Goal: Communication & Community: Answer question/provide support

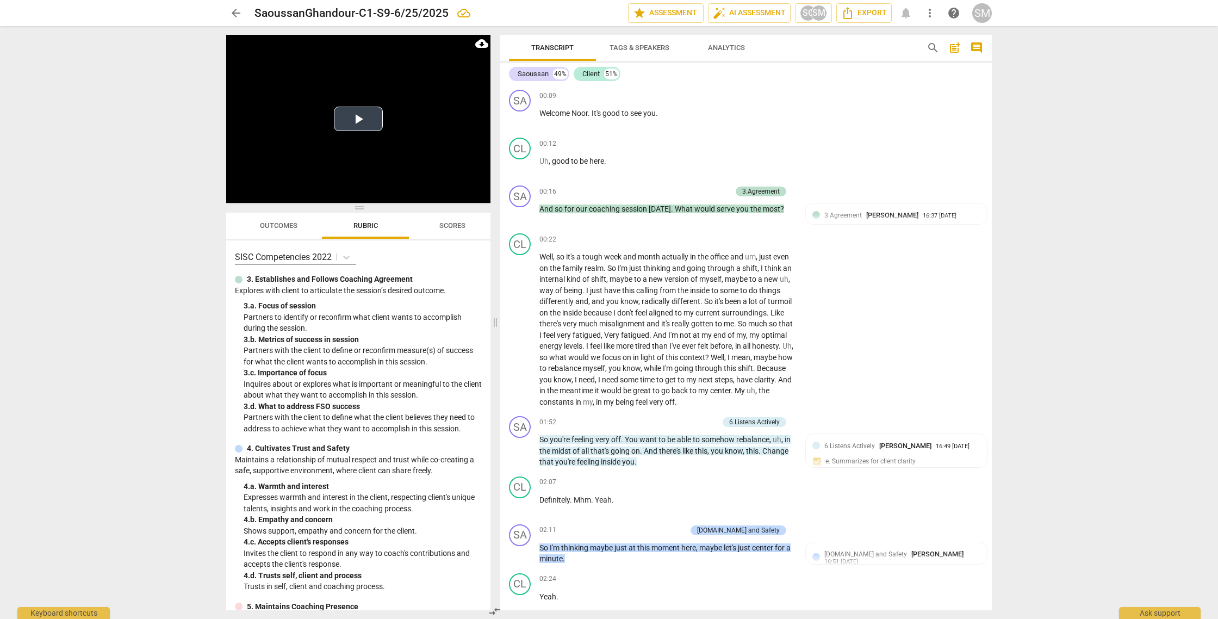
scroll to position [4022, 0]
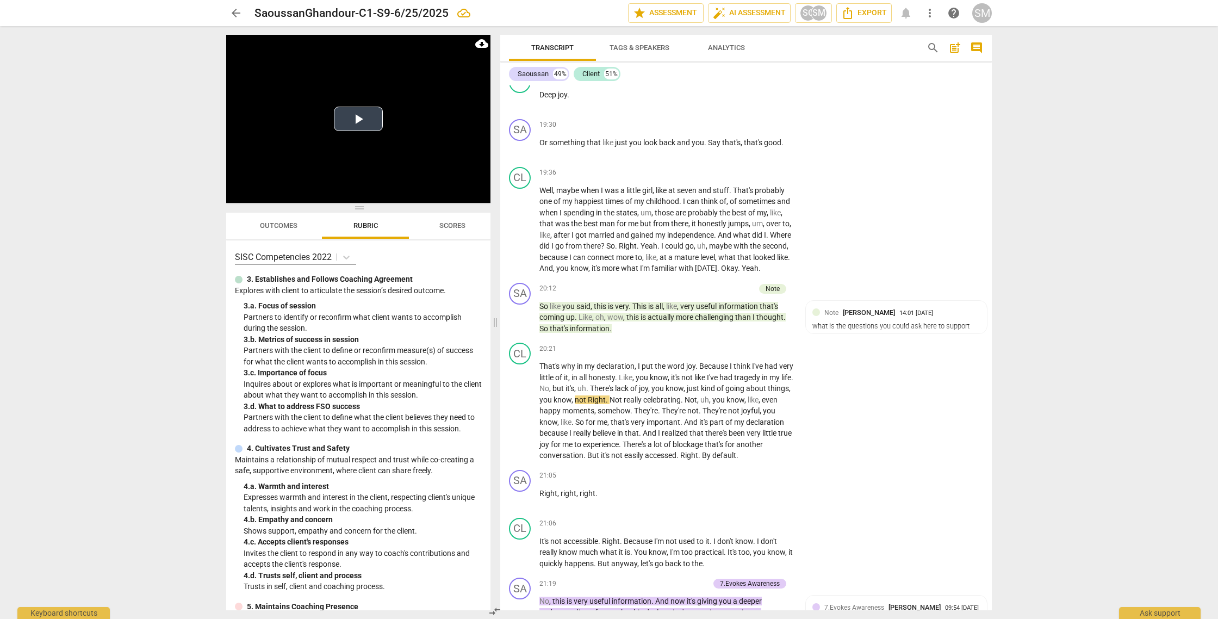
click at [357, 113] on button "Play Video" at bounding box center [358, 119] width 49 height 24
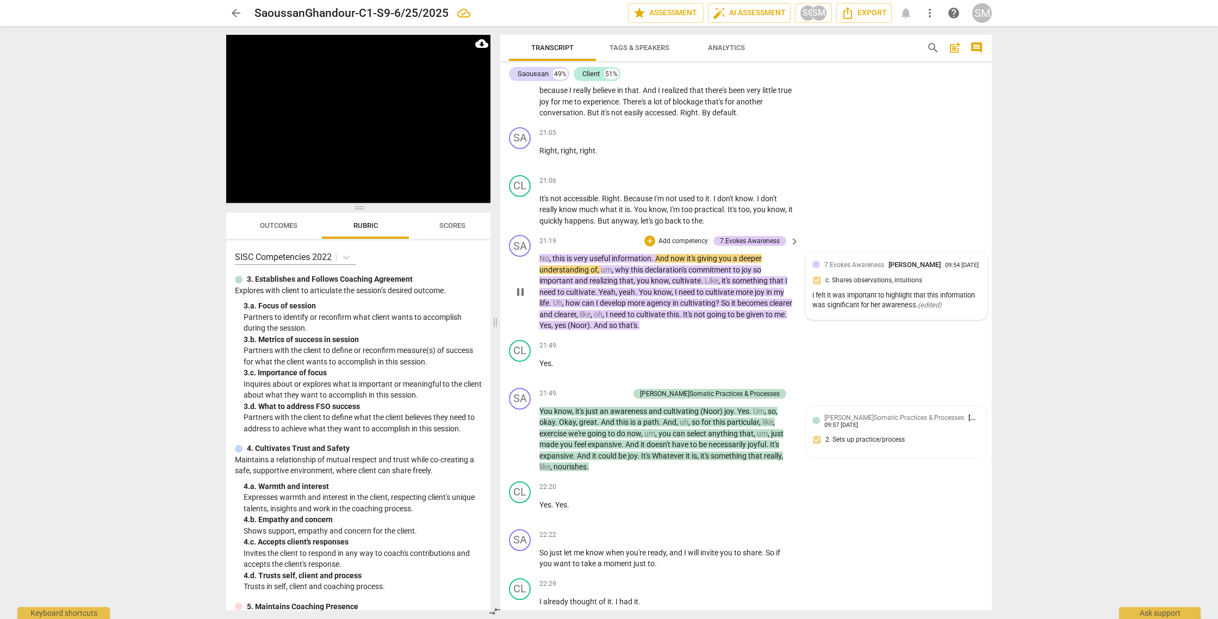
scroll to position [4365, 0]
click at [894, 310] on div "I felt it was important to highlight that this information was significant for …" at bounding box center [896, 300] width 168 height 21
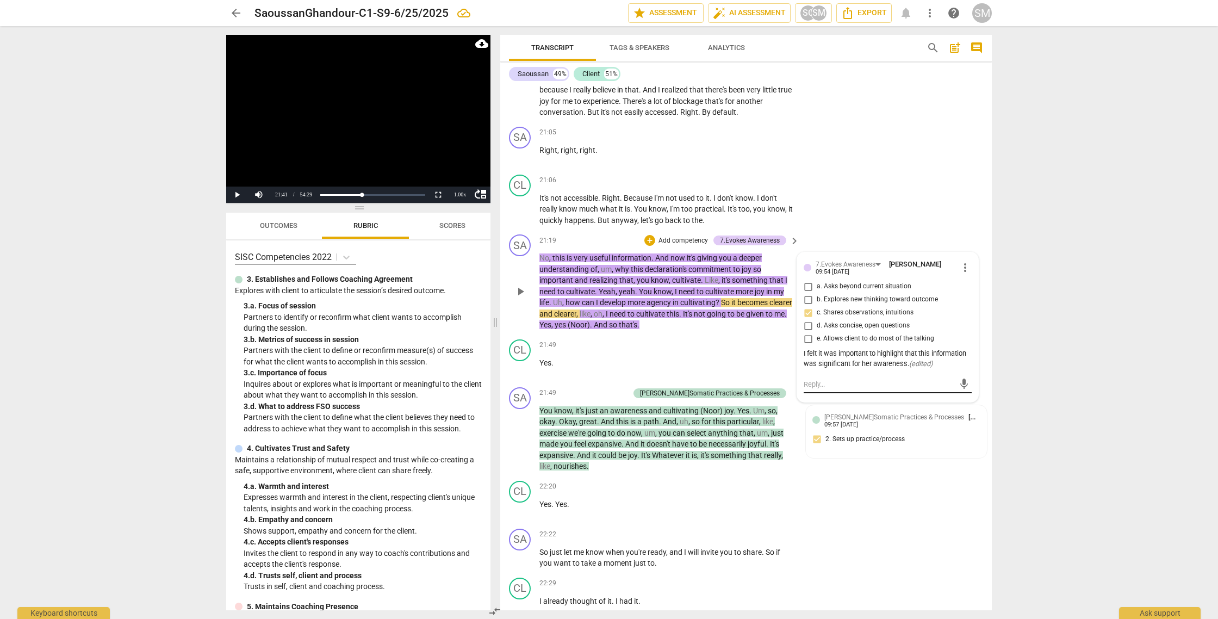
click at [824, 389] on textarea at bounding box center [878, 384] width 151 height 10
type textarea "I"
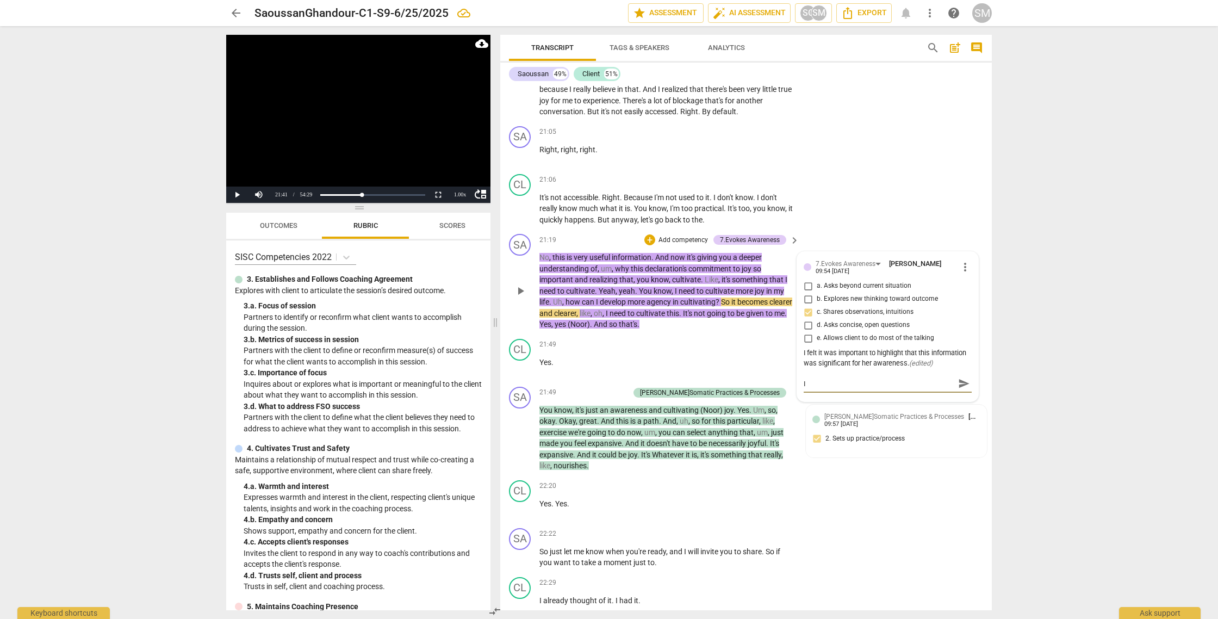
type textarea "I"
type textarea "I l"
type textarea "I li"
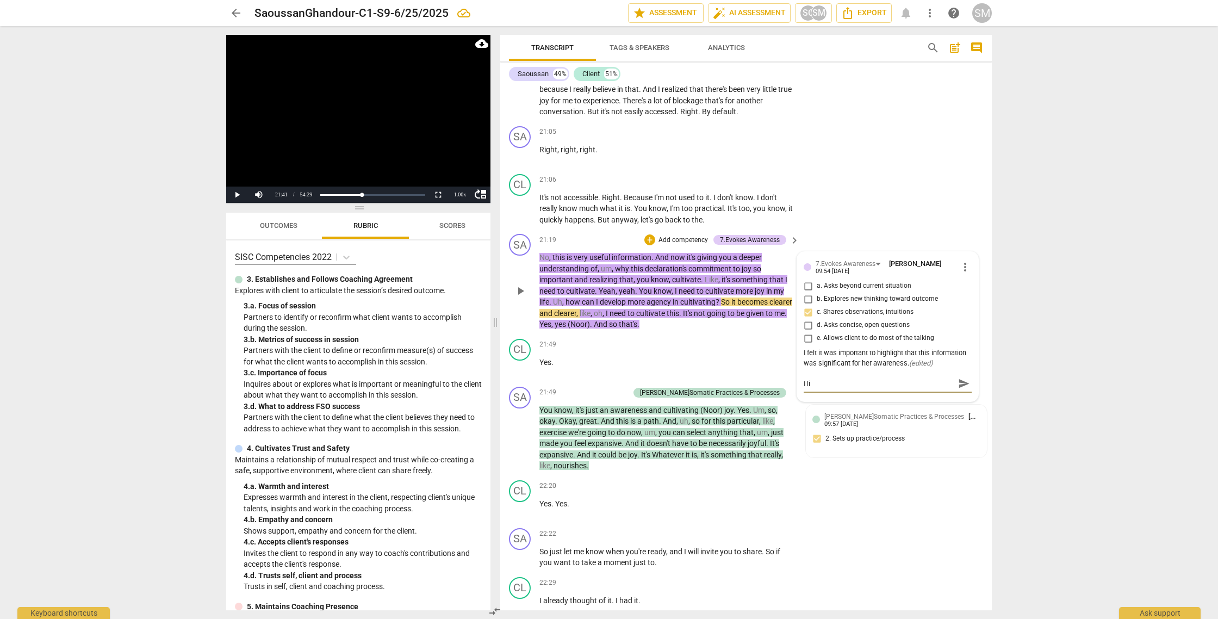
type textarea "I lis"
type textarea "I list"
type textarea "I liste"
type textarea "I listen"
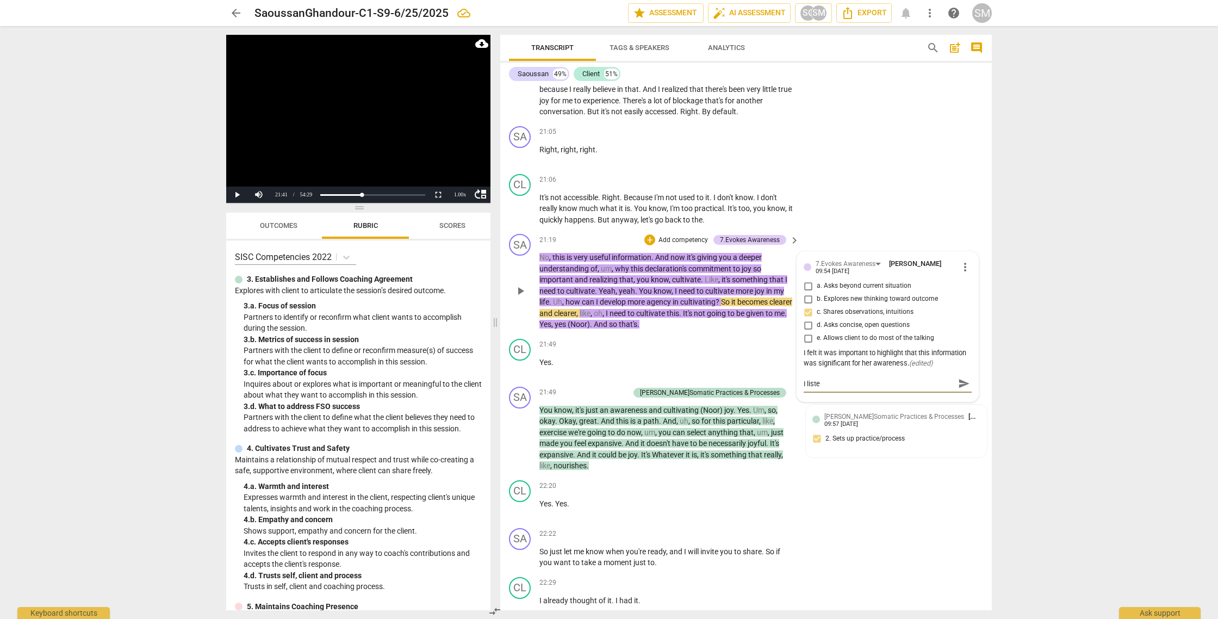
type textarea "I listen"
type textarea "I listen t"
type textarea "I listen th"
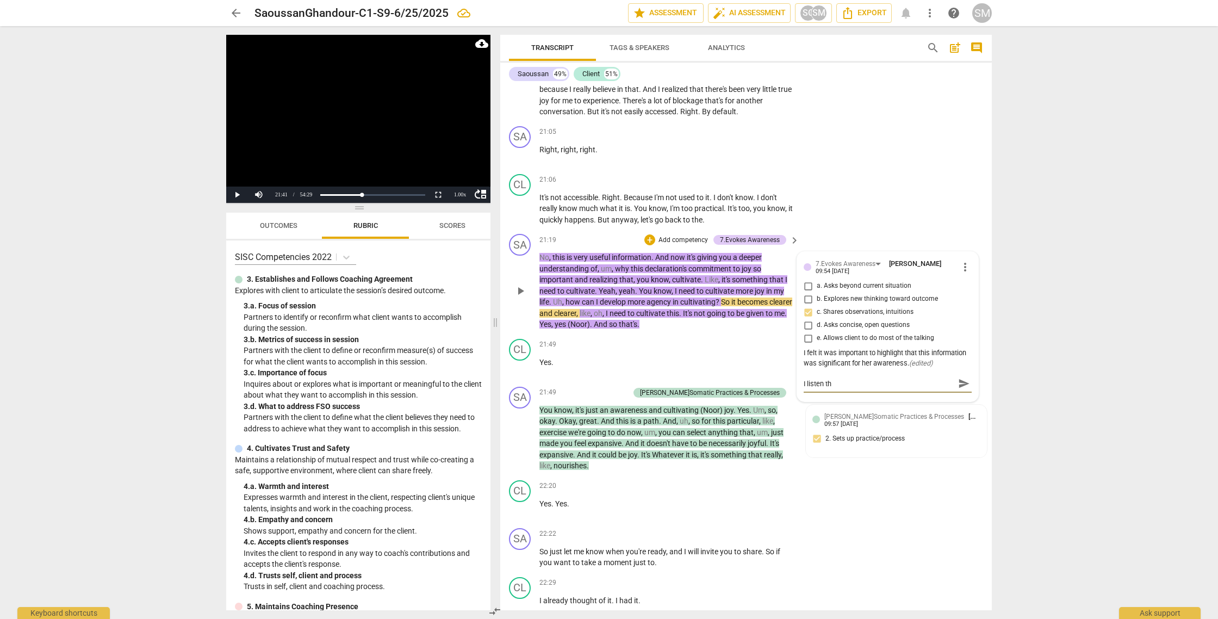
type textarea "I listen thi"
type textarea "I listen this"
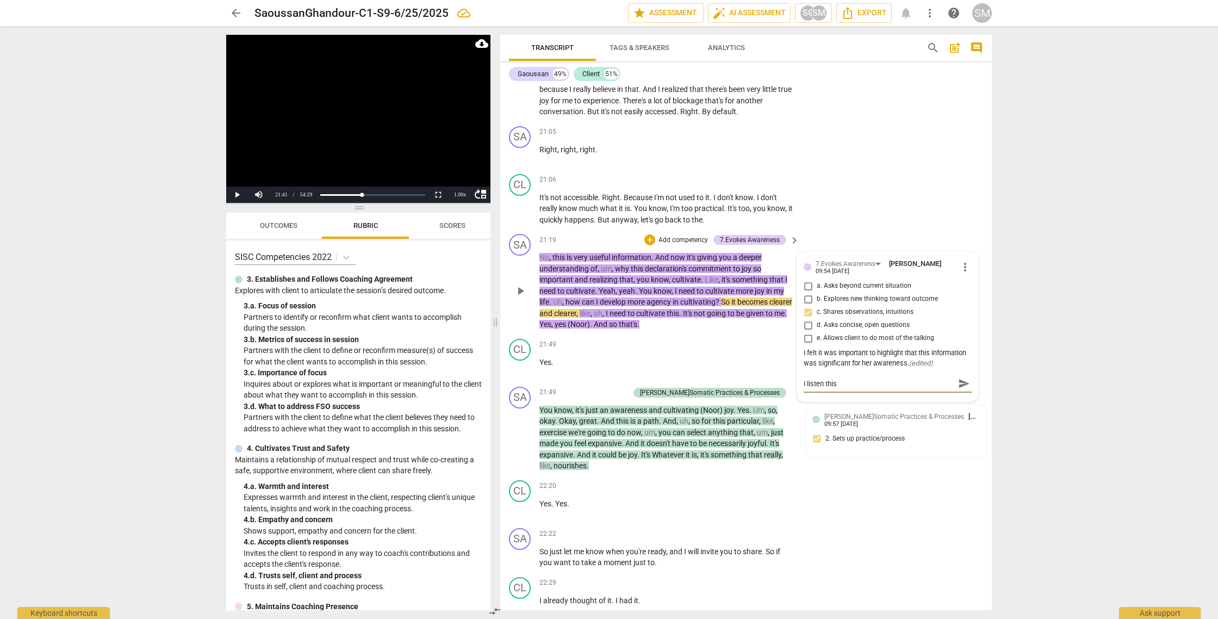
type textarea "I listen this"
type textarea "I listen this a"
type textarea "I listen this as"
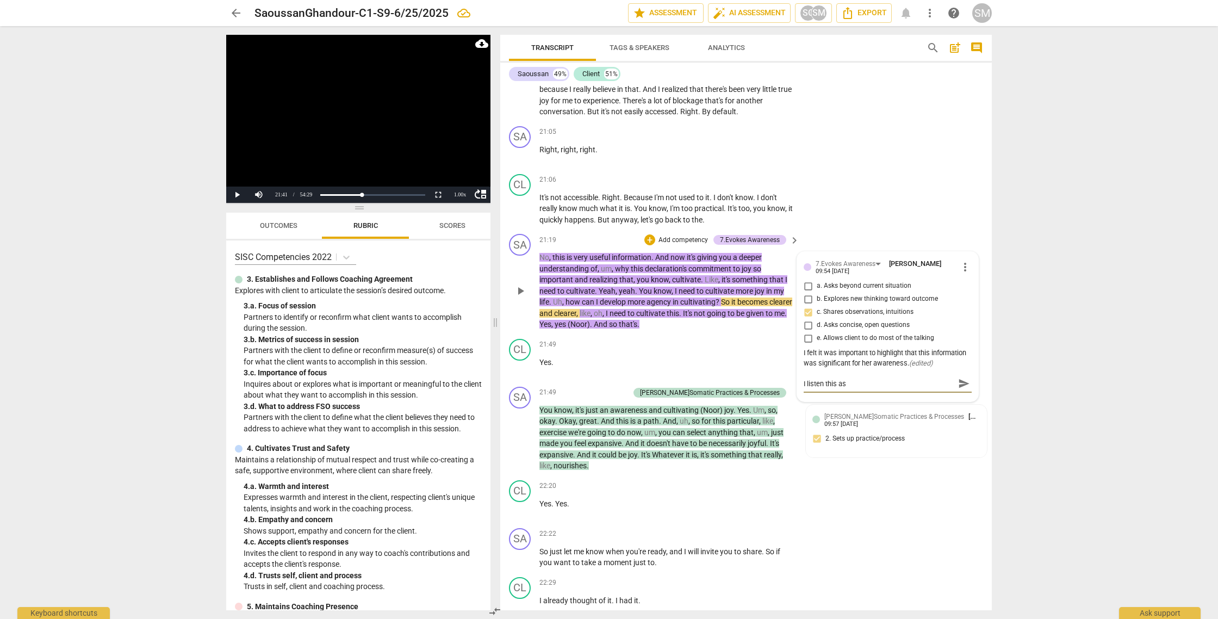
type textarea "I listen this as a"
type textarea "I listen this as a r"
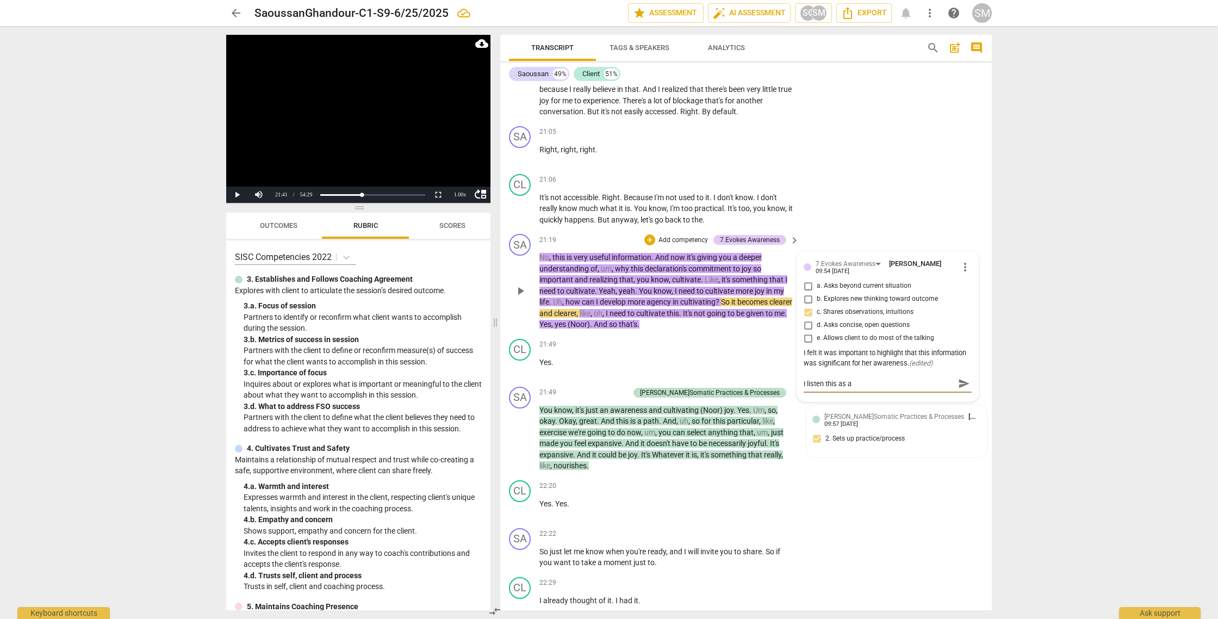
type textarea "I listen this as a r"
type textarea "I listen this as a re"
type textarea "I listen this as a ref"
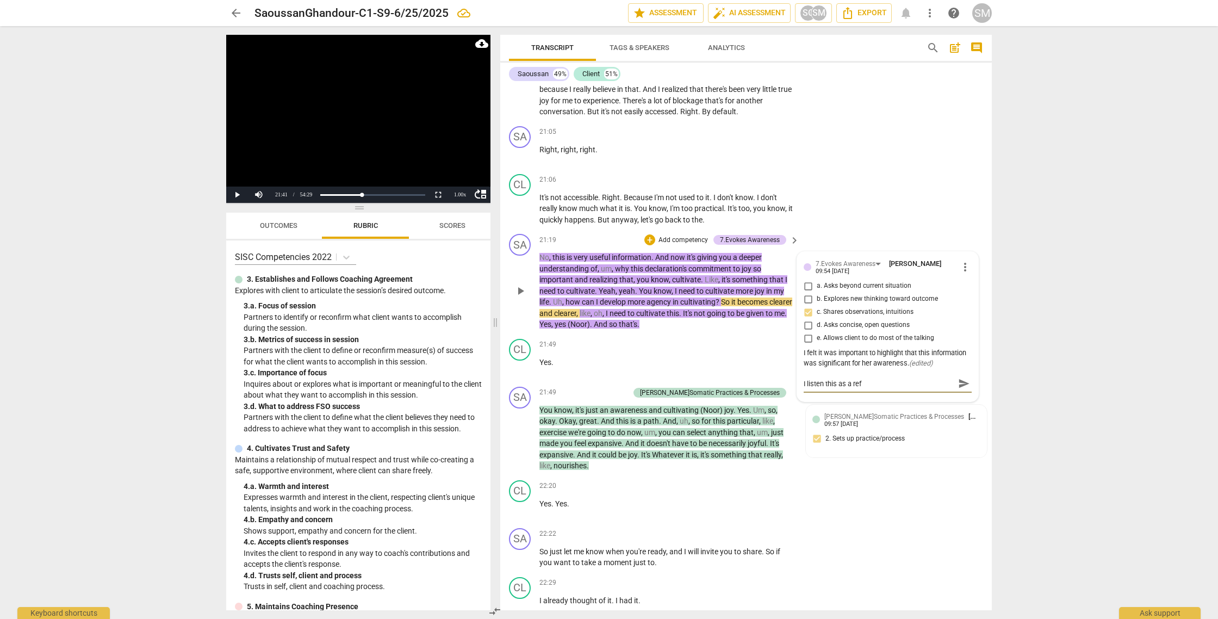
type textarea "I listen this as a refl"
type textarea "I listen this as a refle"
type textarea "I listen this as a reflec"
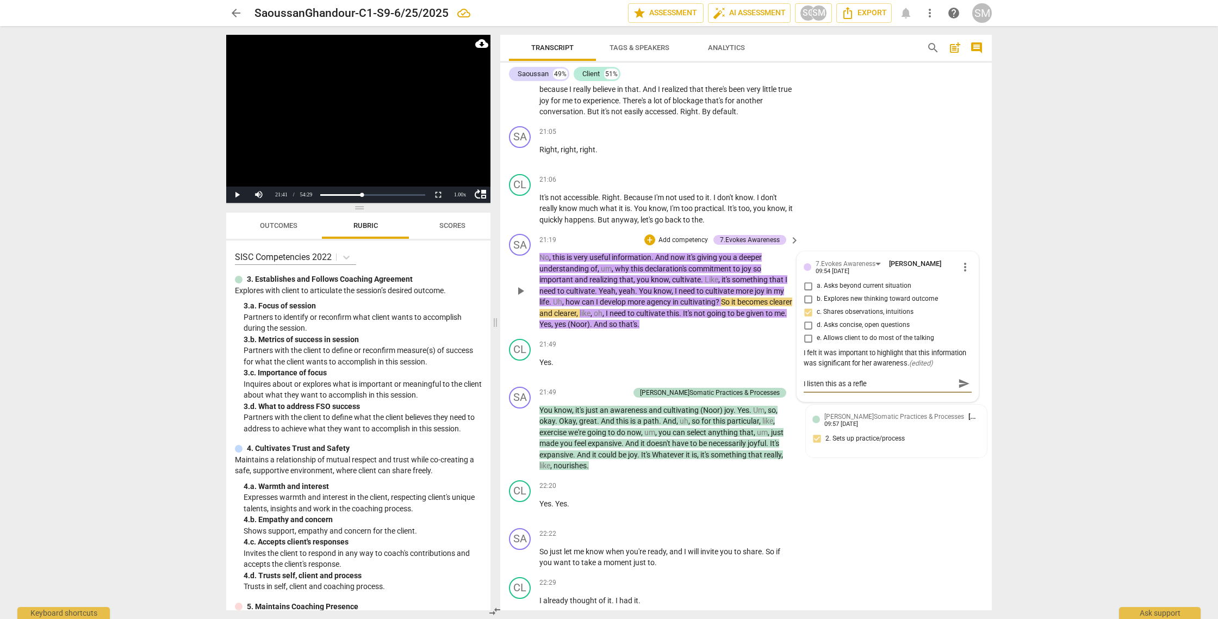
type textarea "I listen this as a reflec"
type textarea "I listen this as a reflect"
type textarea "I listen this as a reflecti"
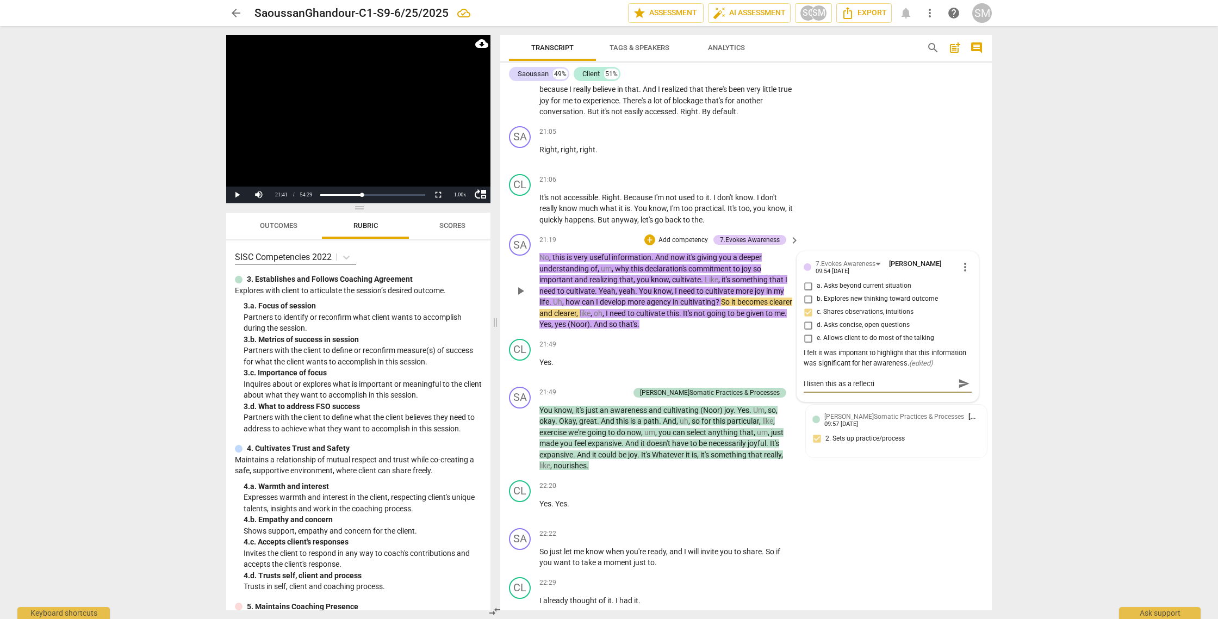
type textarea "I listen this as a reflectin"
type textarea "I listen this as a reflecting"
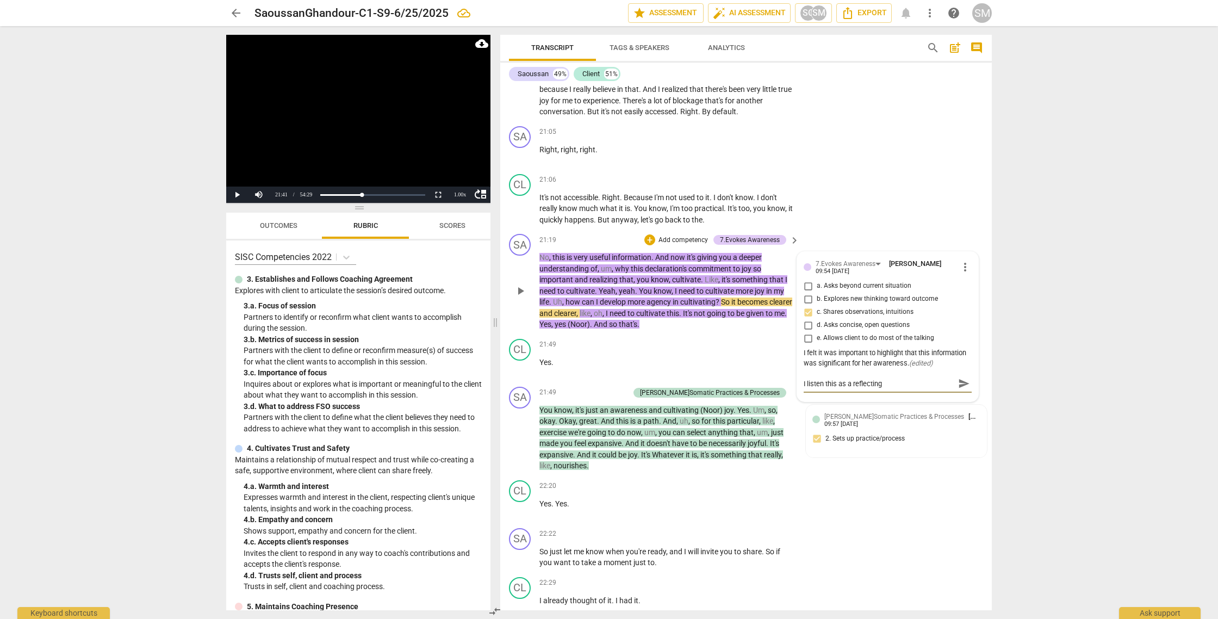
type textarea "I listen this as a reflecting"
type textarea "I listen this as a reflecting b"
type textarea "I listen this as a reflecting ba"
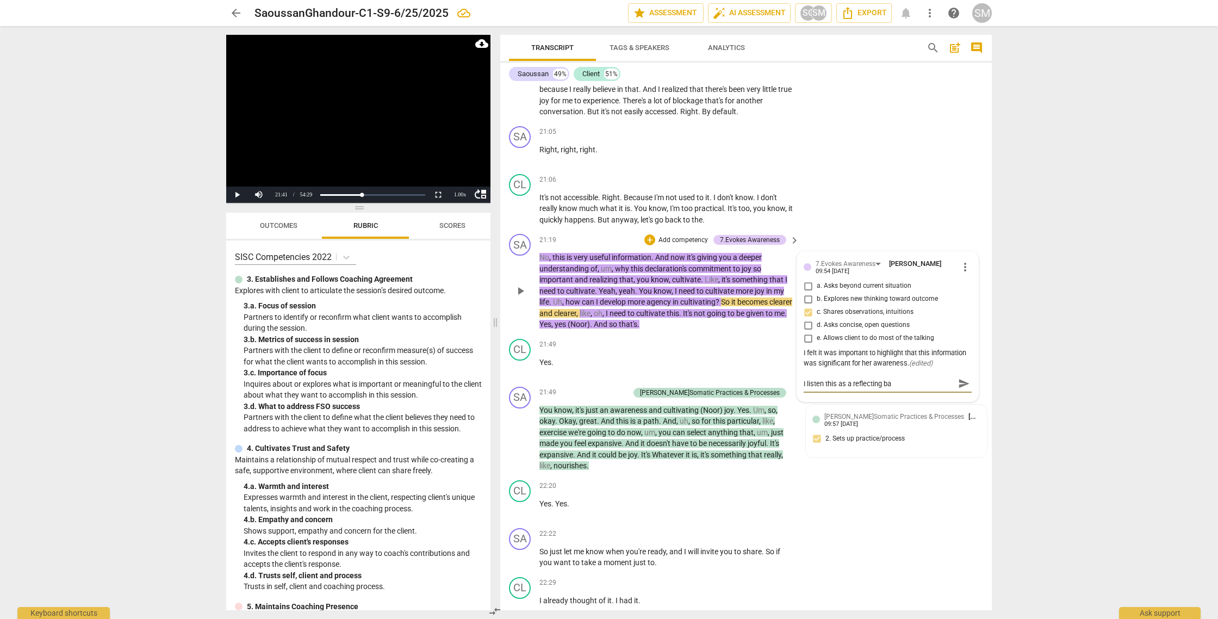
type textarea "I listen this as a reflecting bac"
type textarea "I listen this as a reflecting back"
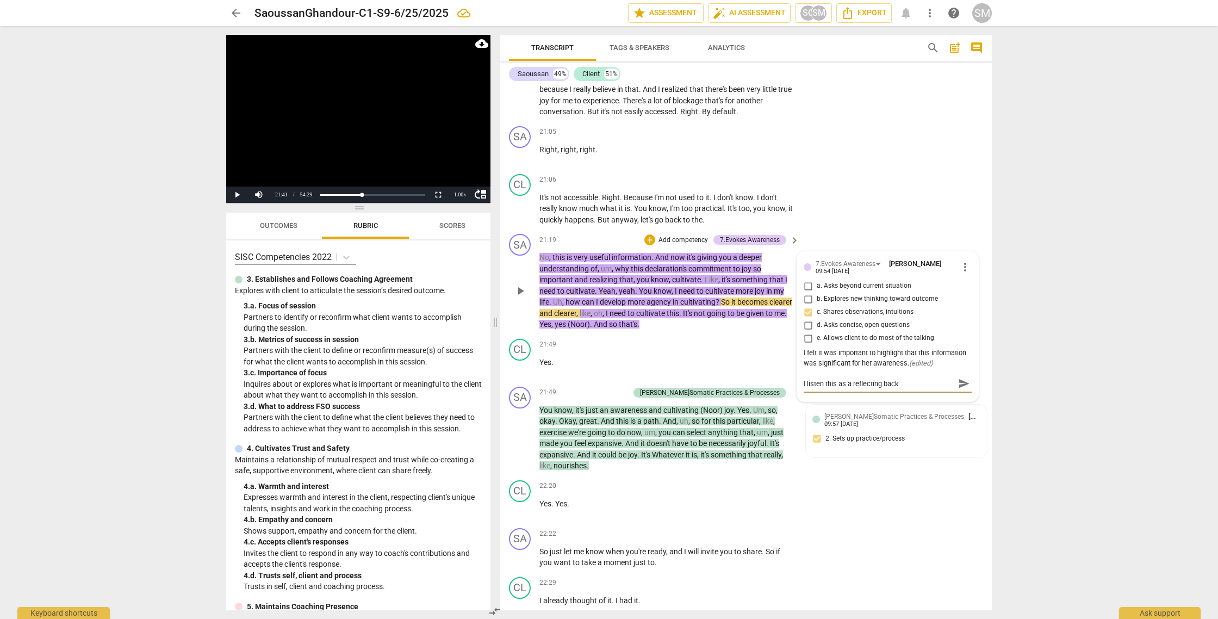
type textarea "I listen this as a reflecting back"
type textarea "I listen this as a reflecting back t"
type textarea "I listen this as a reflecting back to"
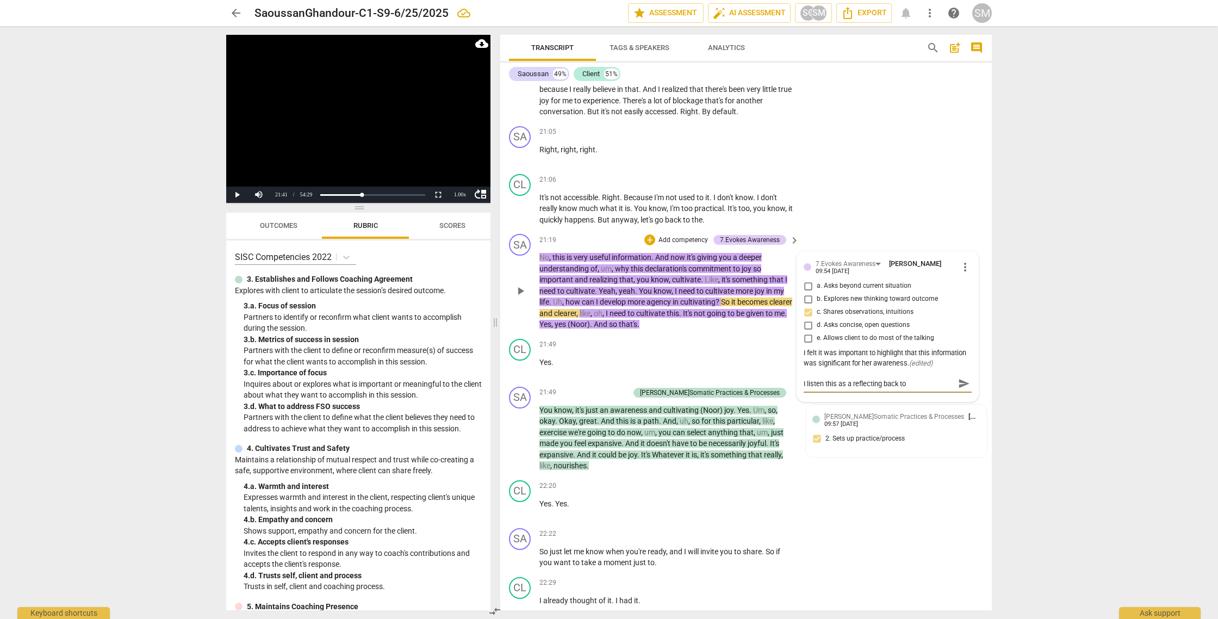
type textarea "I listen this as a reflecting back to t"
type textarea "I listen this as a reflecting back to th"
type textarea "I listen this as a reflecting back to the"
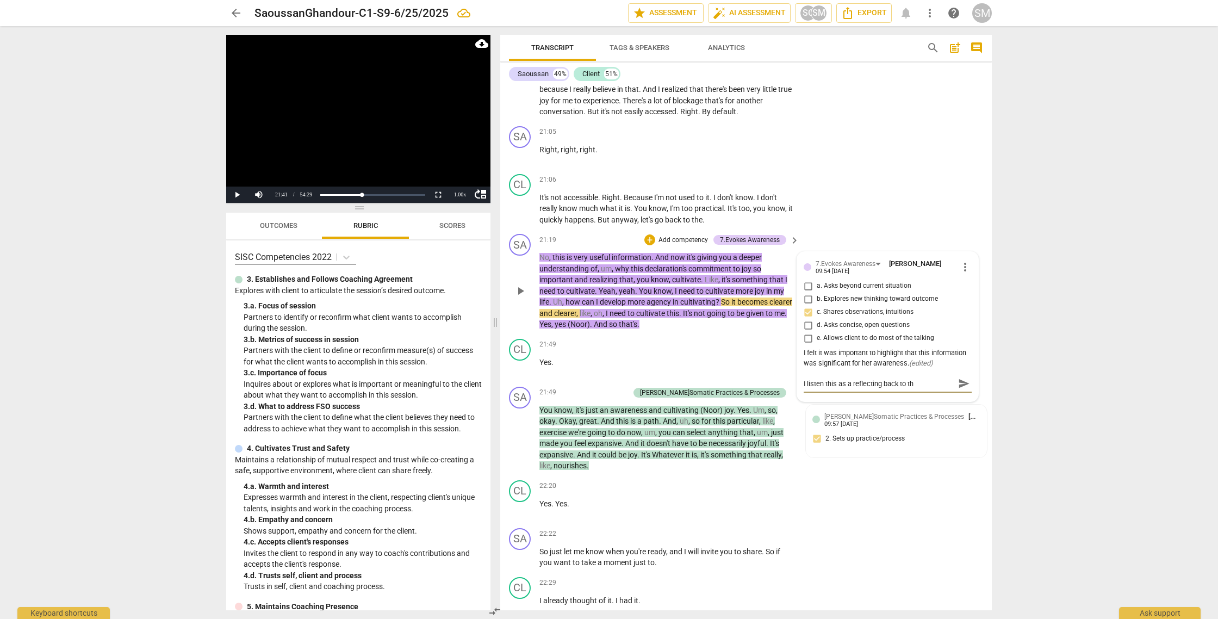
type textarea "I listen this as a reflecting back to the"
type textarea "I listen this as a reflecting back to the c"
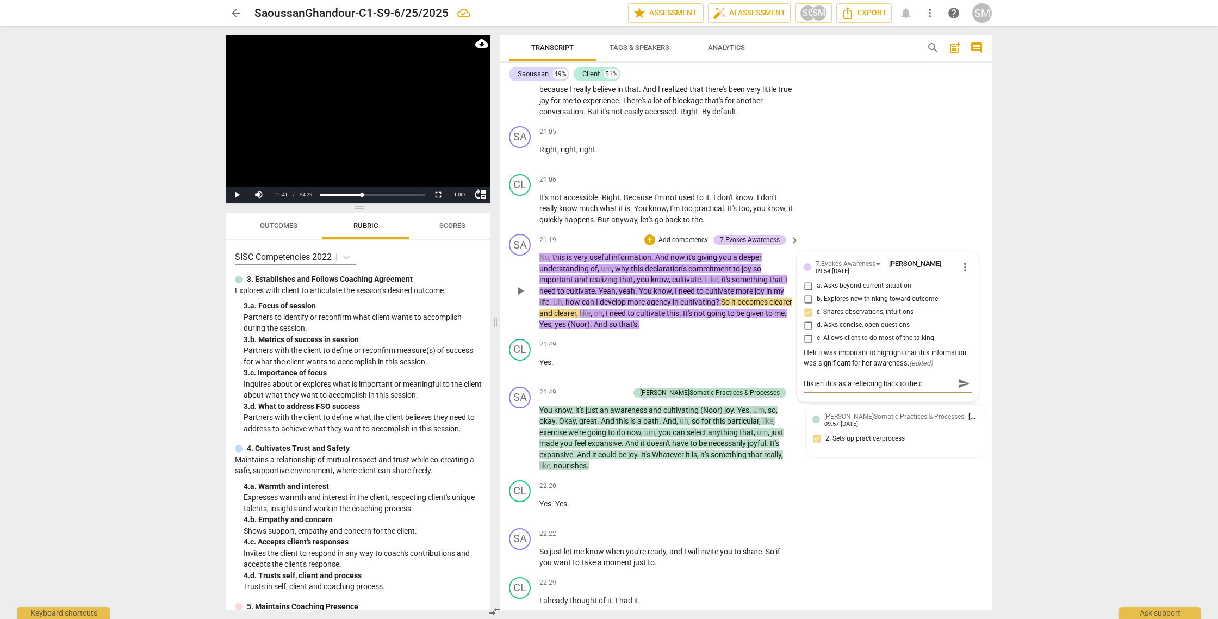
type textarea "I listen this as a reflecting back to the cl"
type textarea "I listen this as a reflecting back to the cli"
type textarea "I listen this as a reflecting back to the clie"
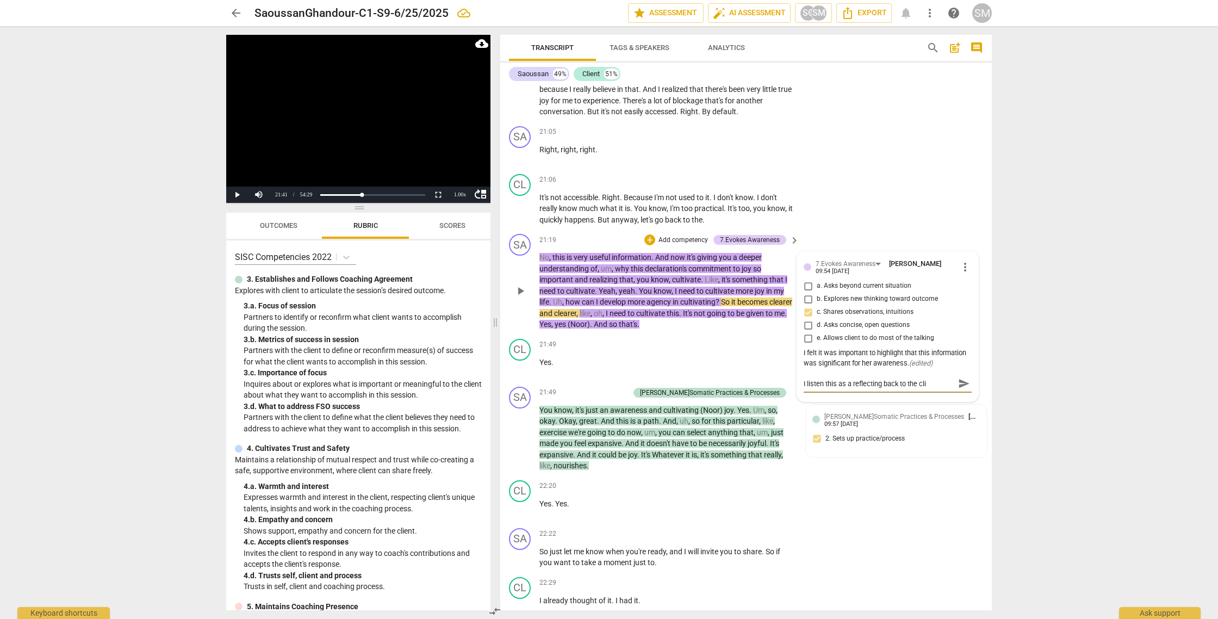
type textarea "I listen this as a reflecting back to the clie"
type textarea "I listen this as a reflecting back to the clien"
type textarea "I listen this as a reflecting back to the client"
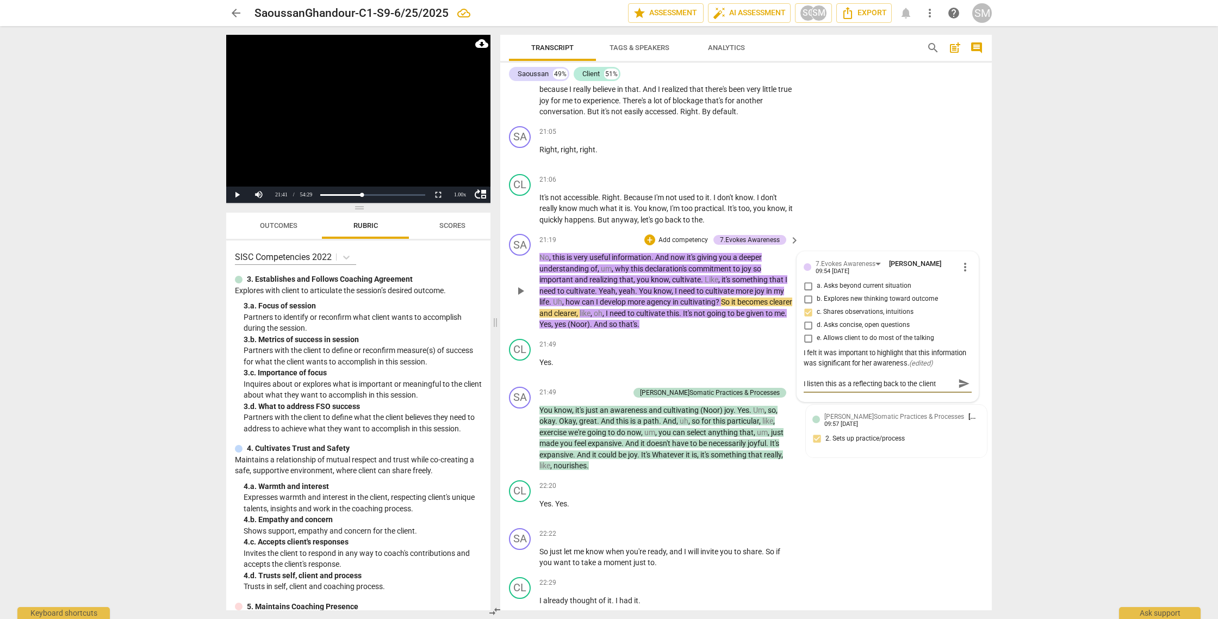
type textarea "I listen this as a reflecting back to the client."
type textarea "I listen this as a reflecting back to the client. a"
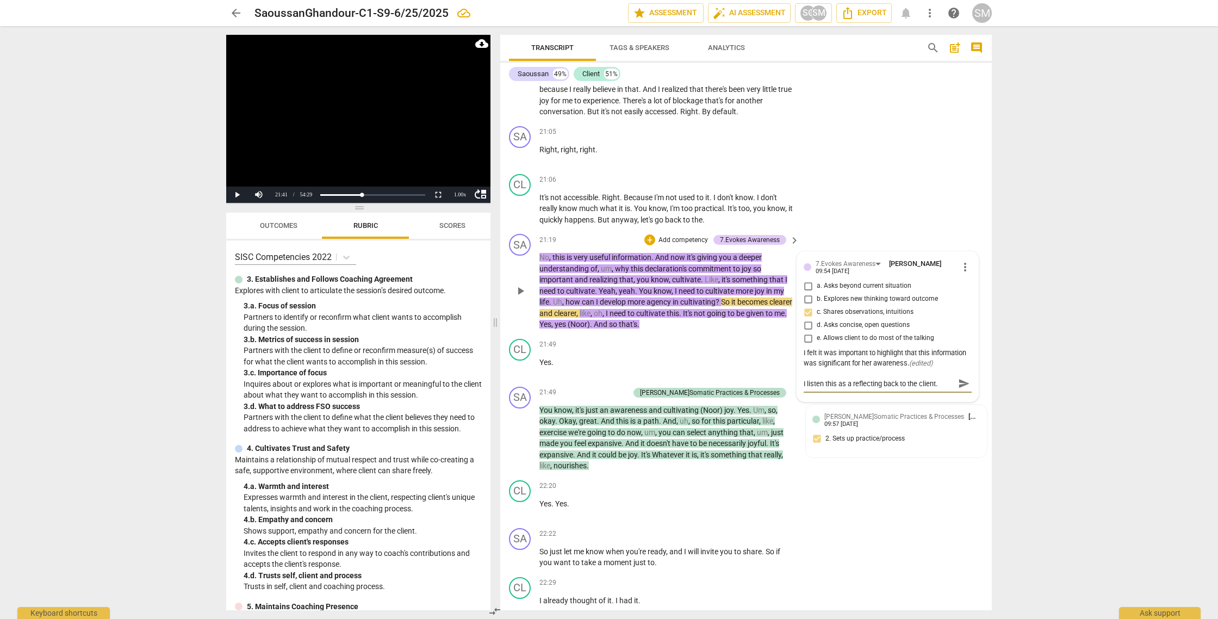
type textarea "I listen this as a reflecting back to the client. a"
type textarea "I listen this as a reflecting back to the client. an"
type textarea "I listen this as a reflecting back to the client. and"
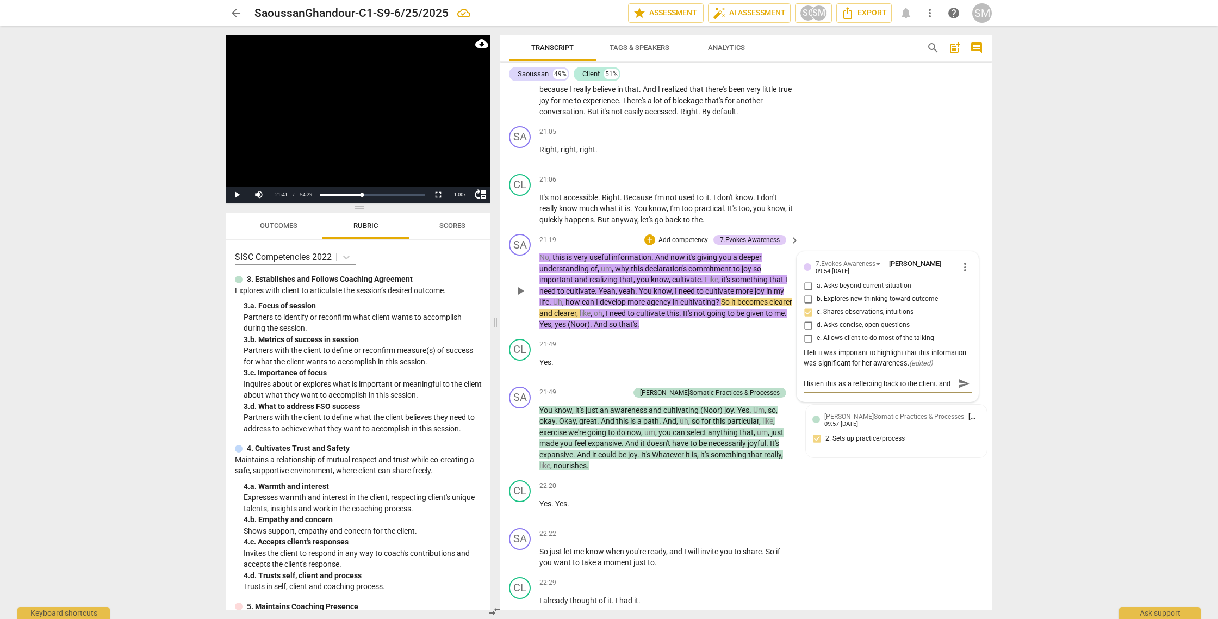
type textarea "I listen this as a reflecting back to the client. and"
type textarea "I listen this as a reflecting back to the client. and b"
type textarea "I listen this as a reflecting back to the client. and bu"
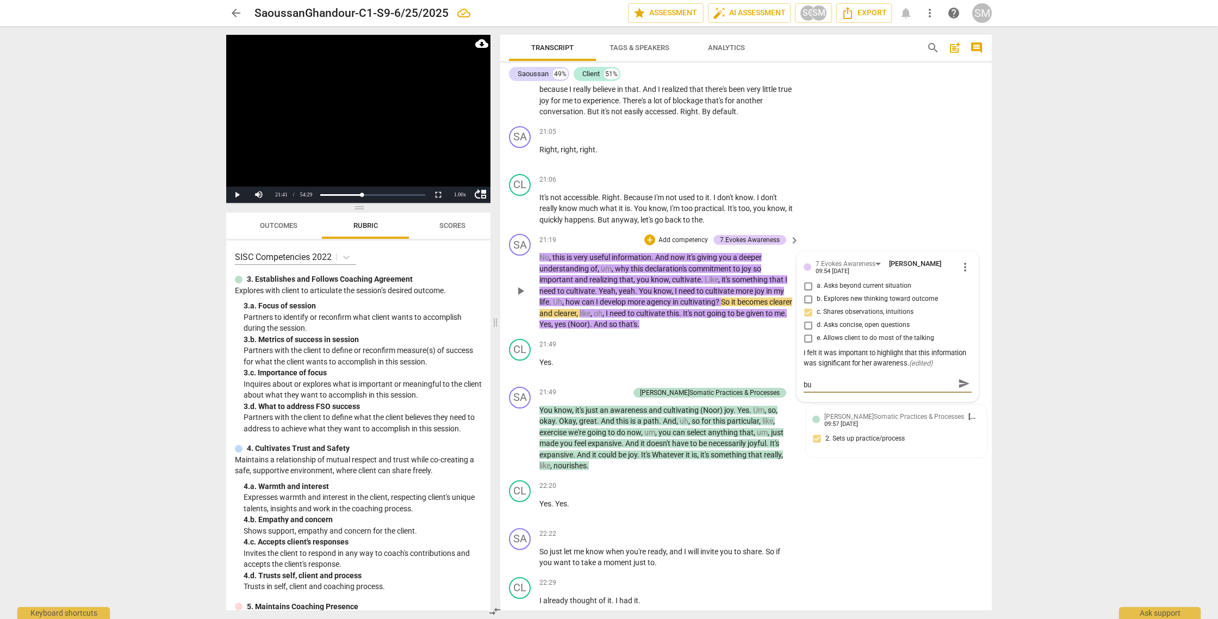
type textarea "I listen this as a reflecting back to the client. and [PERSON_NAME]"
type textarea "I listen this as a reflecting back to the client. and buil"
type textarea "I listen this as a reflecting back to the client. and build"
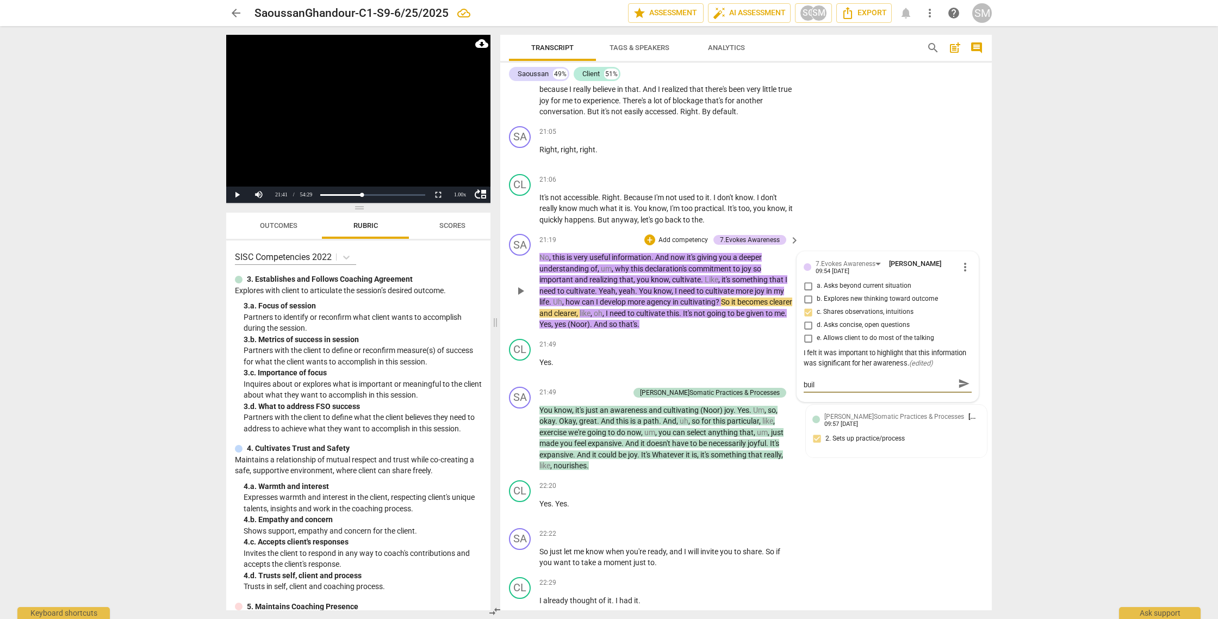
type textarea "I listen this as a reflecting back to the client. and build"
type textarea "I listen this as a reflecting back to the client. and buildi"
type textarea "I listen this as a reflecting back to the client. and buildin"
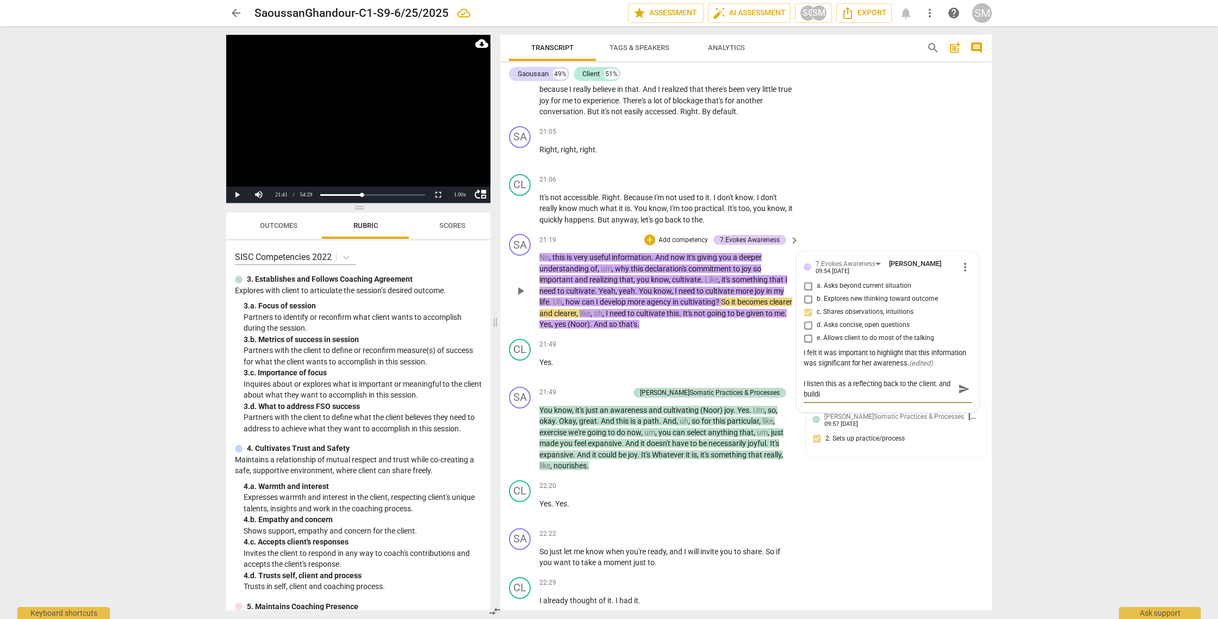
type textarea "I listen this as a reflecting back to the client. and buildin"
type textarea "I listen this as a reflecting back to the client. and building"
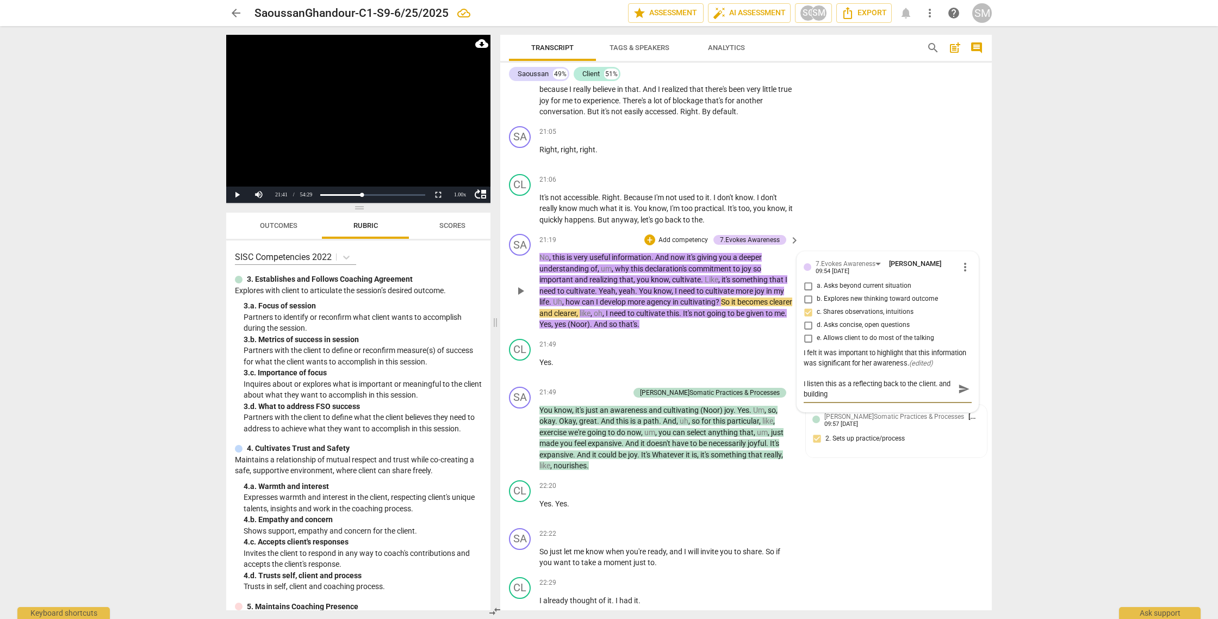
type textarea "I listen this as a reflecting back to the client. and building m"
type textarea "I listen this as a reflecting back to the client. and building mo"
type textarea "I listen this as a reflecting back to the client. and building mor"
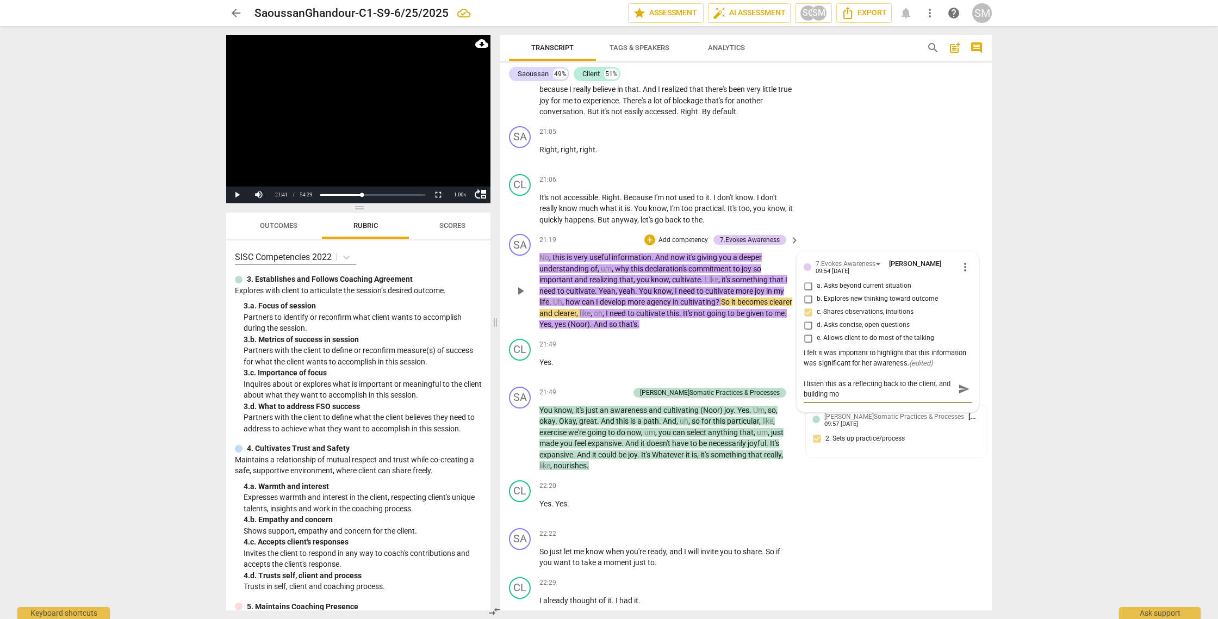
type textarea "I listen this as a reflecting back to the client. and building mor"
type textarea "I listen this as a reflecting back to the client. and building more"
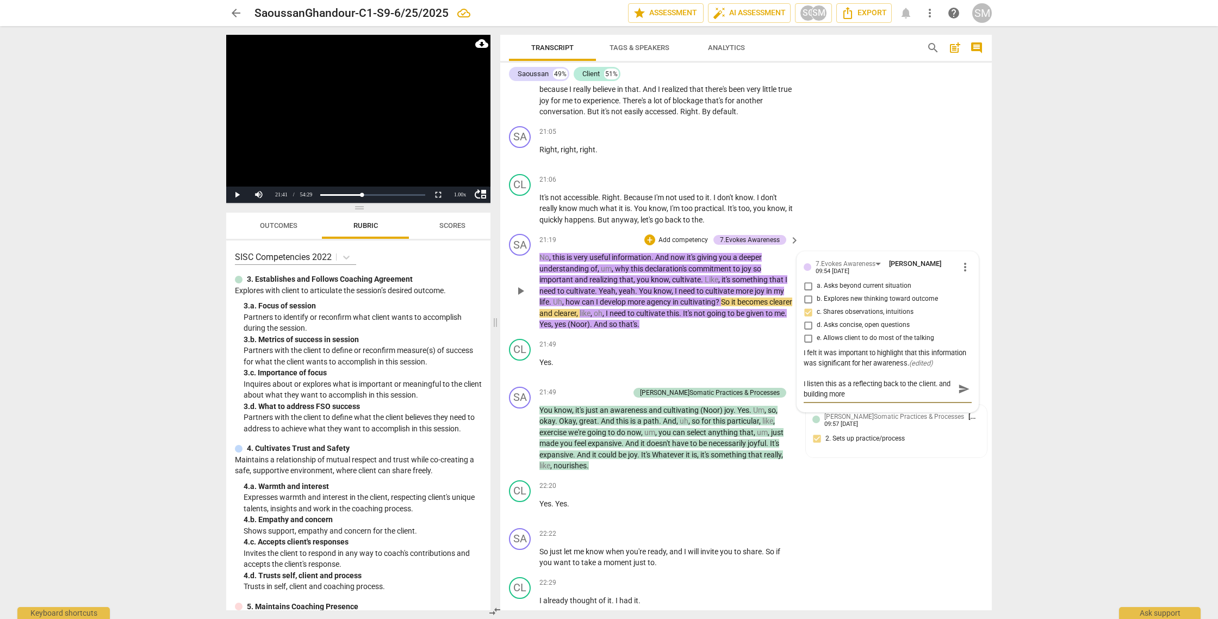
type textarea "I listen this as a reflecting back to the client. and building more r"
type textarea "I listen this as a reflecting back to the client. and building more re"
type textarea "I listen this as a reflecting back to the client. and building more rel"
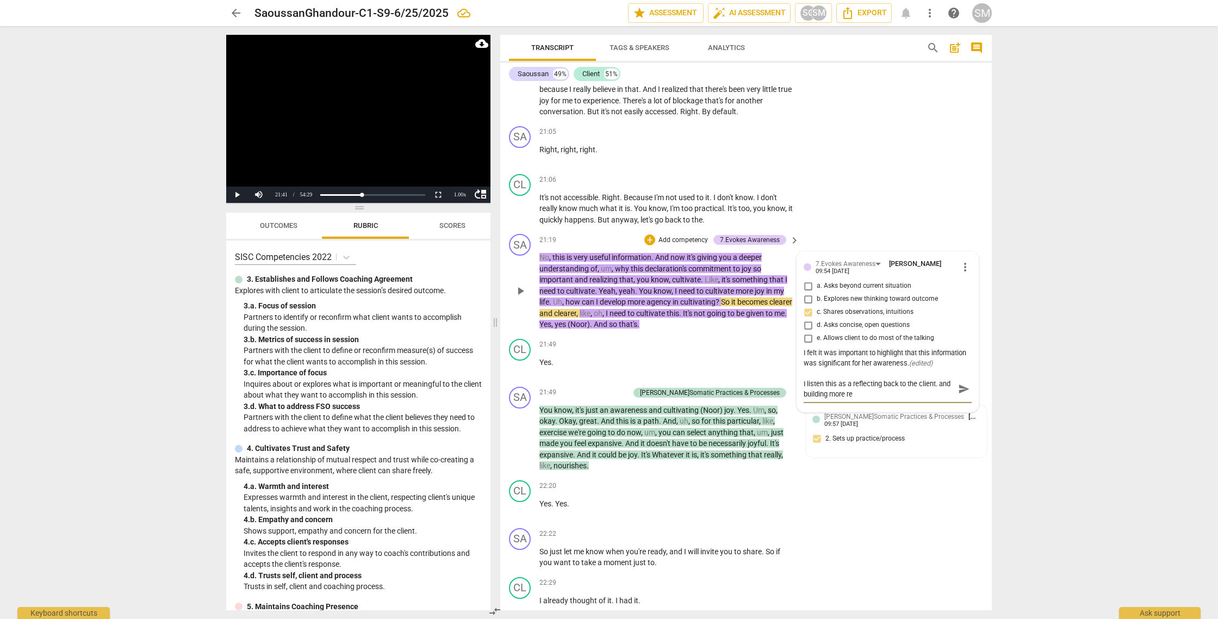
type textarea "I listen this as a reflecting back to the client. and building more rel"
type textarea "I listen this as a reflecting back to the client. and building more rele"
type textarea "I listen this as a reflecting back to the client. and building more relev"
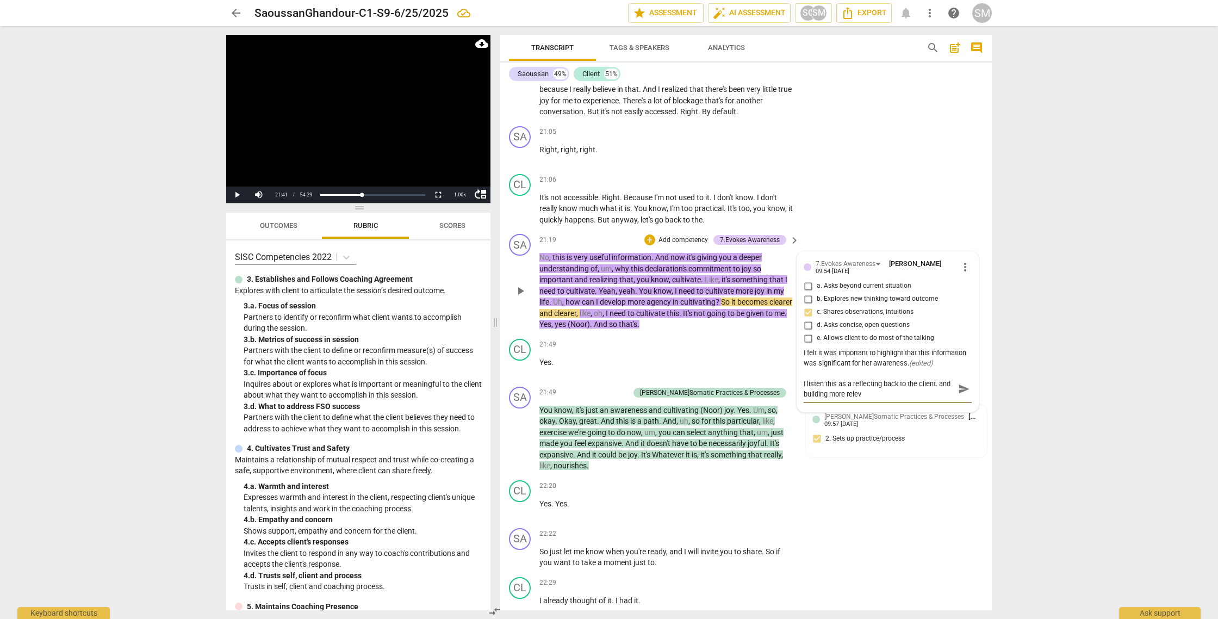
type textarea "I listen this as a reflecting back to the client. and building more releva"
type textarea "I listen this as a reflecting back to the client. and building more relevan"
type textarea "I listen this as a reflecting back to the client. and building more relevanc"
type textarea "I listen this as a reflecting back to the client. and building more relevance"
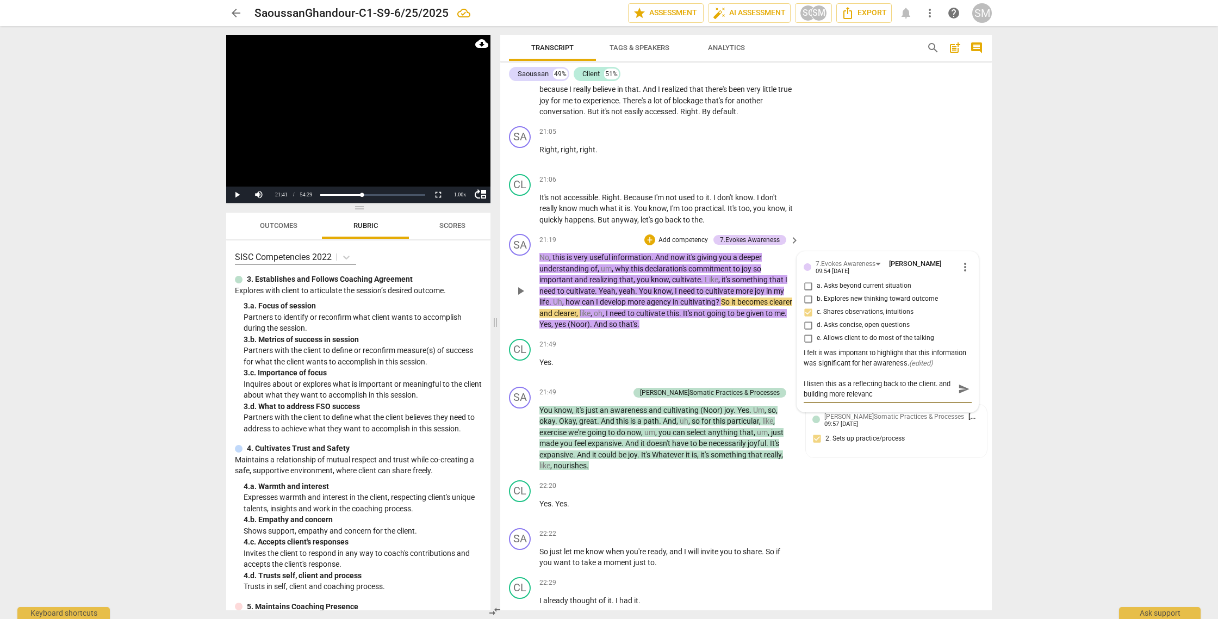
type textarea "I listen this as a reflecting back to the client. and building more relevance"
type textarea "I listen this as a reflecting back to the client. and building more relevance f"
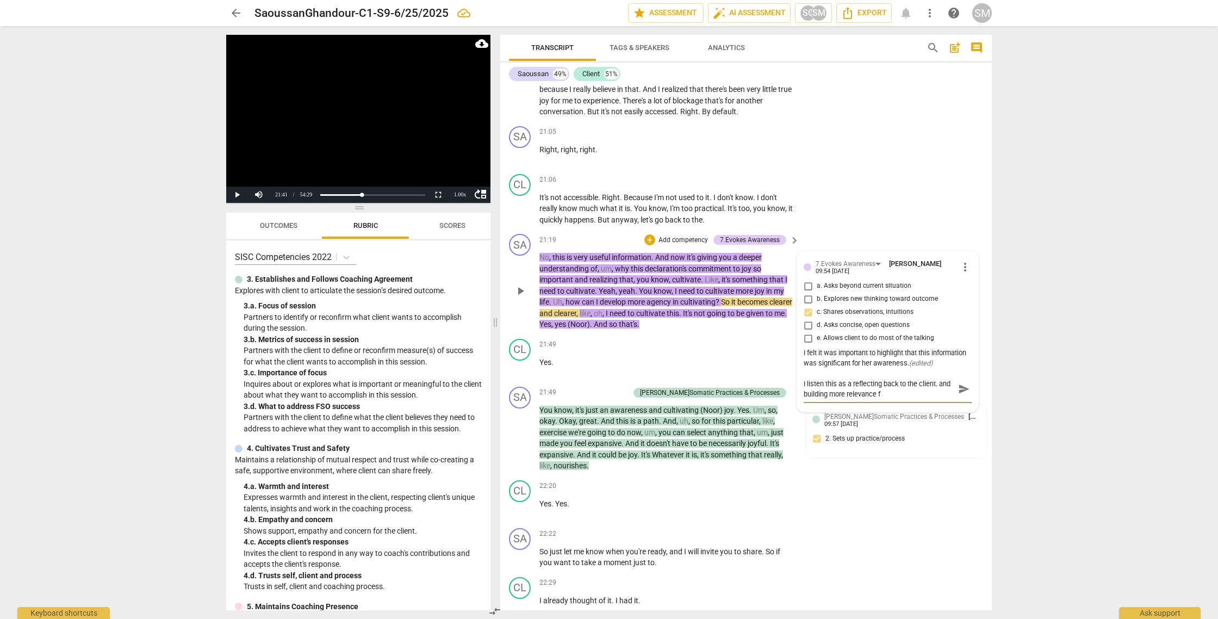
type textarea "I listen this as a reflecting back to the client. and building more relevance fo"
type textarea "I listen this as a reflecting back to the client. and building more relevance f…"
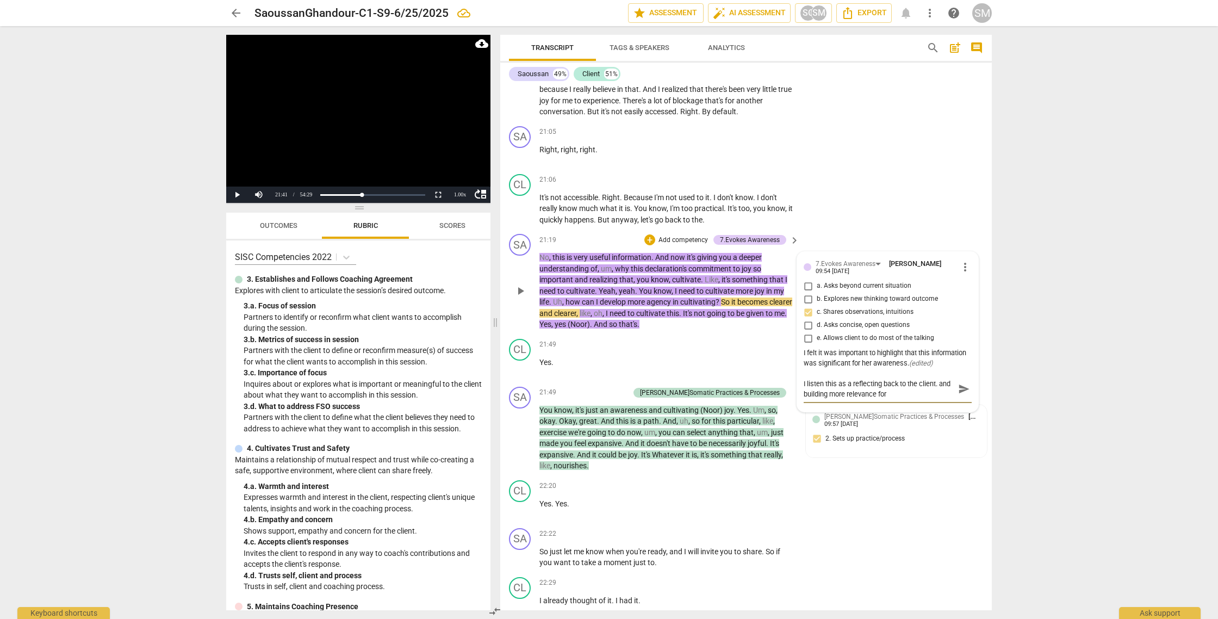
type textarea "I listen this as a reflecting back to the client. and building more relevance f…"
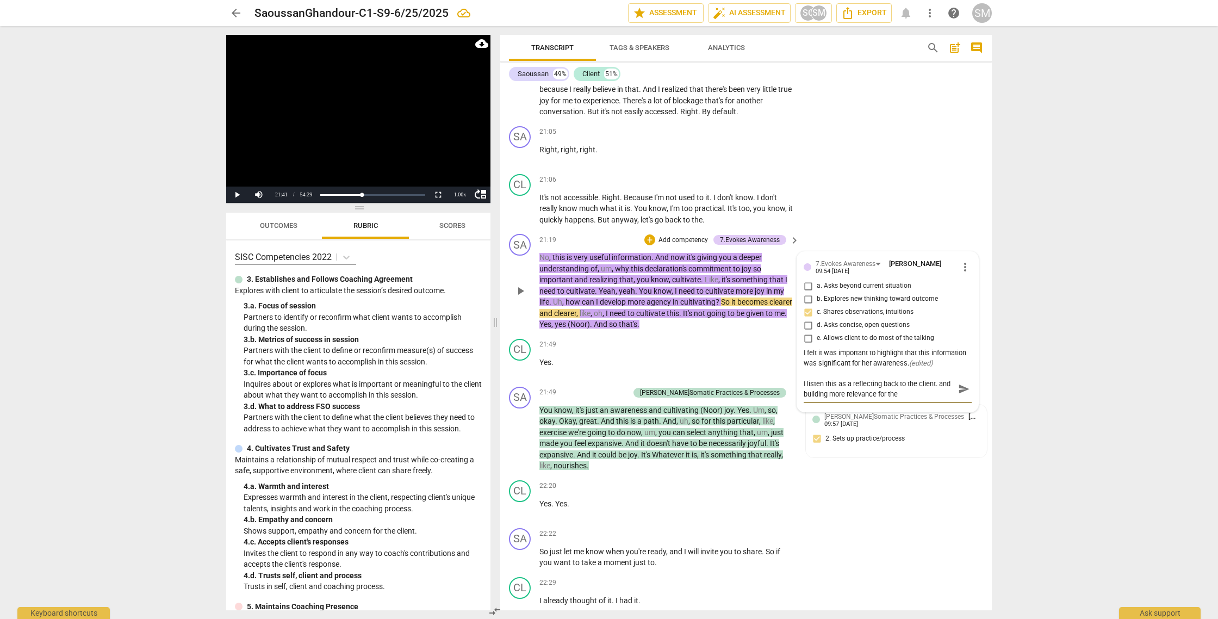
type textarea "I listen this as a reflecting back to the client. and building more relevance f…"
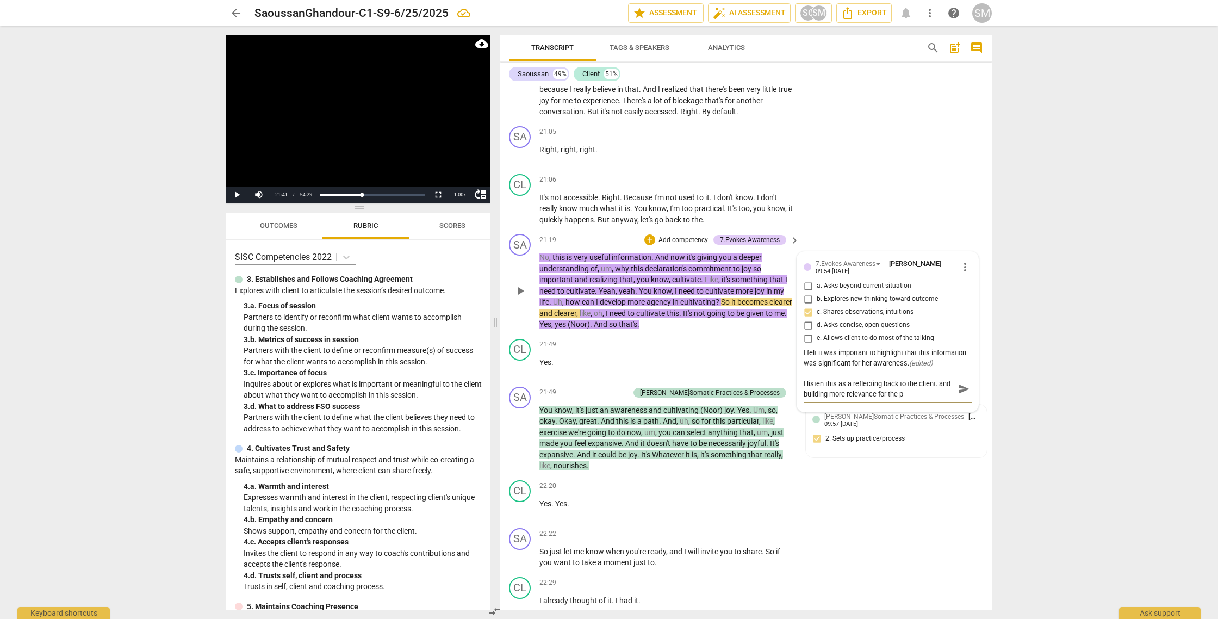
type textarea "I listen this as a reflecting back to the client. and building more relevance f…"
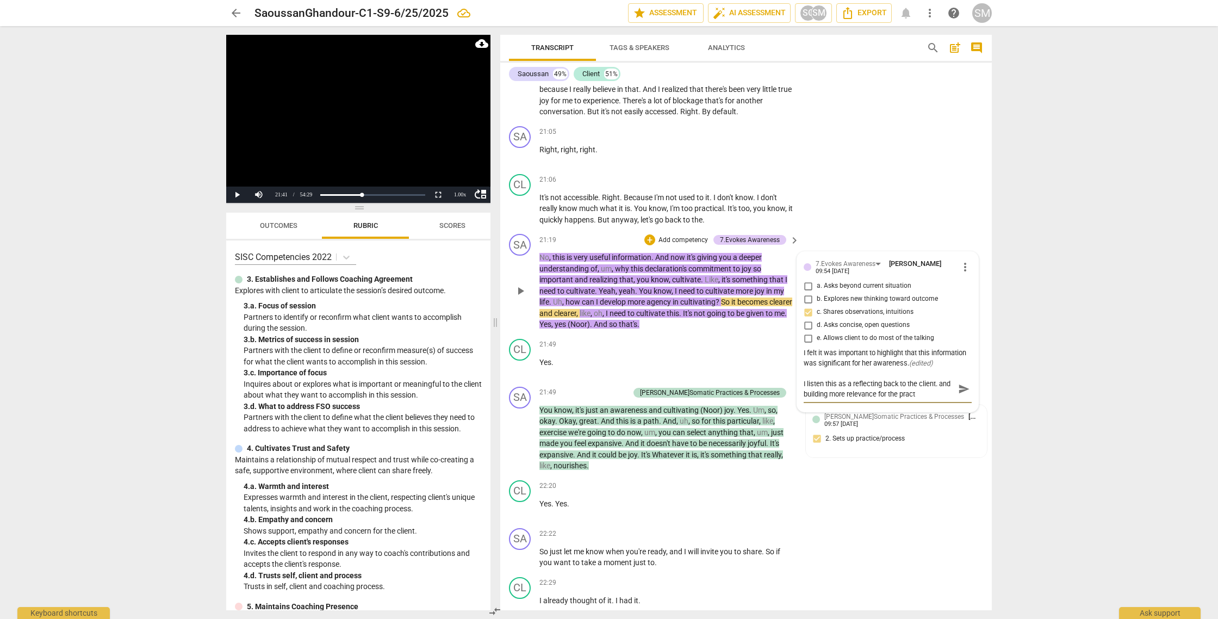
type textarea "I listen this as a reflecting back to the client. and building more relevance f…"
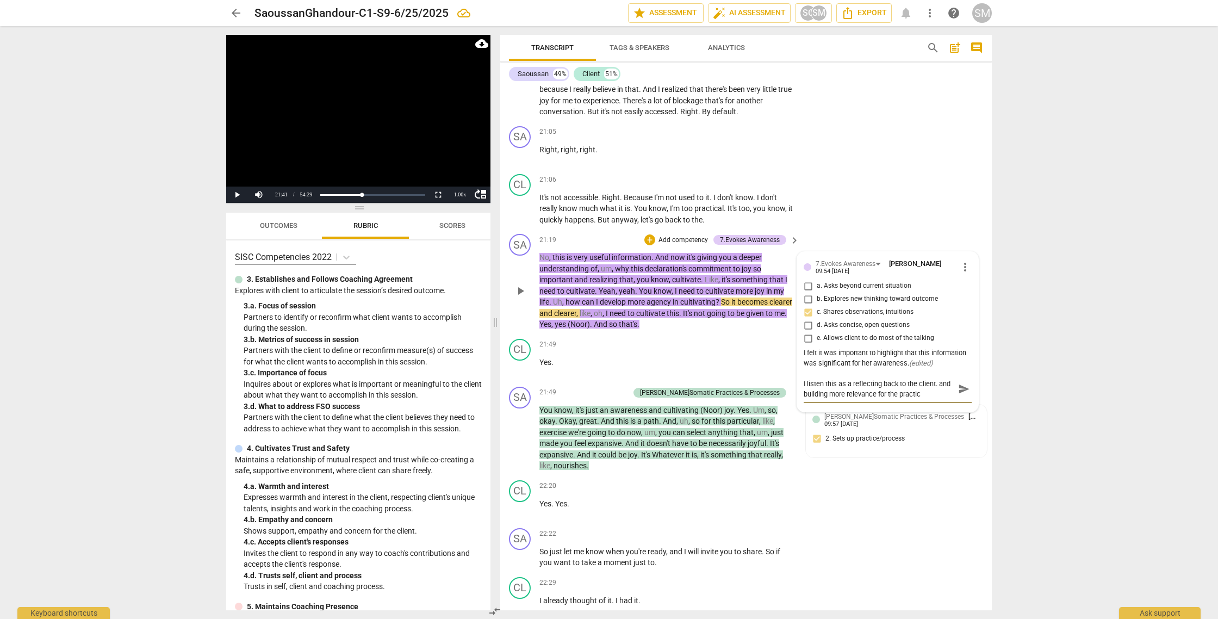
type textarea "I listen this as a reflecting back to the client. and building more relevance f…"
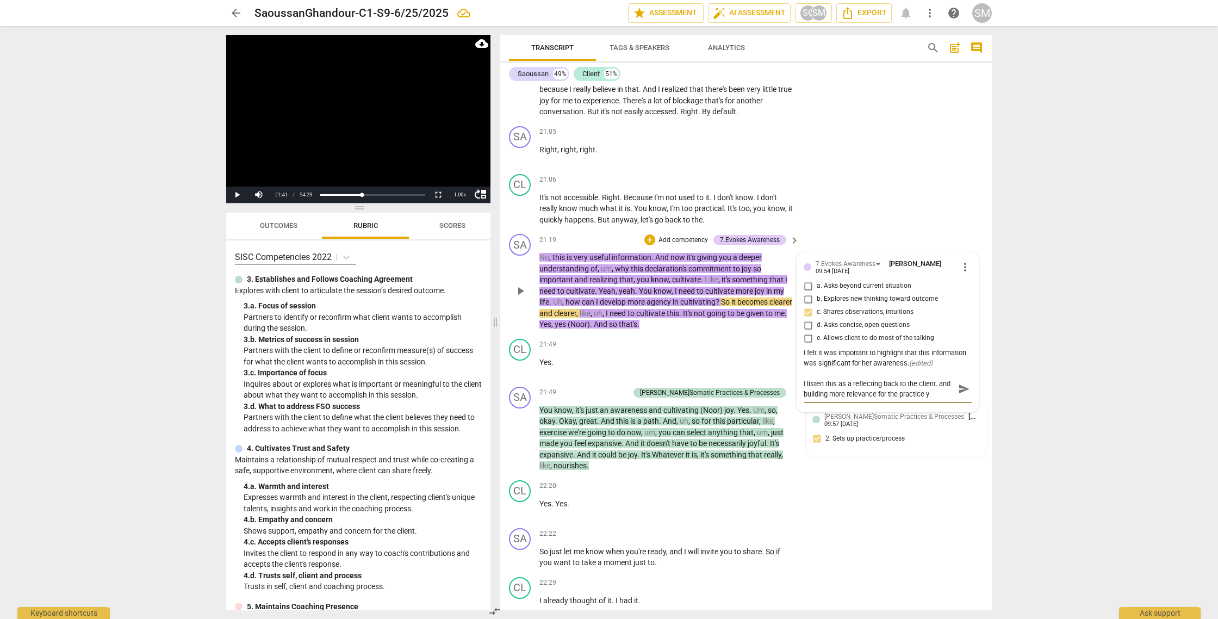
type textarea "I listen this as a reflecting back to the client. and building more relevance f…"
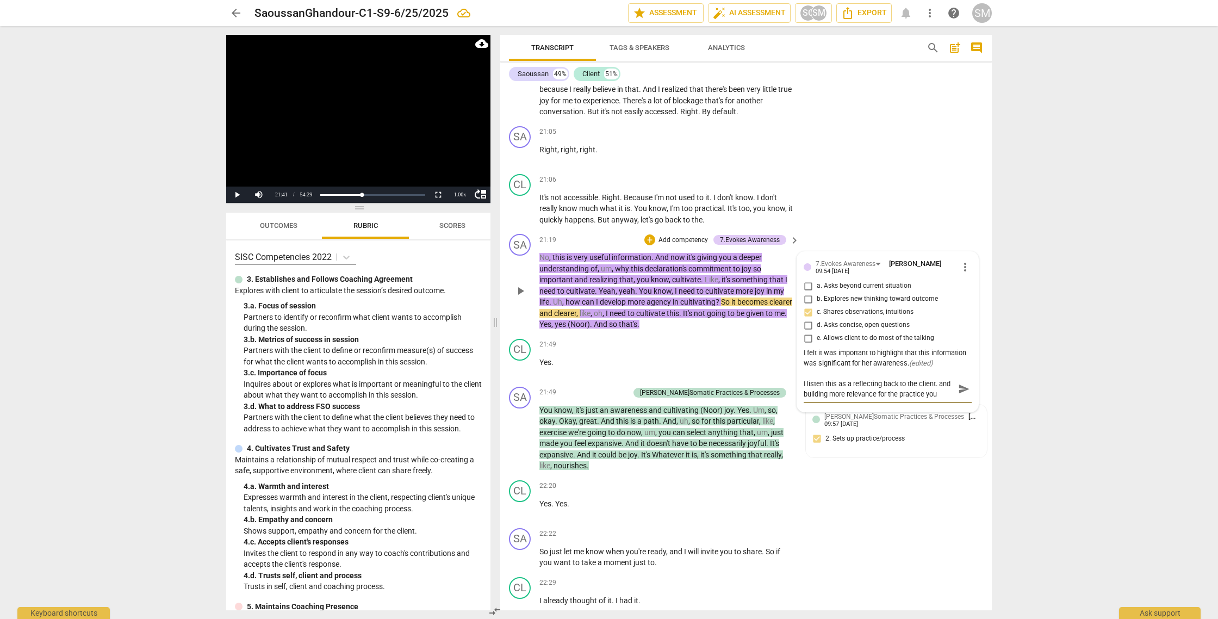
type textarea "I listen this as a reflecting back to the client. and building more relevance f…"
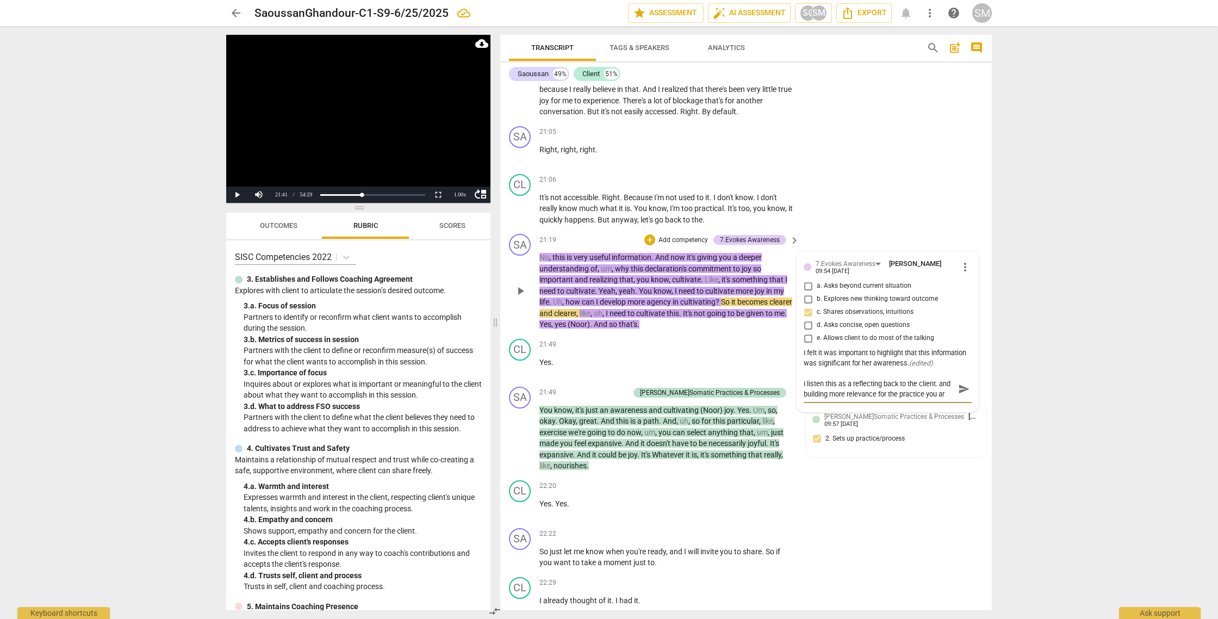
type textarea "I listen this as a reflecting back to the client. and building more relevance f…"
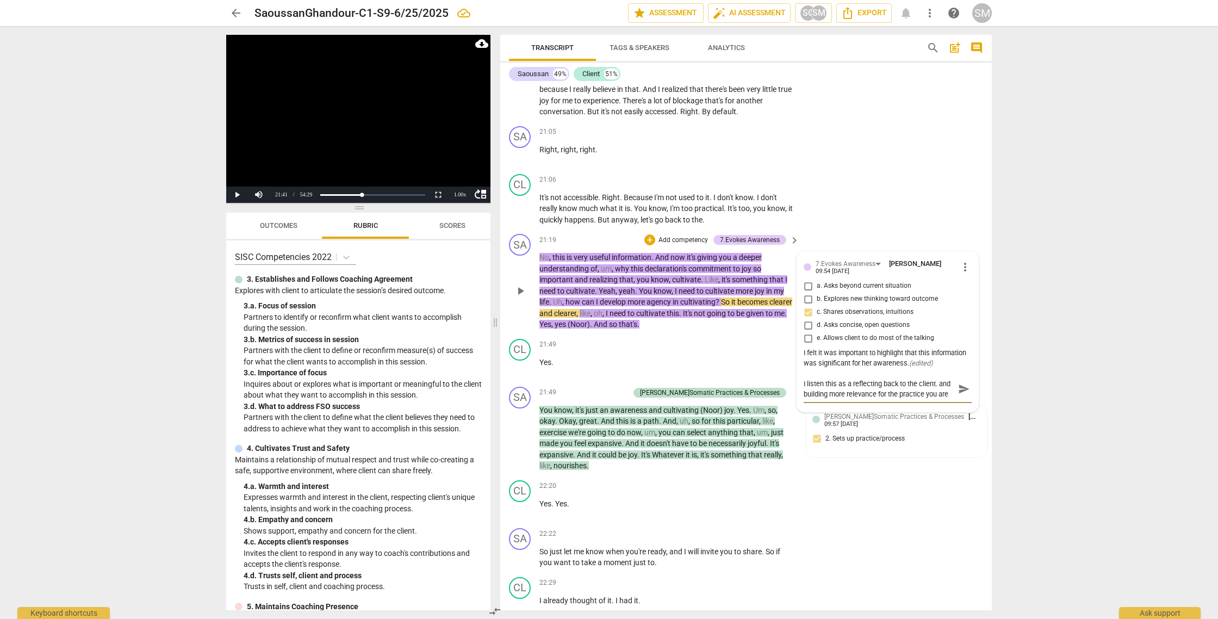
type textarea "I listen this as a reflecting back to the client. and building more relevance f…"
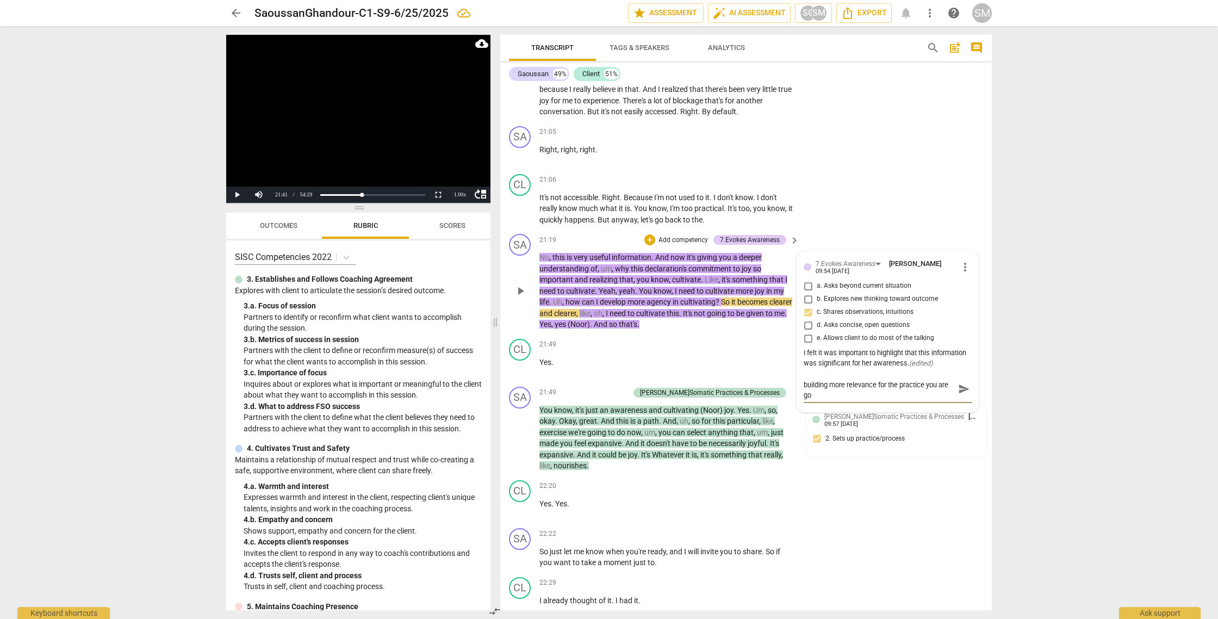
type textarea "I listen this as a reflecting back to the client. and building more relevance f…"
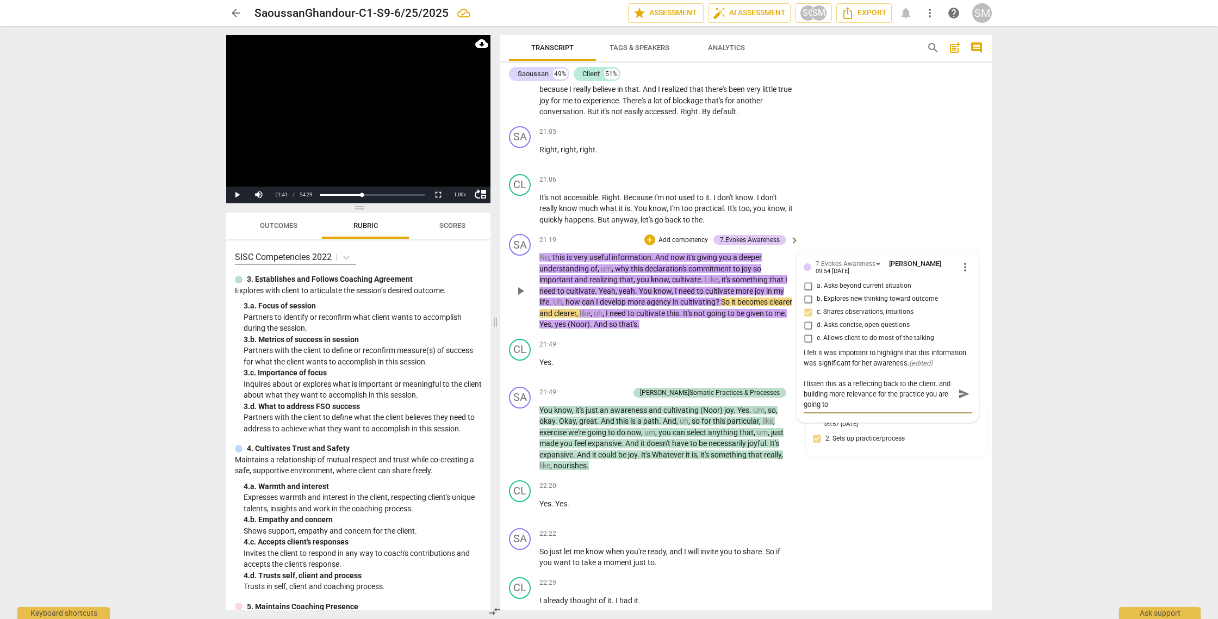
scroll to position [0, 0]
click at [962, 399] on span "send" at bounding box center [964, 394] width 12 height 12
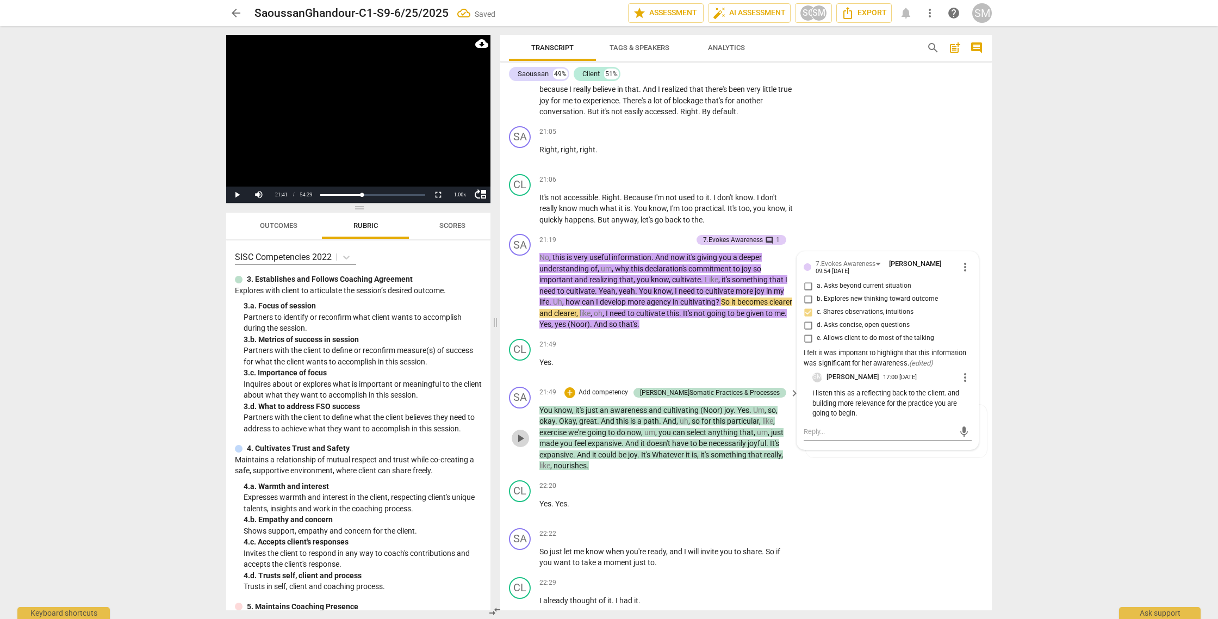
click at [516, 445] on span "play_arrow" at bounding box center [520, 438] width 13 height 13
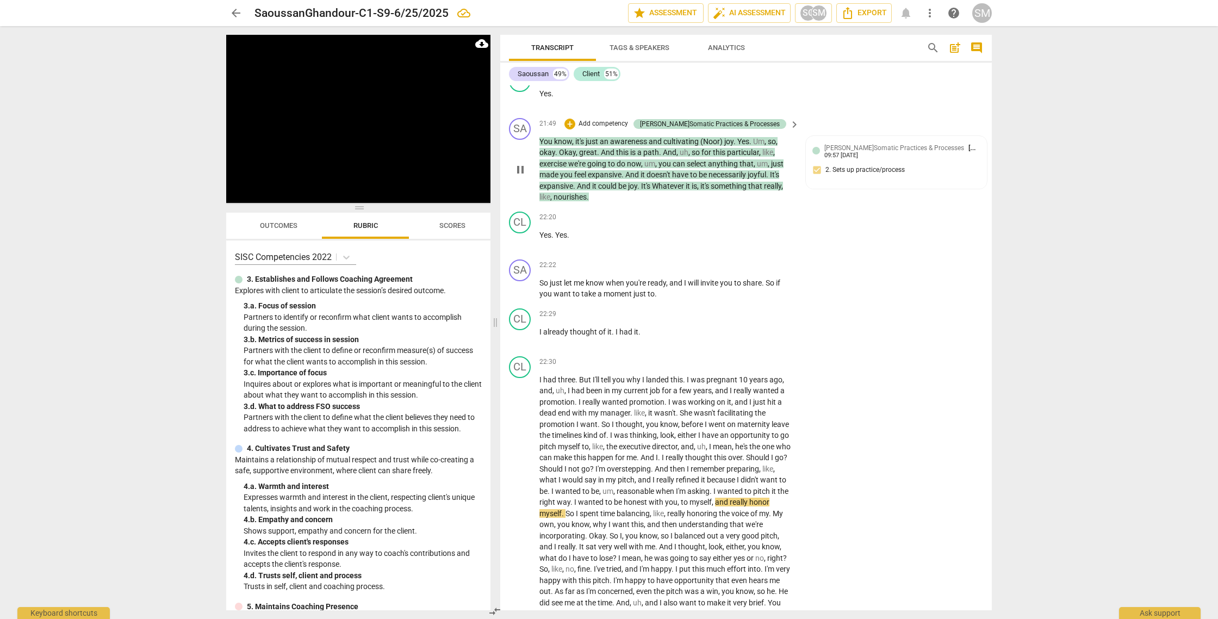
scroll to position [4633, 0]
click at [575, 130] on div "+" at bounding box center [569, 125] width 11 height 11
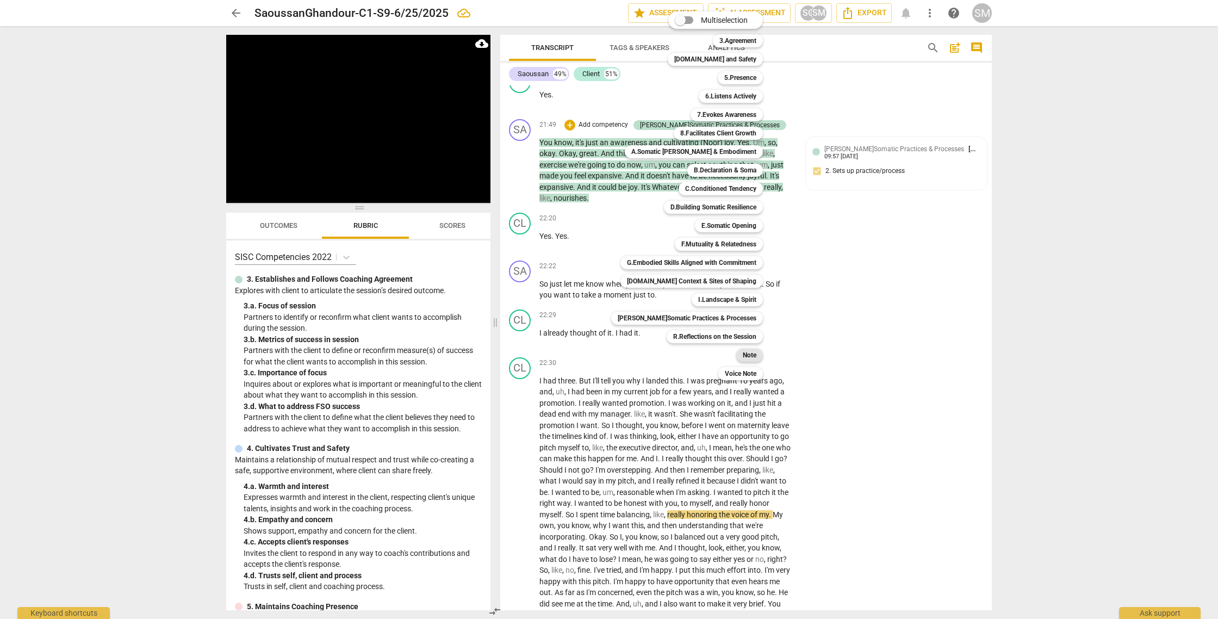
drag, startPoint x: 740, startPoint y: 353, endPoint x: 748, endPoint y: 352, distance: 8.8
click at [742, 353] on b "Note" at bounding box center [749, 354] width 14 height 13
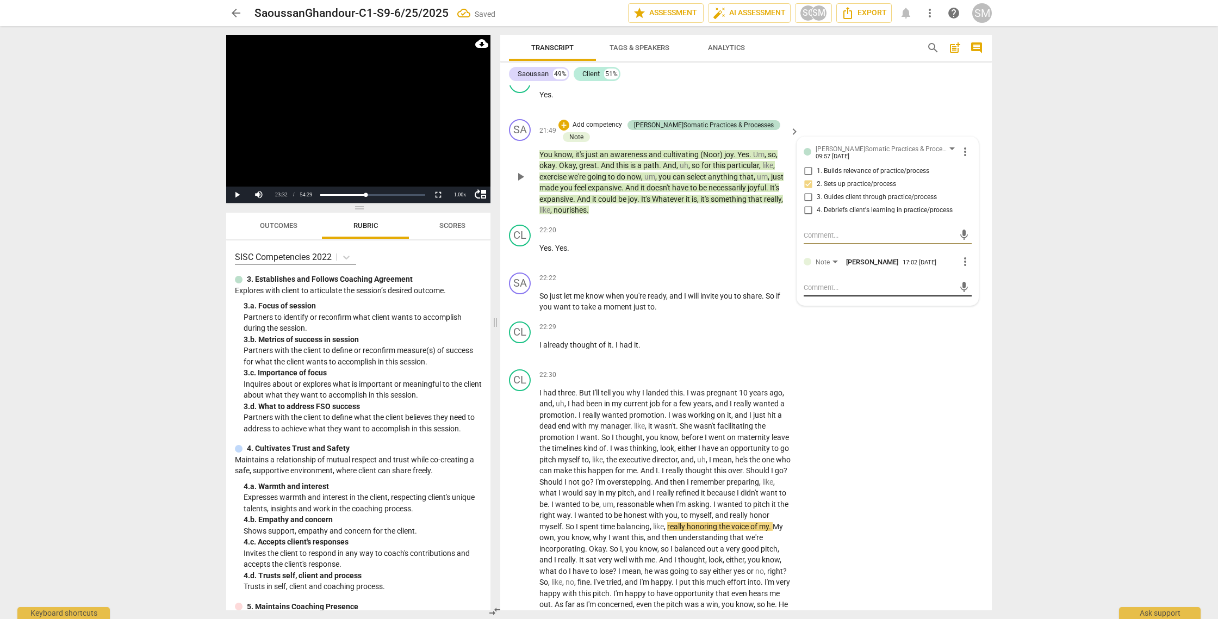
click at [811, 292] on textarea at bounding box center [878, 287] width 151 height 10
click at [847, 313] on textarea "For the resilience process it helps to be very specific about what type of situ…" at bounding box center [878, 297] width 151 height 31
click at [883, 313] on textarea "For the resilience process it helps to be very specific about what type of situ…" at bounding box center [878, 297] width 151 height 31
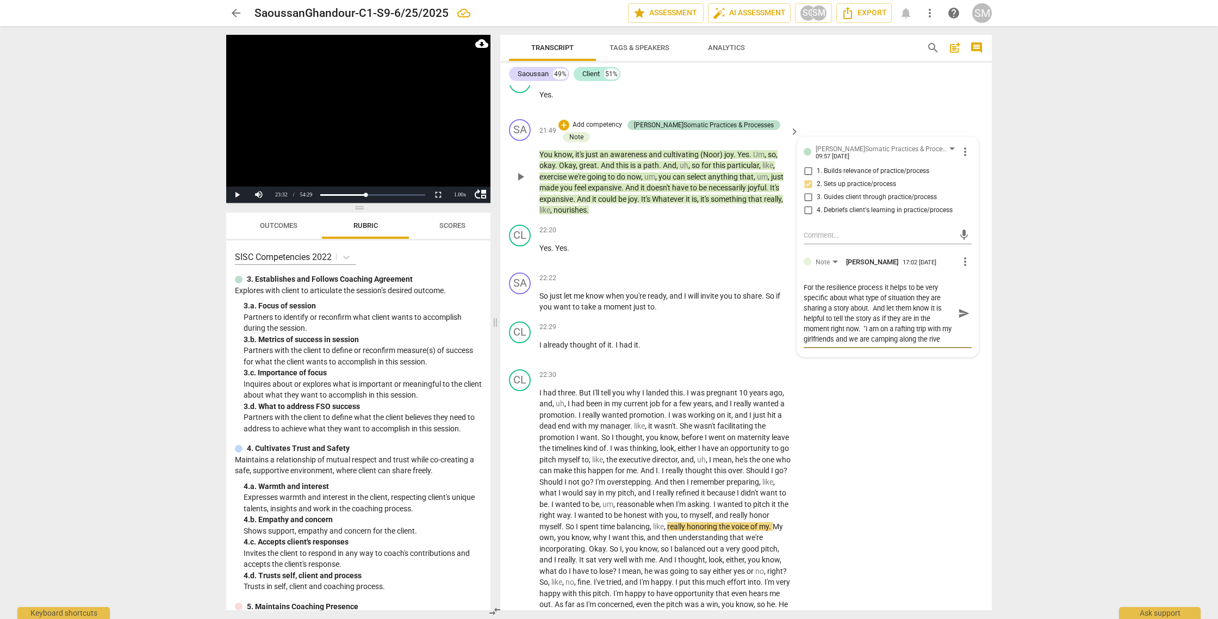
scroll to position [9, 0]
click at [860, 340] on textarea "For the resilience process it helps to be very specific about what type of situ…" at bounding box center [878, 313] width 151 height 62
click at [962, 319] on span "send" at bounding box center [964, 313] width 12 height 12
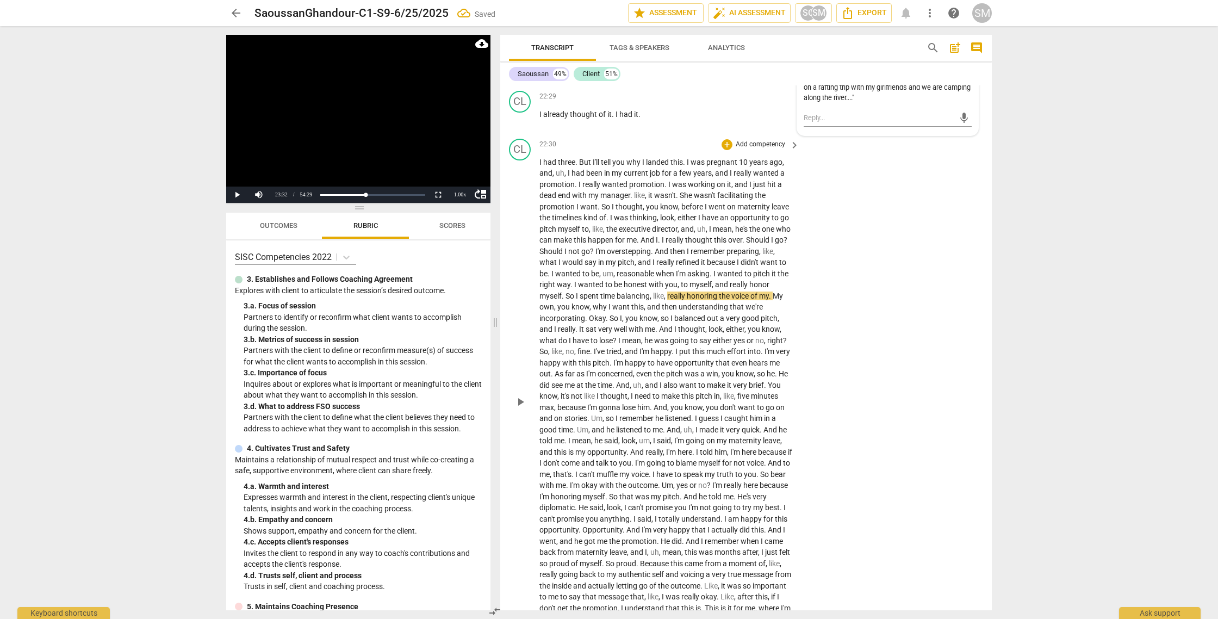
scroll to position [4871, 0]
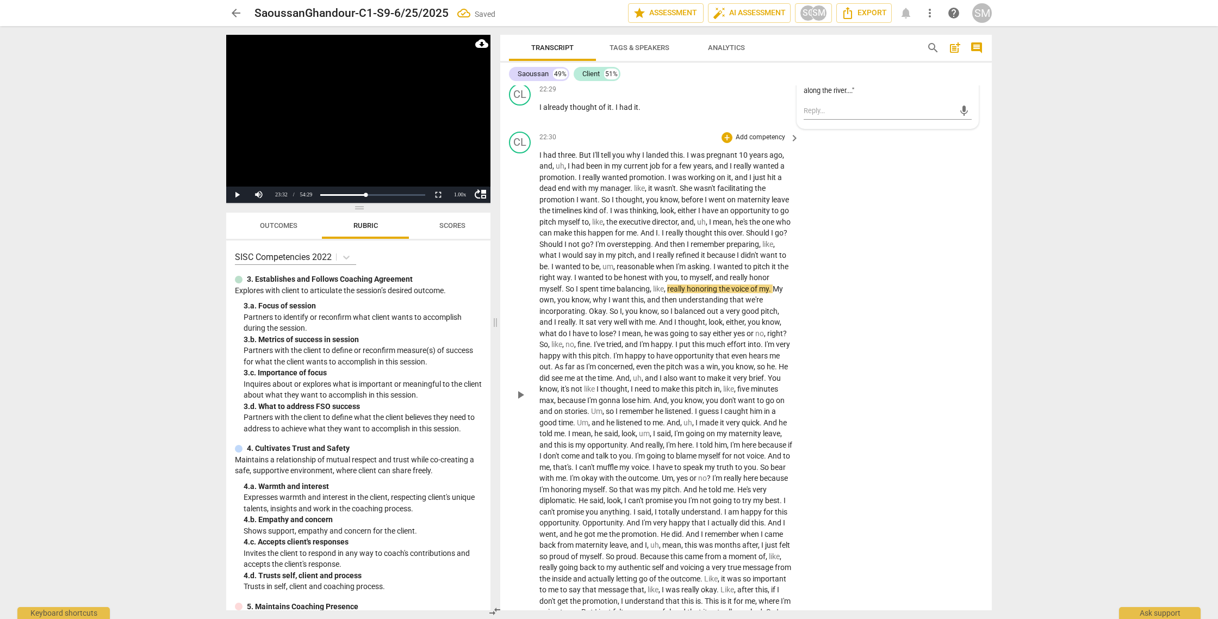
click at [522, 401] on span "play_arrow" at bounding box center [520, 394] width 13 height 13
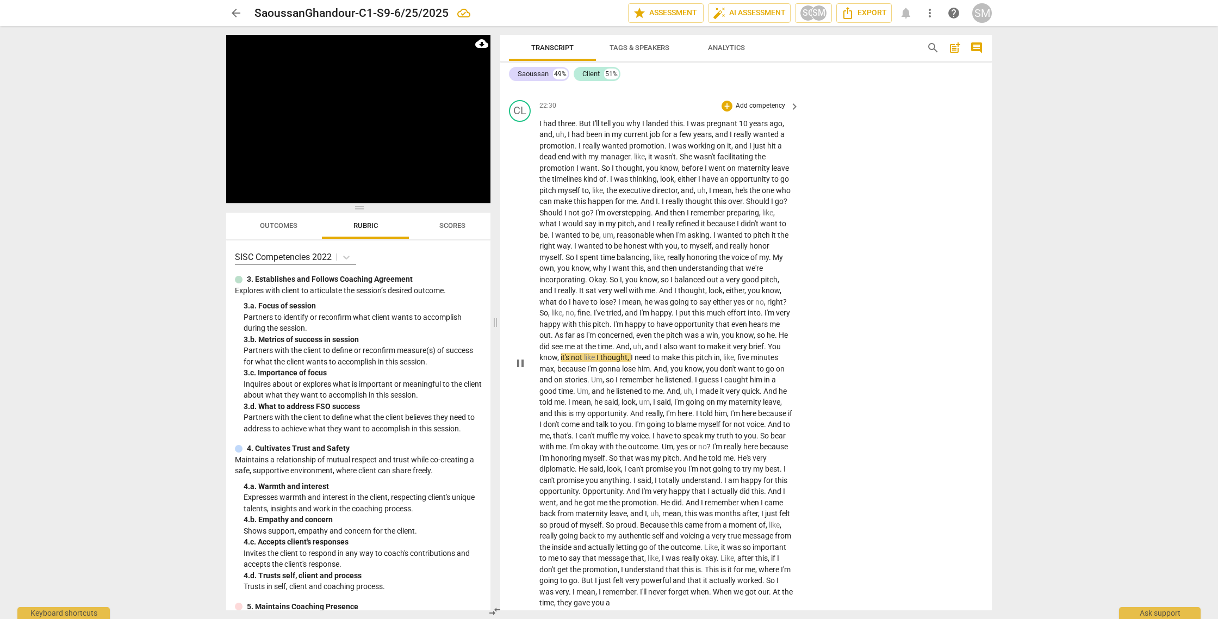
scroll to position [4900, 0]
click at [727, 113] on div "+" at bounding box center [726, 107] width 11 height 11
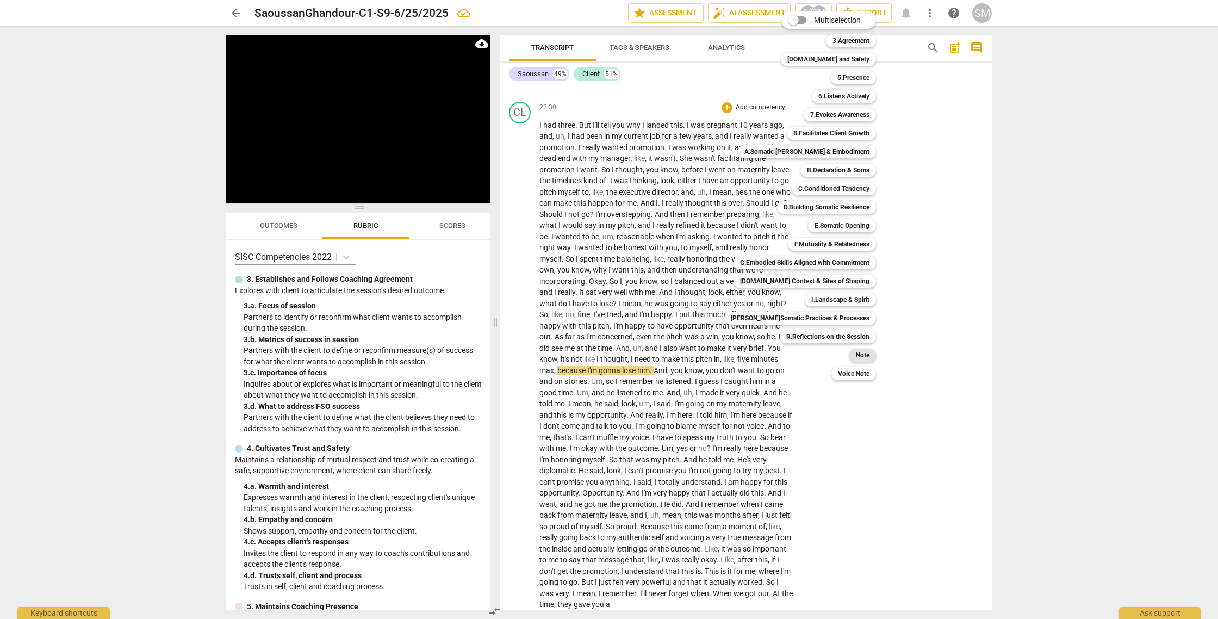
click at [856, 353] on b "Note" at bounding box center [863, 354] width 14 height 13
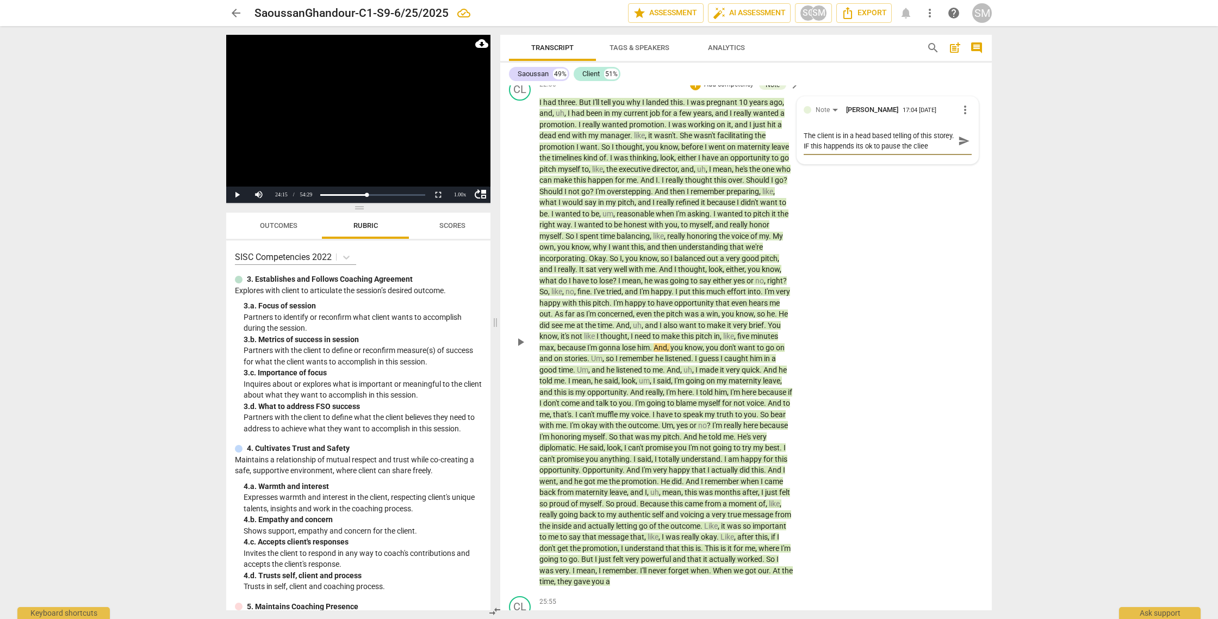
scroll to position [9, 0]
click at [814, 151] on textarea "The client is in a head based telling of this storey. IF this happends its ok t…" at bounding box center [878, 140] width 151 height 21
click at [857, 145] on textarea "The client is in a head based telling of this storey. IF this happends its ok t…" at bounding box center [878, 140] width 151 height 21
click at [875, 145] on textarea "The client is in a head based telling of this storey. IF this happends its ok t…" at bounding box center [878, 140] width 151 height 21
click at [817, 145] on textarea "The client is in a head based telling of this storey. IF this happens its ok to…" at bounding box center [878, 140] width 151 height 21
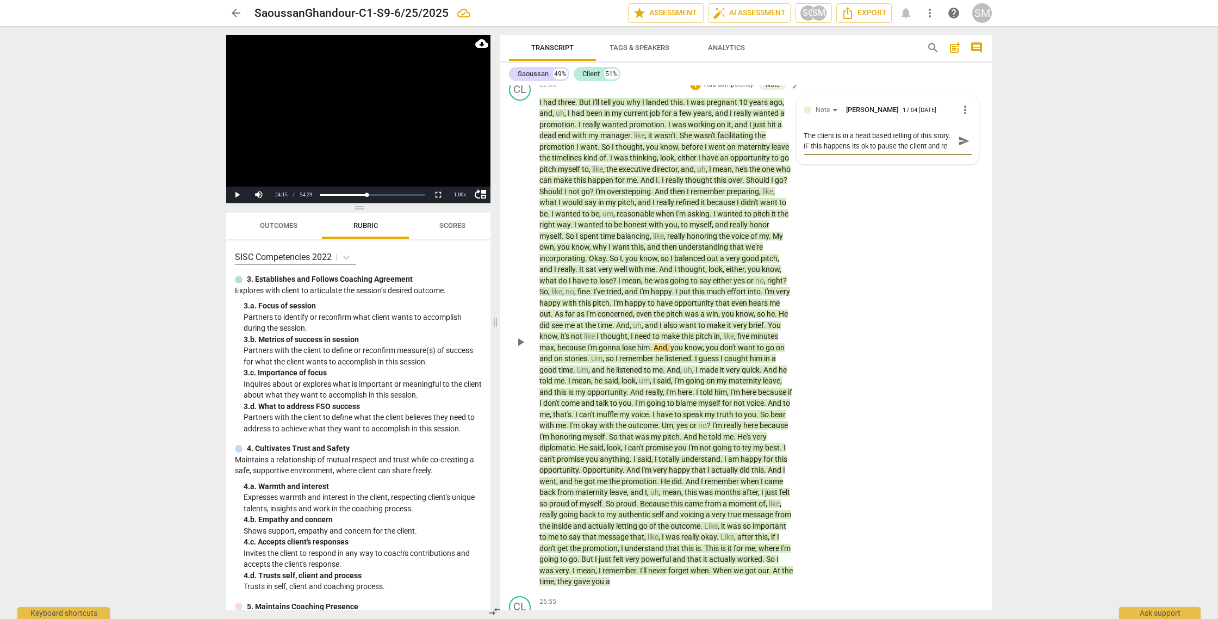
click at [833, 151] on textarea "The client is in a head based telling of this story. IF this happens its ok to …" at bounding box center [878, 140] width 151 height 21
drag, startPoint x: 931, startPoint y: 168, endPoint x: 910, endPoint y: 183, distance: 25.2
click at [910, 176] on div "The client is in a head based telling of this story. IF this happens its ok to …" at bounding box center [887, 151] width 168 height 48
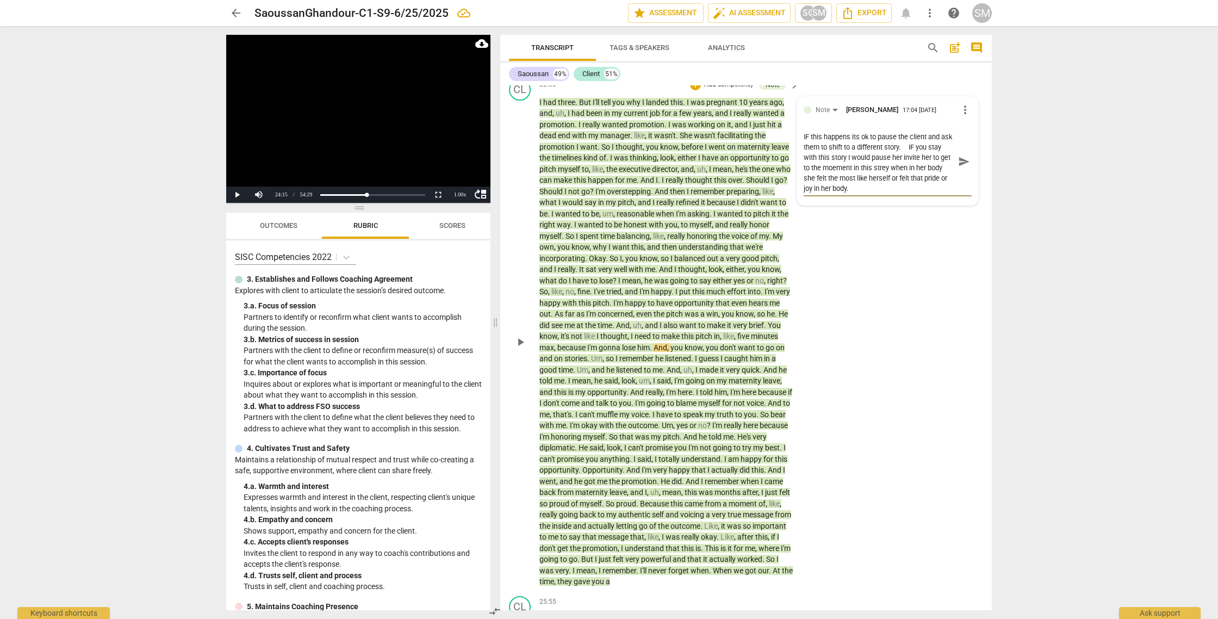
click at [884, 177] on textarea "The client is in a head based telling of this story. IF this happens its ok to …" at bounding box center [878, 161] width 151 height 62
drag, startPoint x: 962, startPoint y: 169, endPoint x: 817, endPoint y: 246, distance: 163.6
click at [962, 167] on span "send" at bounding box center [964, 161] width 12 height 12
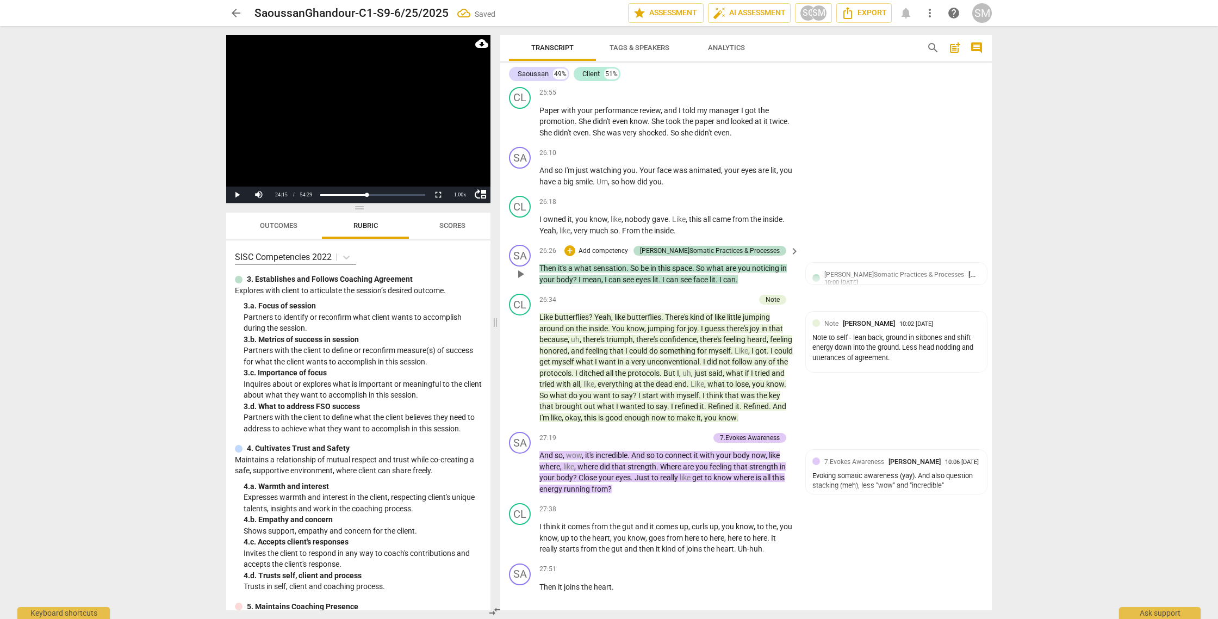
scroll to position [5444, 0]
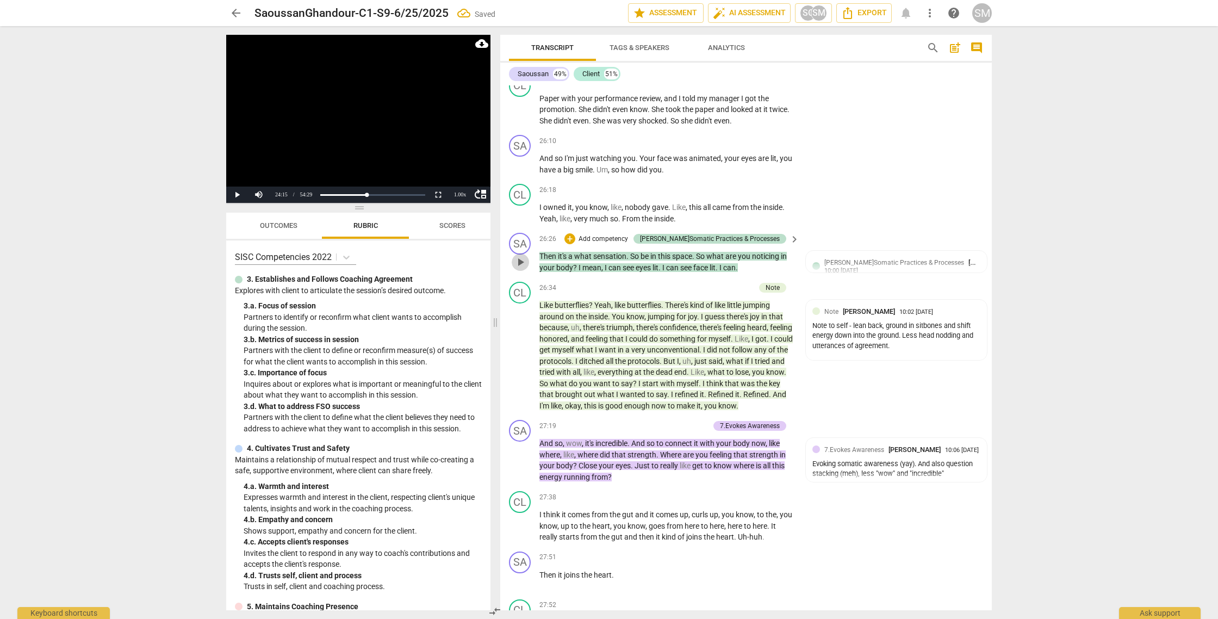
click at [517, 269] on span "play_arrow" at bounding box center [520, 261] width 13 height 13
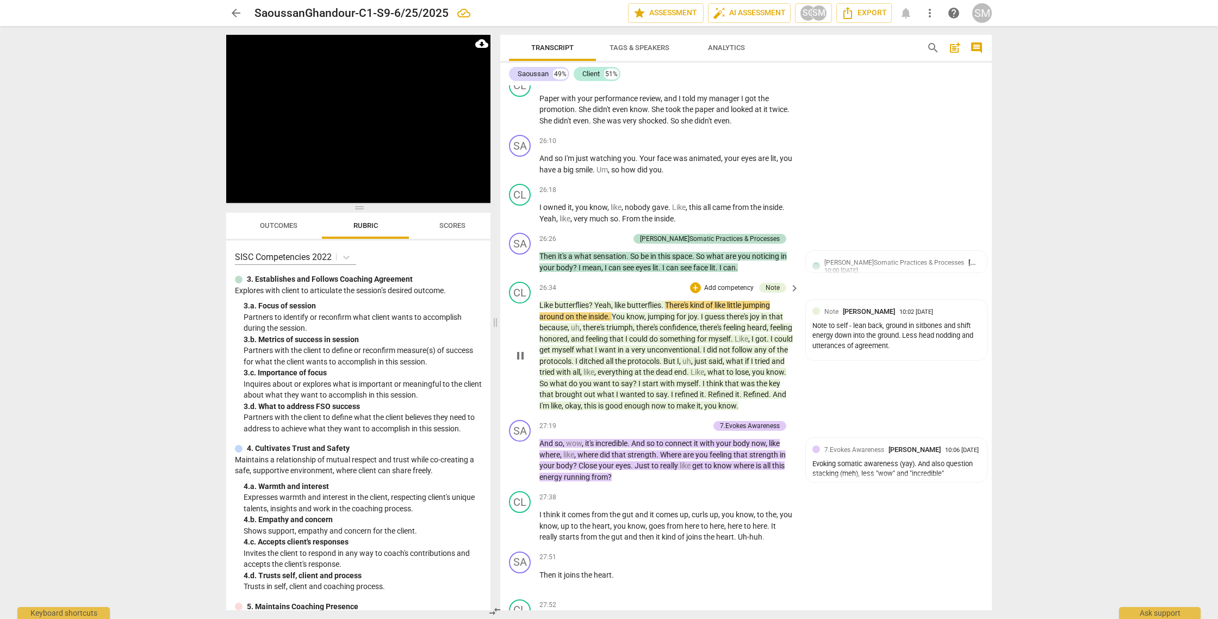
scroll to position [5465, 0]
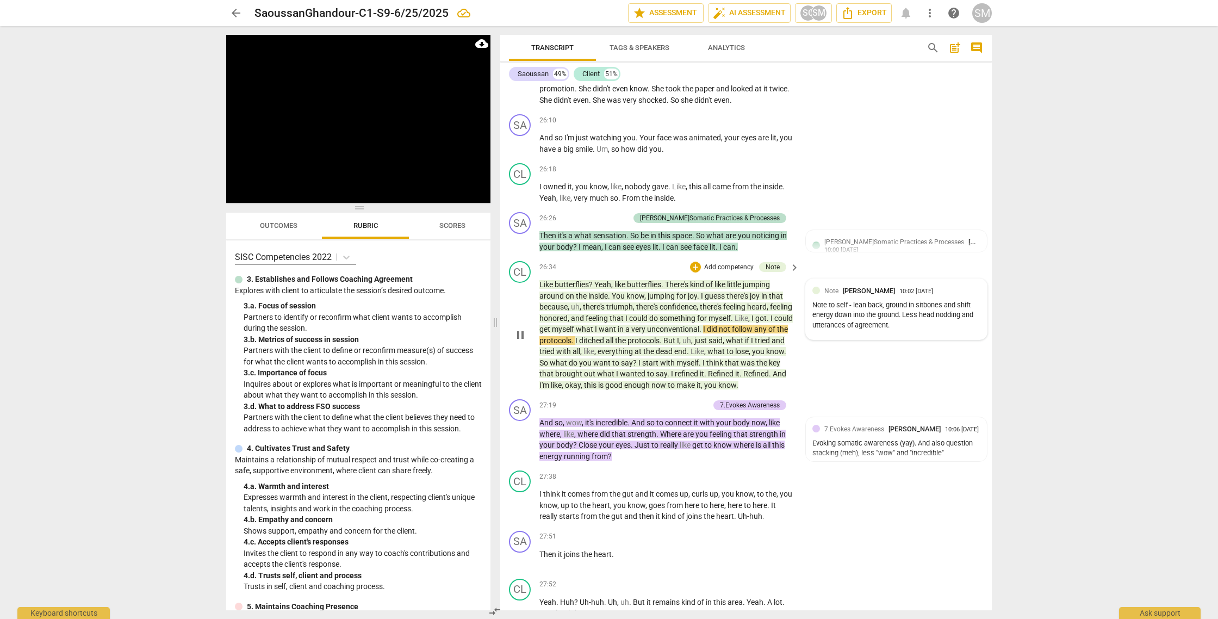
click at [912, 330] on div "Note to self - lean back, ground in sitbones and shift energy down into the gro…" at bounding box center [896, 315] width 168 height 30
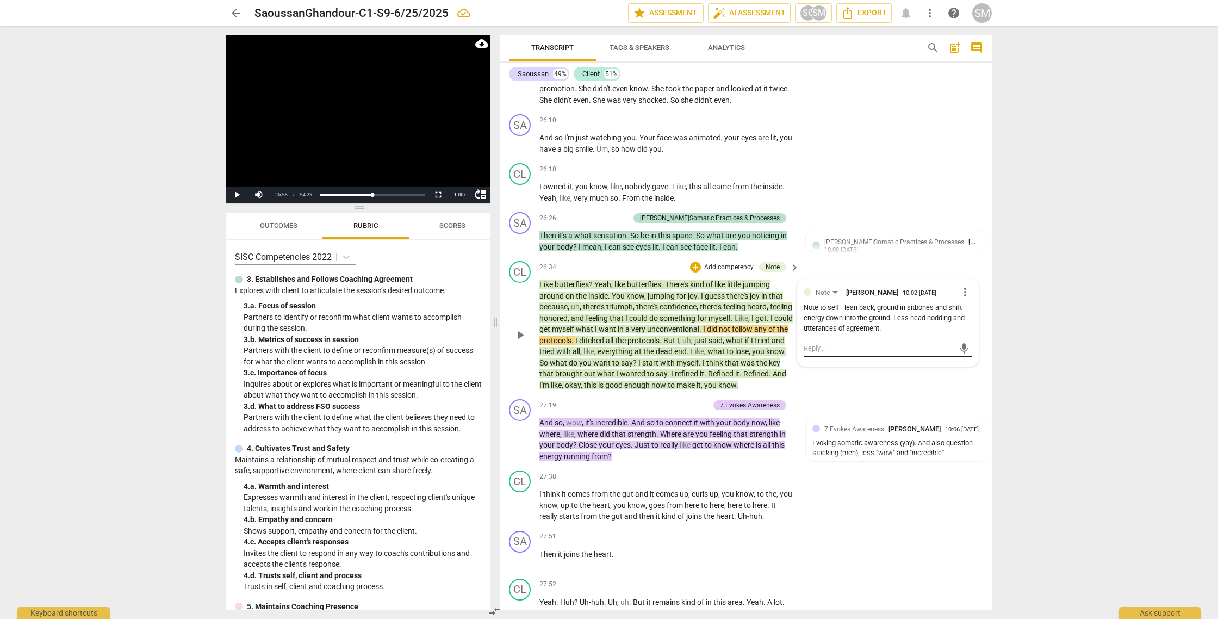
click at [808, 353] on textarea at bounding box center [878, 348] width 151 height 10
click at [811, 364] on textarea "I aggree with your self assessment. It looks like yo uare narrow and forward - …" at bounding box center [878, 353] width 151 height 21
click at [814, 364] on textarea "I aggree with your self assessment. It looks like you are narrow and forward - …" at bounding box center [878, 353] width 151 height 21
click at [952, 367] on div "I agree with your self assessment. It looks like you are narrow and forward - o…" at bounding box center [887, 354] width 168 height 28
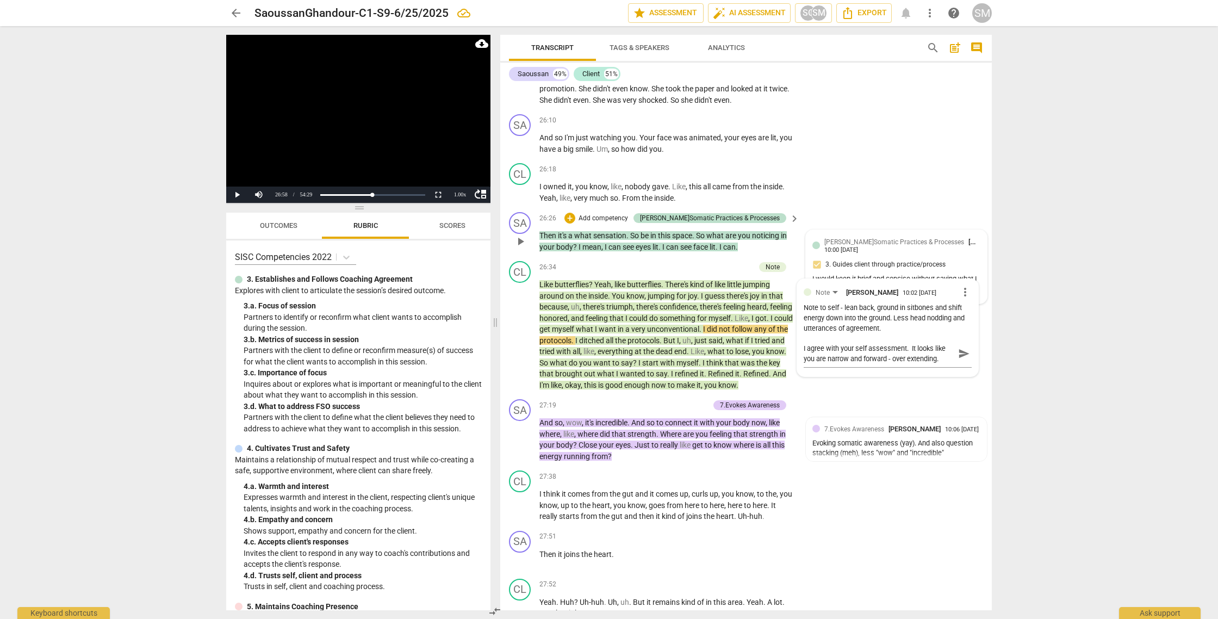
click at [879, 253] on div "[PERSON_NAME]Somatic Practices & Processes [PERSON_NAME] 10:00 [DATE]" at bounding box center [902, 244] width 156 height 17
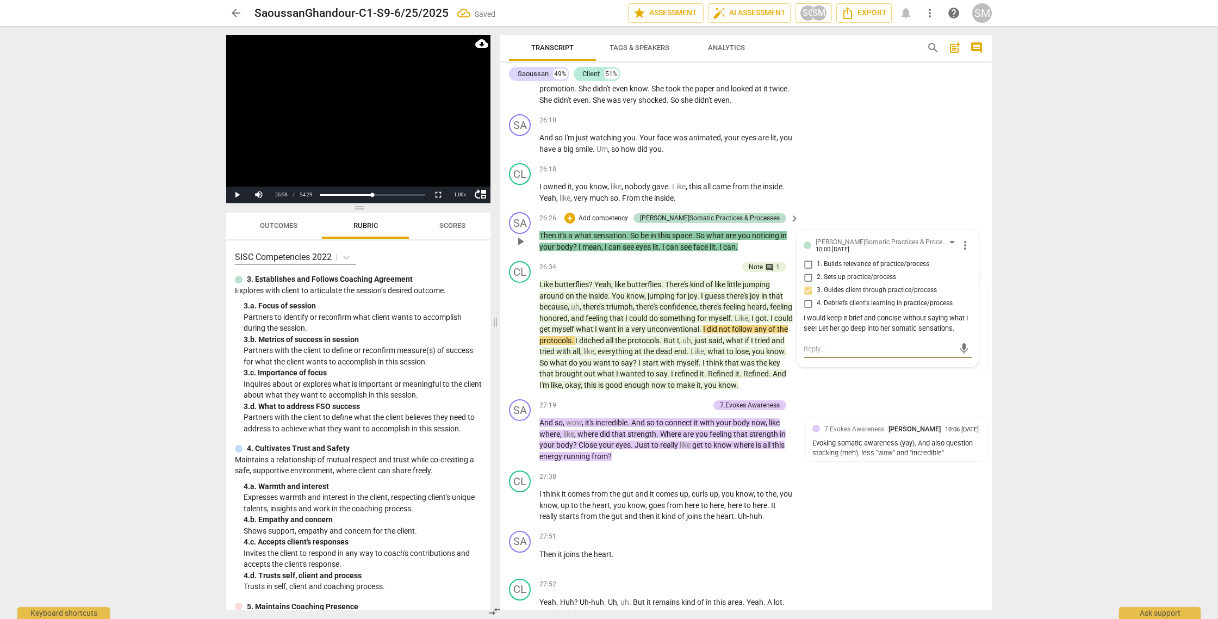
click at [824, 354] on textarea at bounding box center [878, 349] width 151 height 10
click at [958, 360] on span "send" at bounding box center [964, 354] width 12 height 12
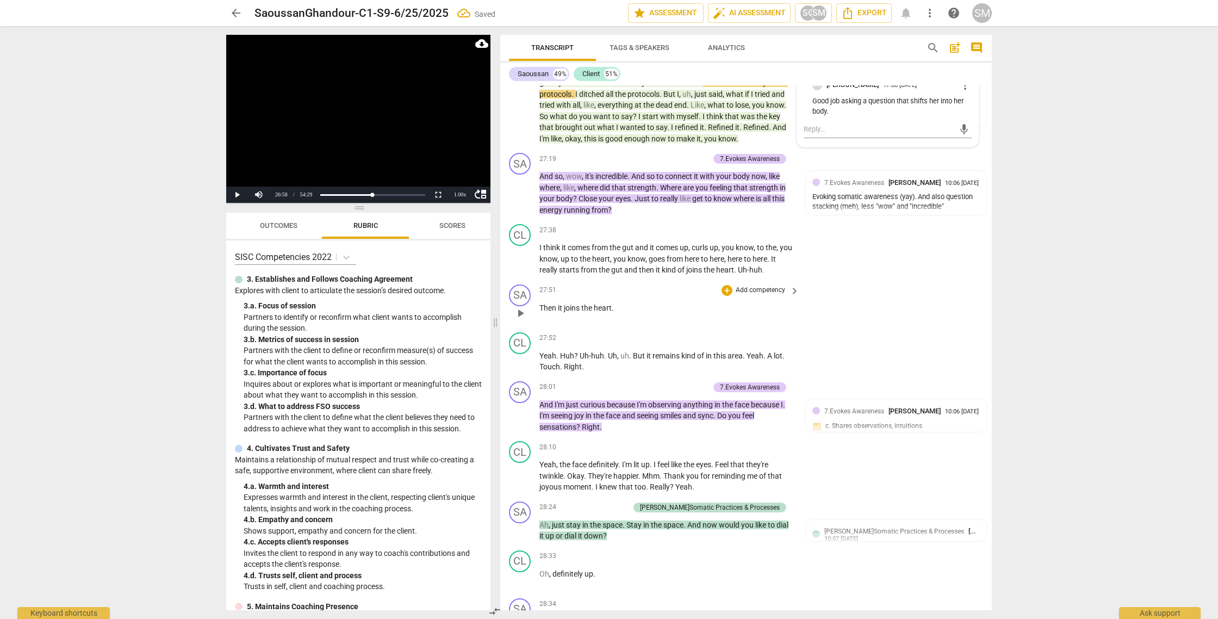
scroll to position [5710, 0]
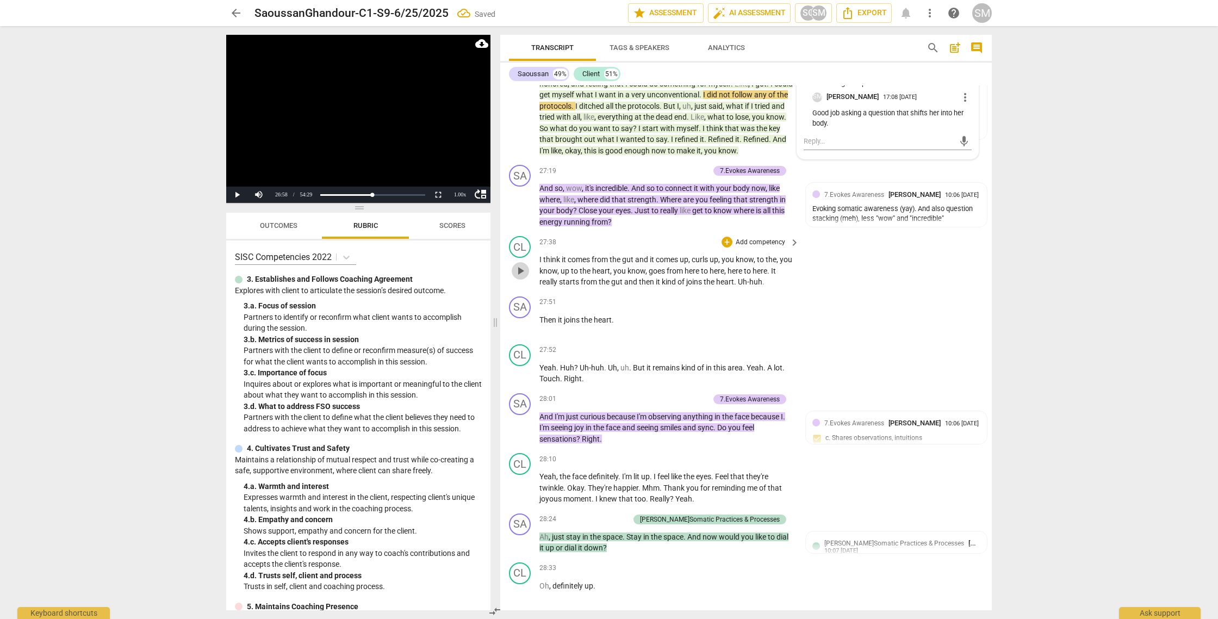
click at [517, 277] on span "play_arrow" at bounding box center [520, 270] width 13 height 13
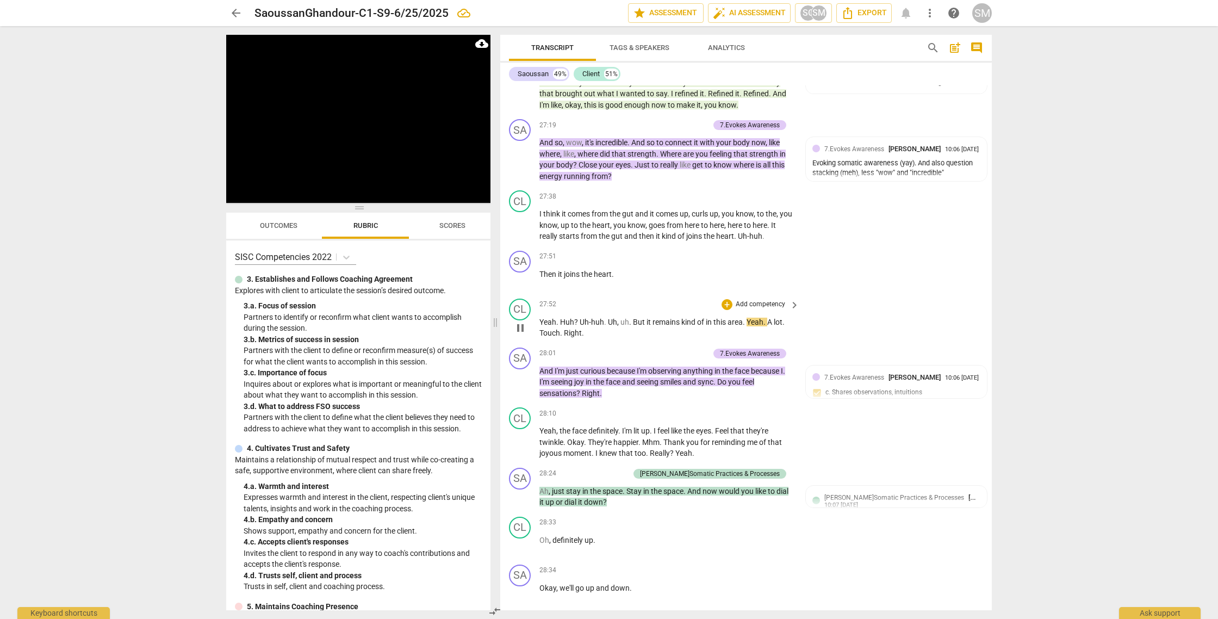
scroll to position [5761, 0]
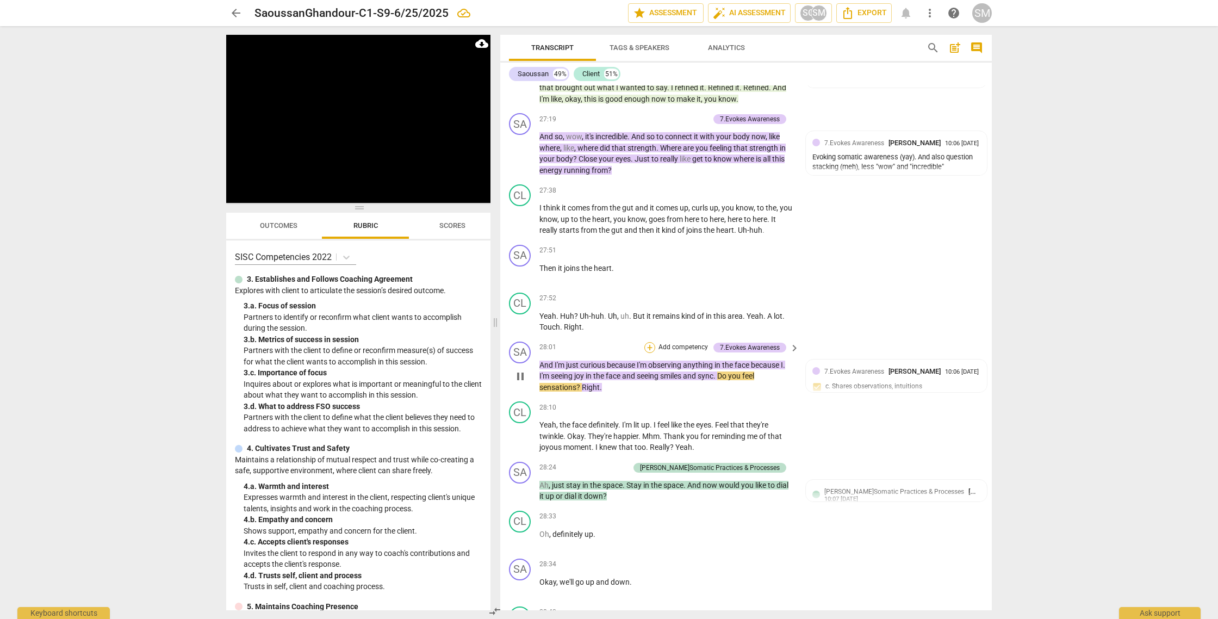
click at [648, 353] on div "+" at bounding box center [649, 347] width 11 height 11
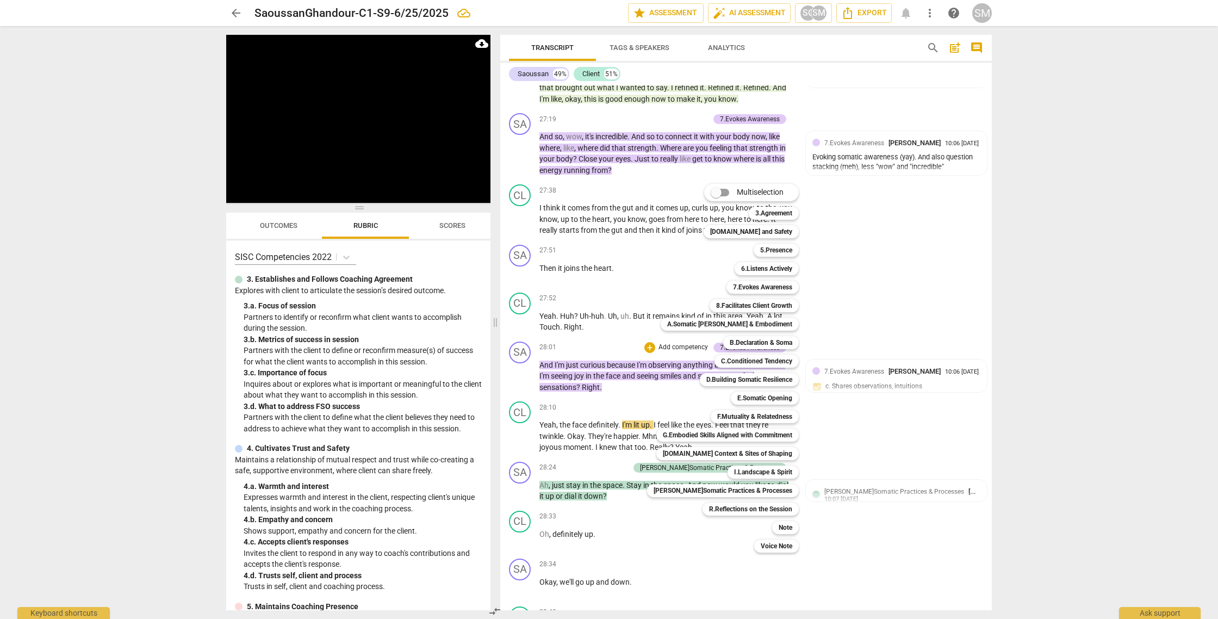
click at [853, 403] on div at bounding box center [609, 309] width 1218 height 619
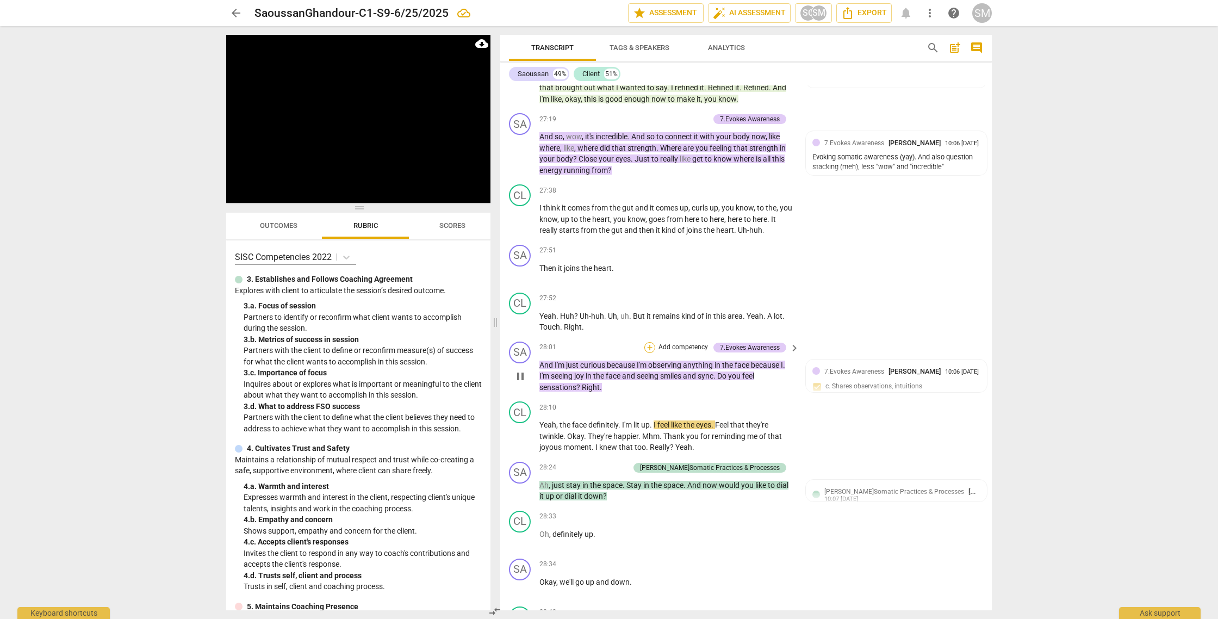
click at [646, 353] on div "+" at bounding box center [649, 347] width 11 height 11
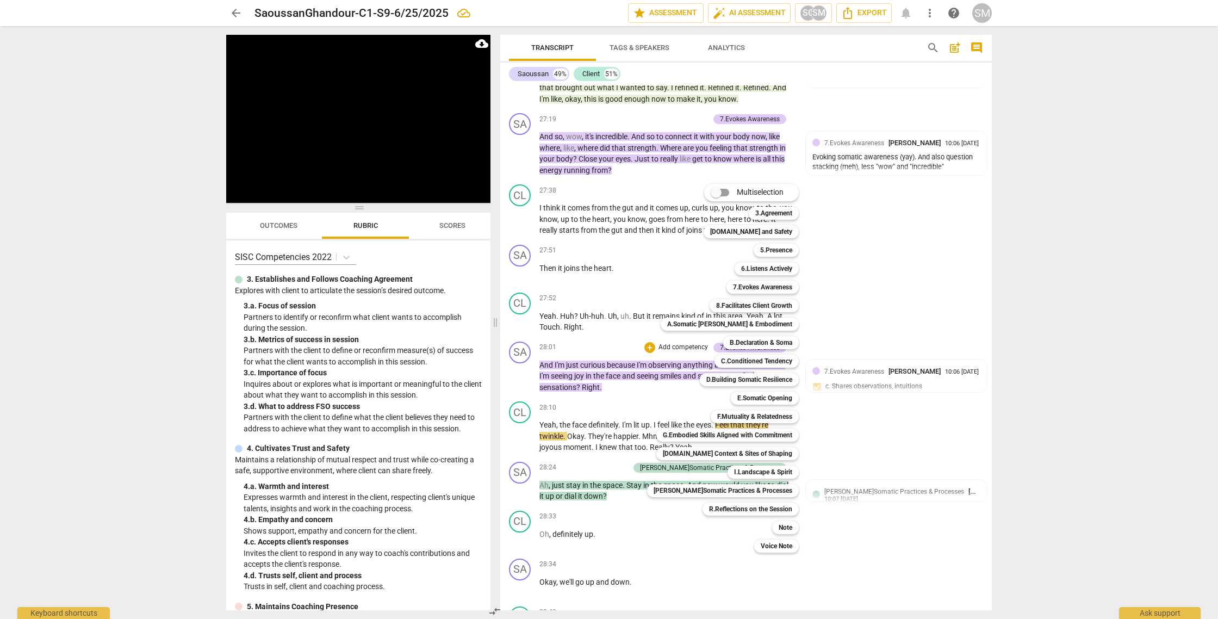
drag, startPoint x: 775, startPoint y: 529, endPoint x: 799, endPoint y: 510, distance: 31.0
click at [778, 529] on b "Note" at bounding box center [785, 527] width 14 height 13
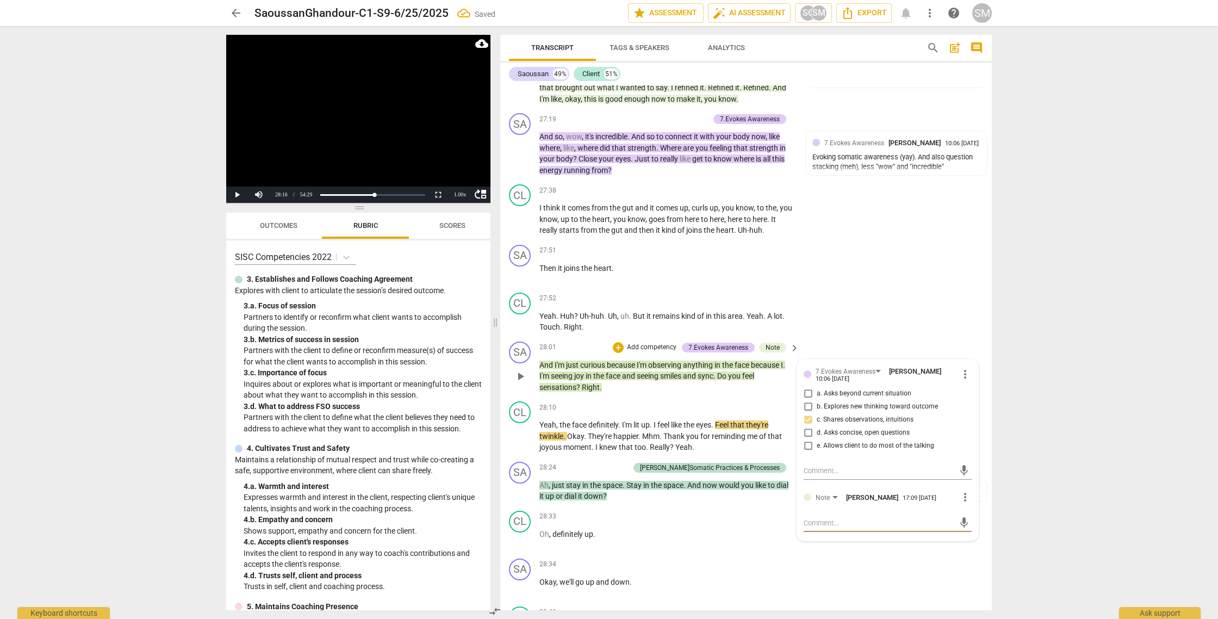
click at [808, 528] on textarea at bounding box center [878, 522] width 151 height 10
click at [938, 538] on textarea "Simplify the question. "and what to you sens happing in your face?"" at bounding box center [878, 527] width 151 height 21
click at [871, 538] on textarea "Simplify the question. "and what to you sense happing in your face?"" at bounding box center [878, 527] width 151 height 21
click at [958, 534] on span "send" at bounding box center [964, 528] width 12 height 12
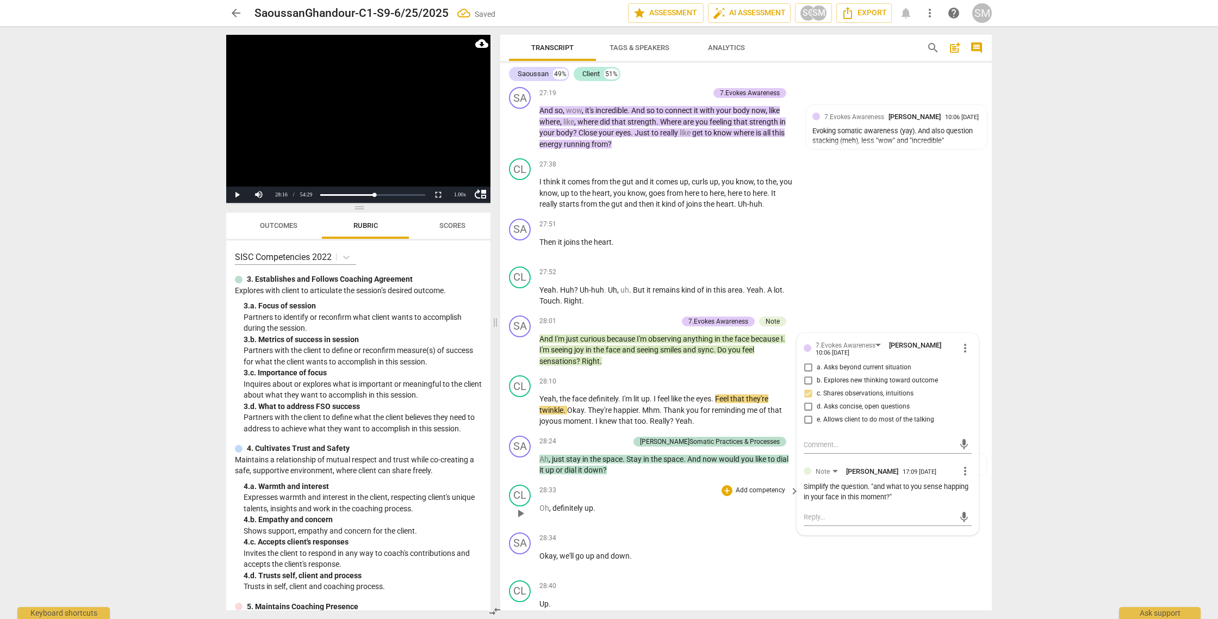
scroll to position [5788, 0]
click at [527, 471] on span "play_arrow" at bounding box center [519, 464] width 17 height 13
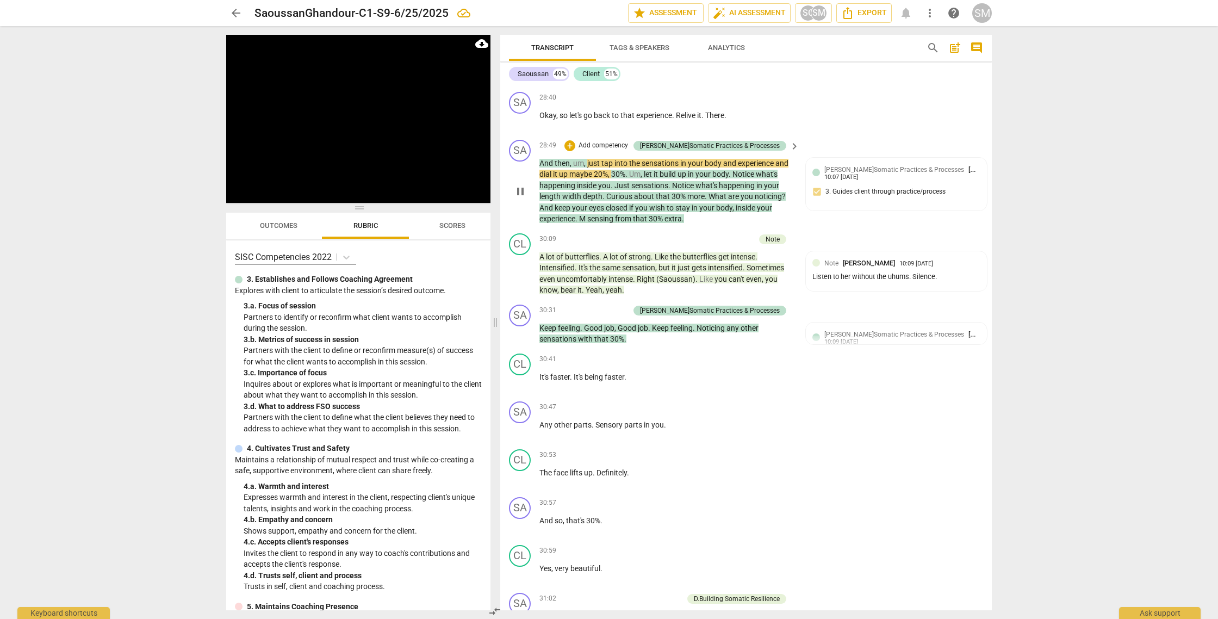
scroll to position [6320, 0]
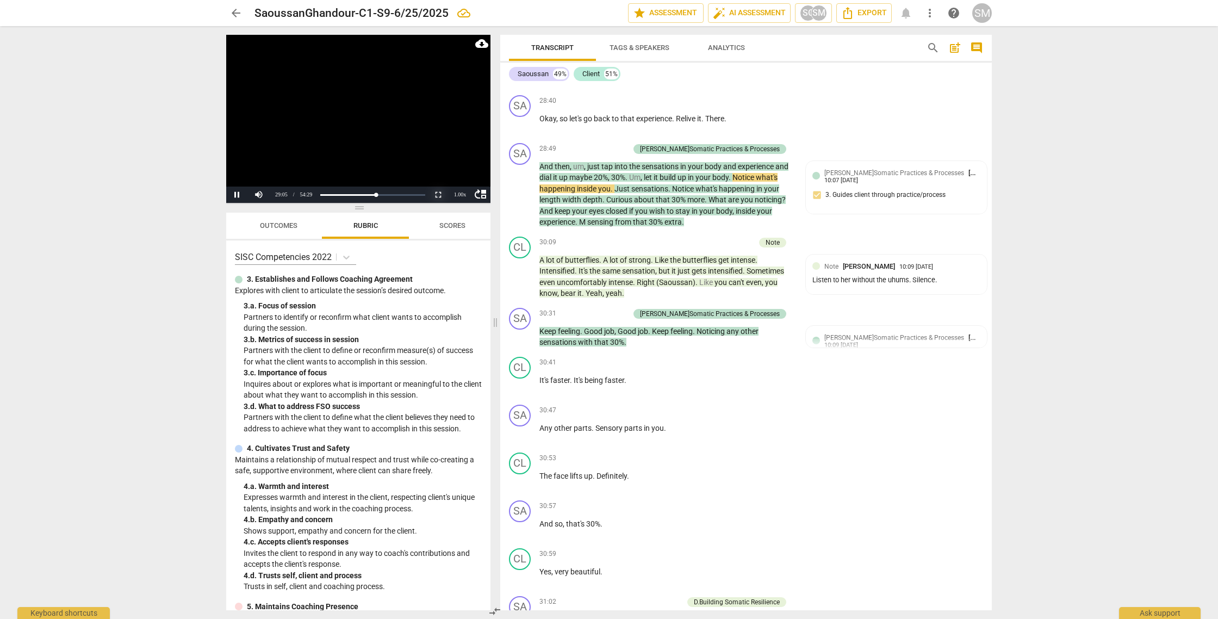
click at [440, 194] on button "Non-Fullscreen" at bounding box center [438, 194] width 22 height 16
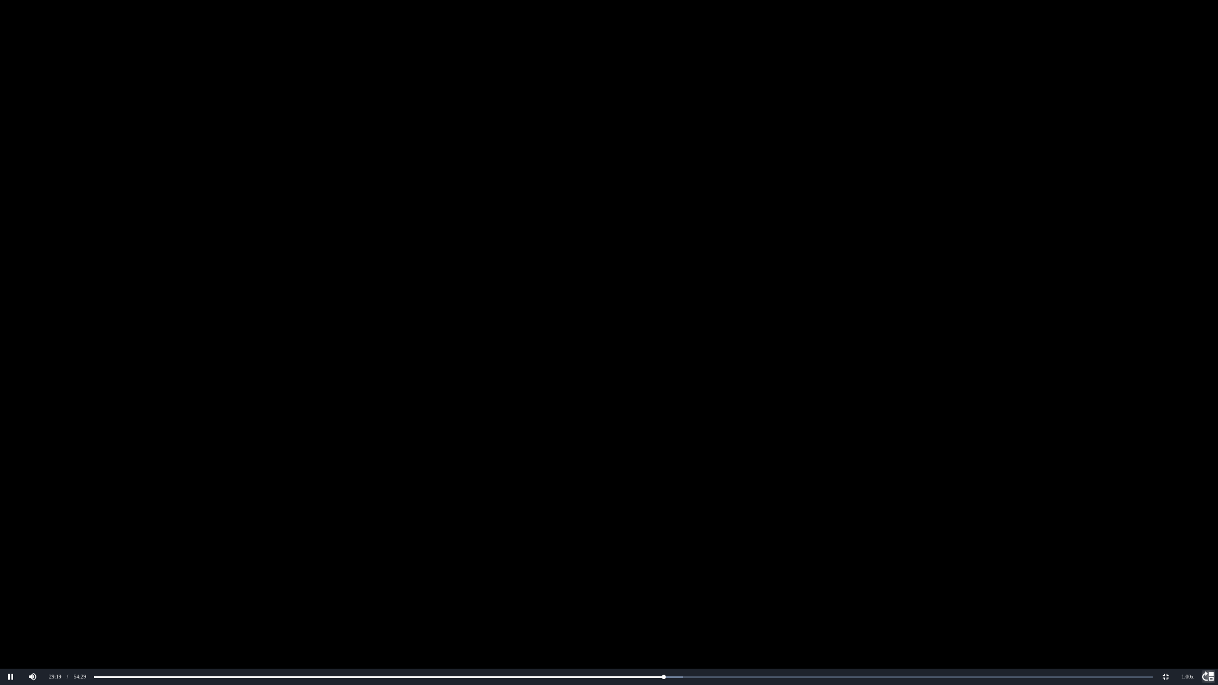
click at [1204, 618] on span "move_up" at bounding box center [1207, 676] width 13 height 13
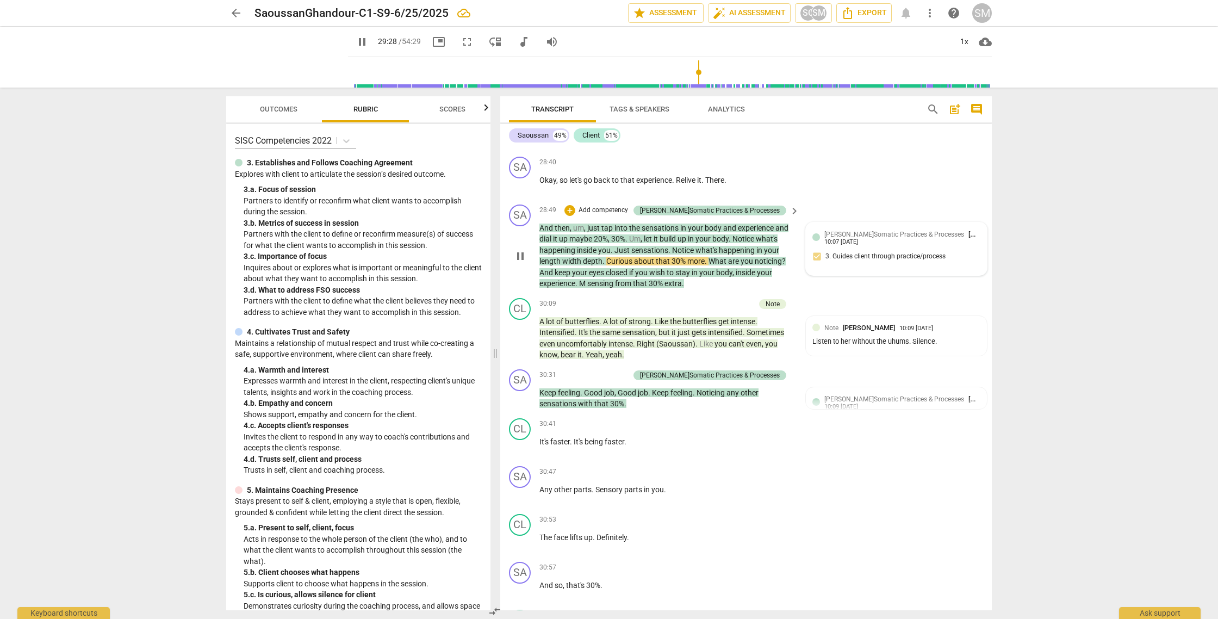
click at [864, 269] on div "[PERSON_NAME]Somatic Practices & Processes [PERSON_NAME] 10:07 [DATE] 3. Guides…" at bounding box center [896, 249] width 168 height 40
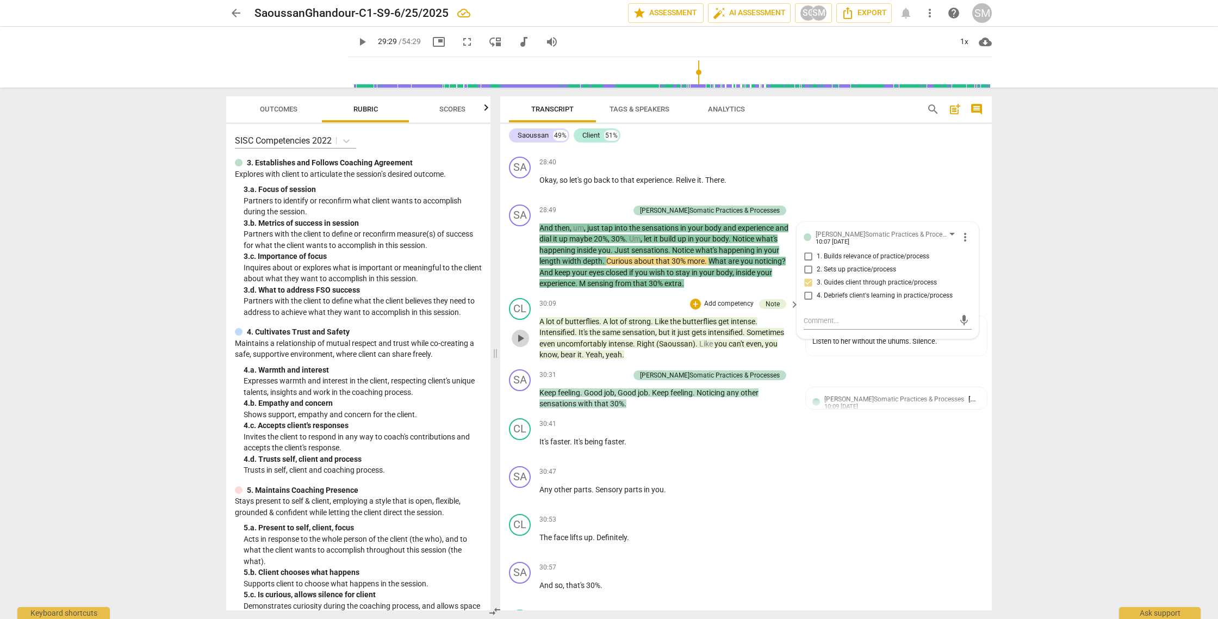
click at [523, 345] on span "play_arrow" at bounding box center [520, 338] width 13 height 13
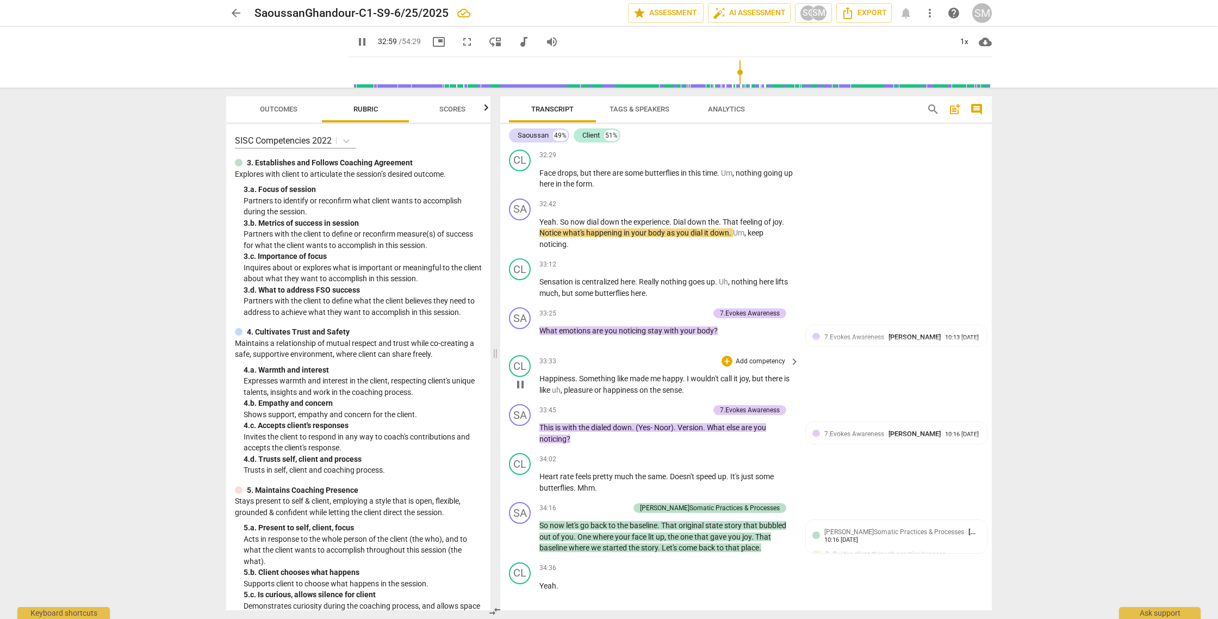
scroll to position [7068, 0]
click at [648, 318] on div "+" at bounding box center [649, 312] width 11 height 11
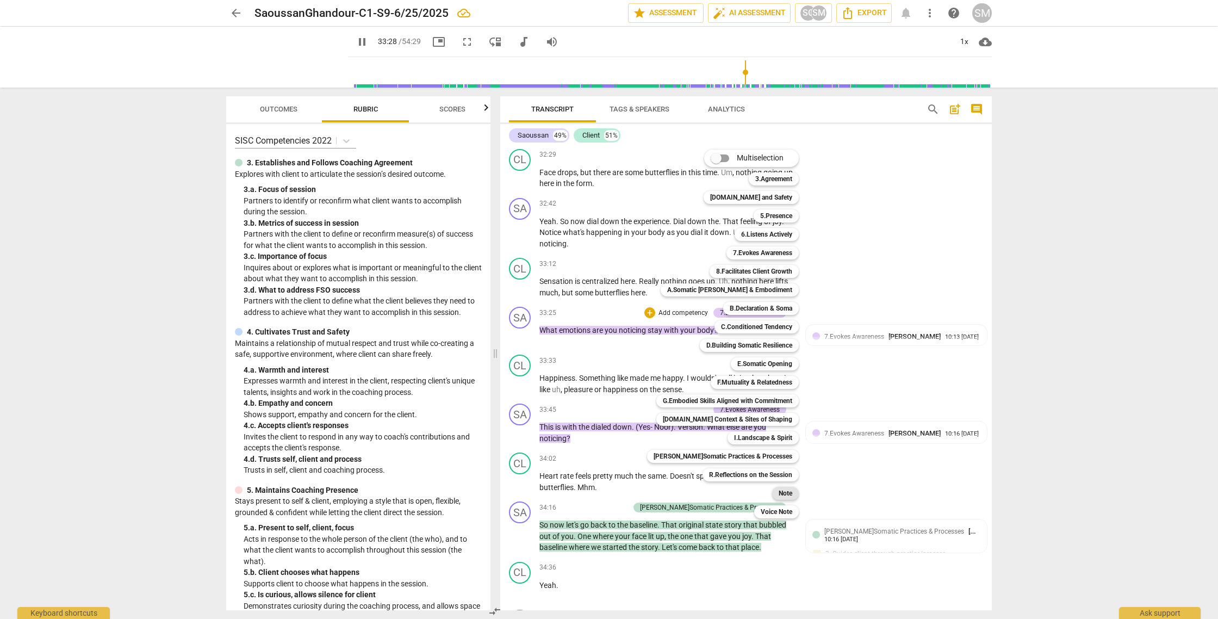
click at [785, 489] on div "Note" at bounding box center [785, 492] width 27 height 13
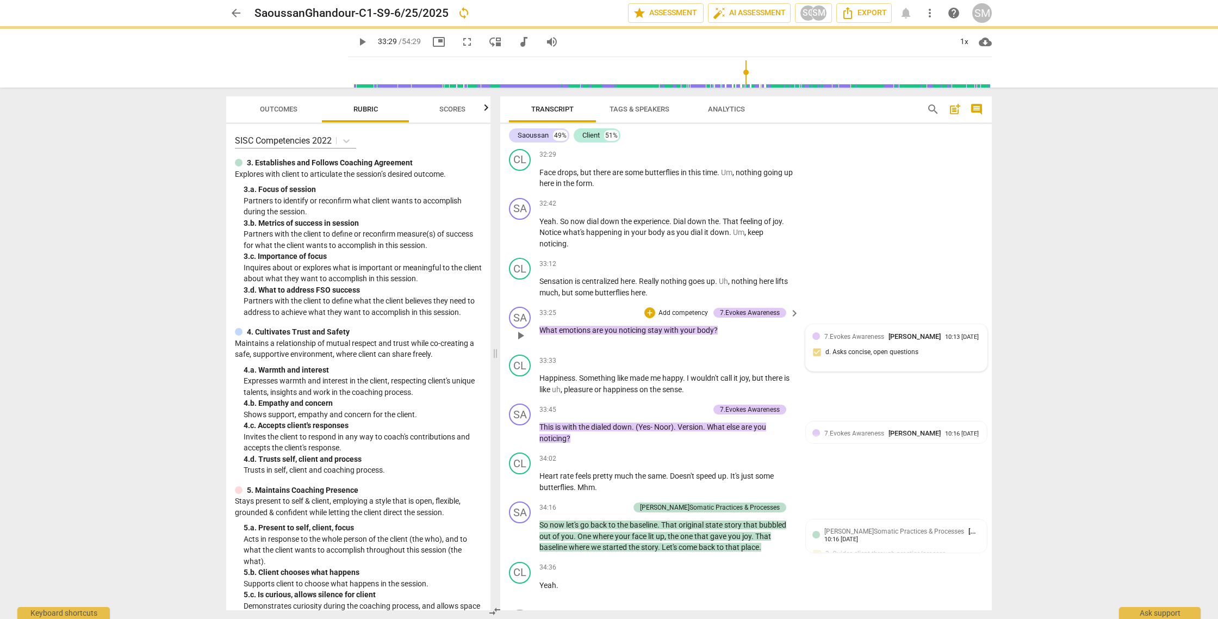
click at [846, 364] on div "7.Evokes Awareness [PERSON_NAME] 10:13 [DATE] d. Asks concise, open questions" at bounding box center [896, 347] width 168 height 33
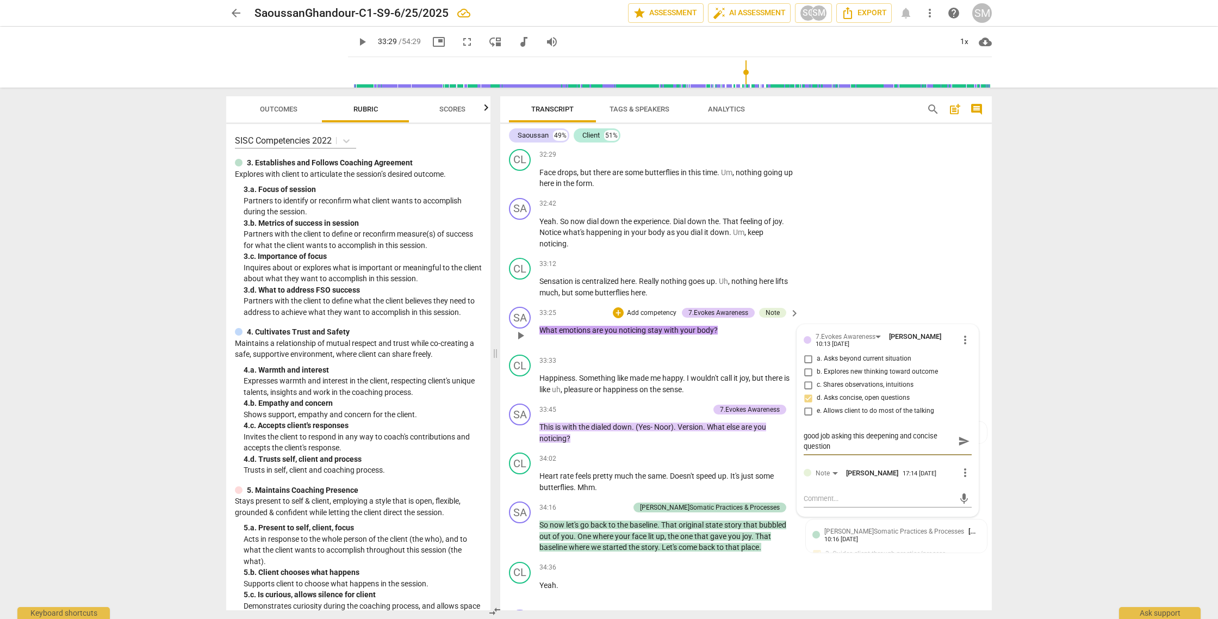
scroll to position [9, 0]
click at [958, 442] on span "send" at bounding box center [964, 436] width 12 height 12
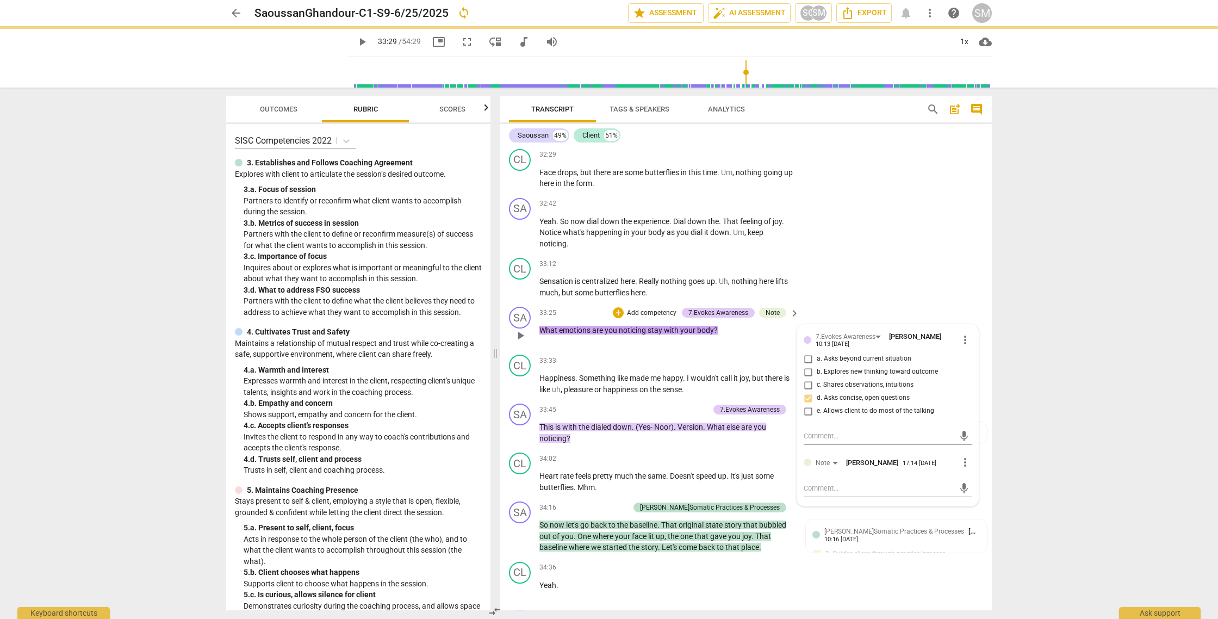
scroll to position [0, 0]
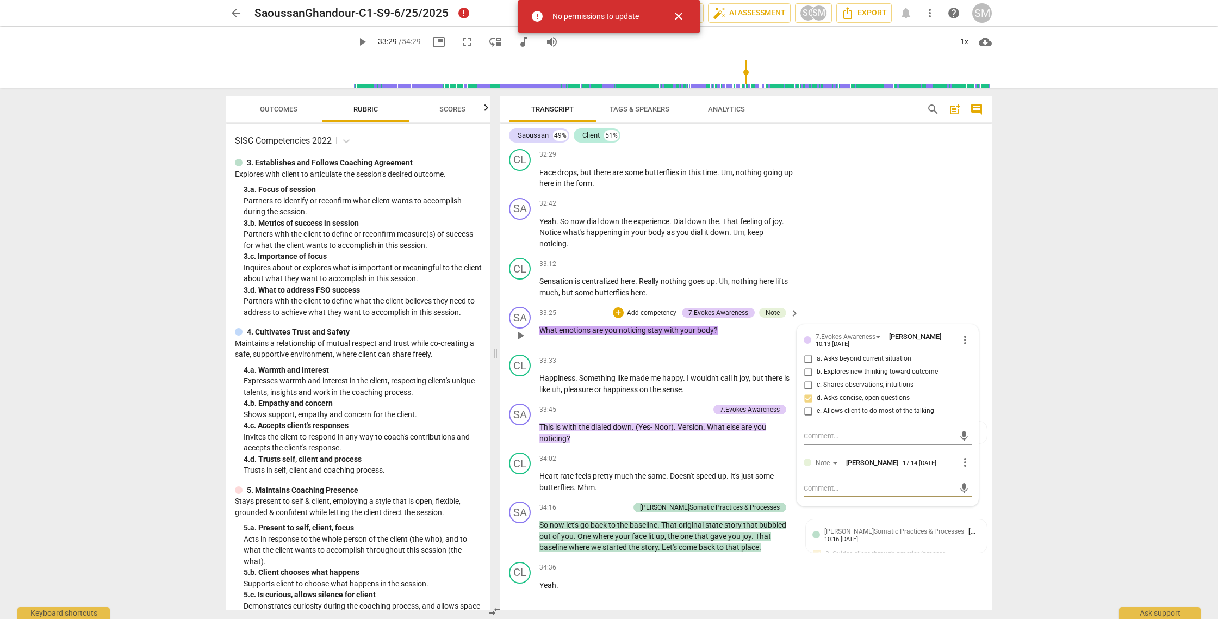
click at [820, 493] on textarea at bounding box center [878, 488] width 151 height 10
click at [960, 494] on span "send" at bounding box center [964, 488] width 12 height 12
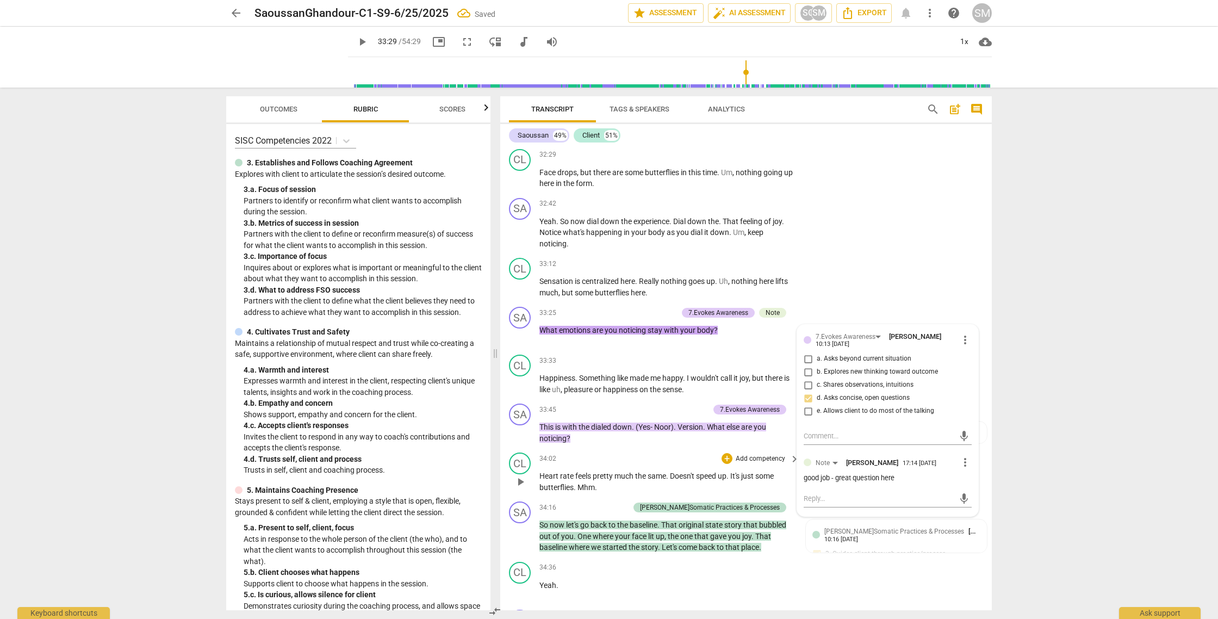
click at [520, 488] on span "play_arrow" at bounding box center [520, 481] width 13 height 13
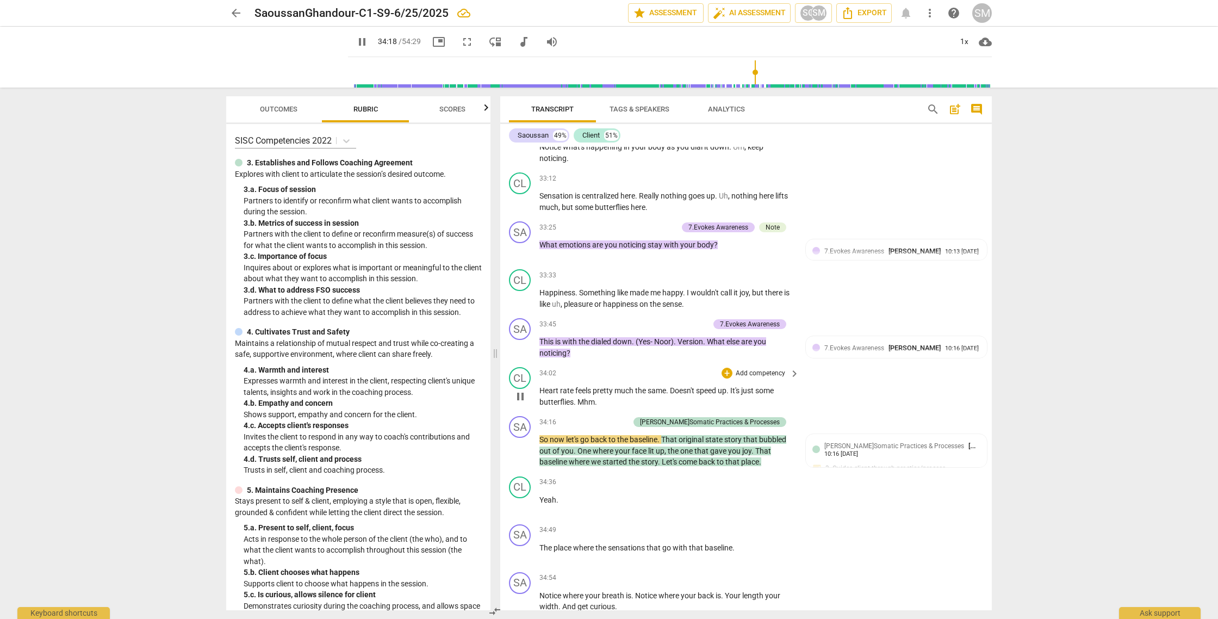
scroll to position [7153, 0]
click at [575, 427] on div "+" at bounding box center [569, 421] width 11 height 11
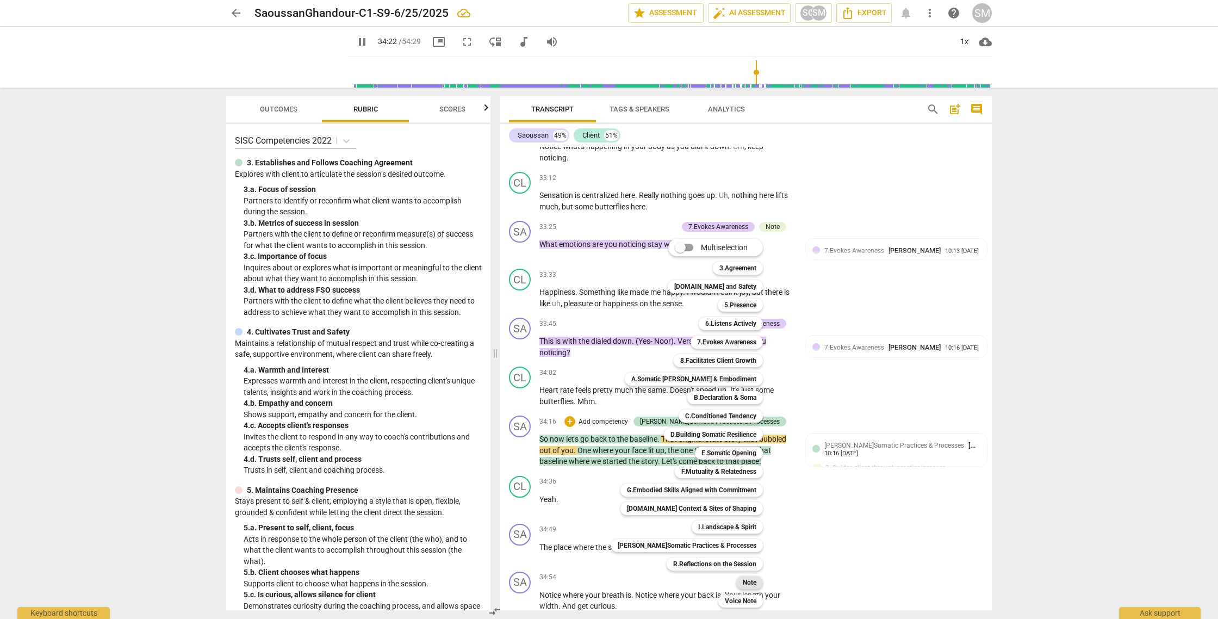
drag, startPoint x: 741, startPoint y: 582, endPoint x: 762, endPoint y: 569, distance: 24.9
click at [742, 581] on b "Note" at bounding box center [749, 582] width 14 height 13
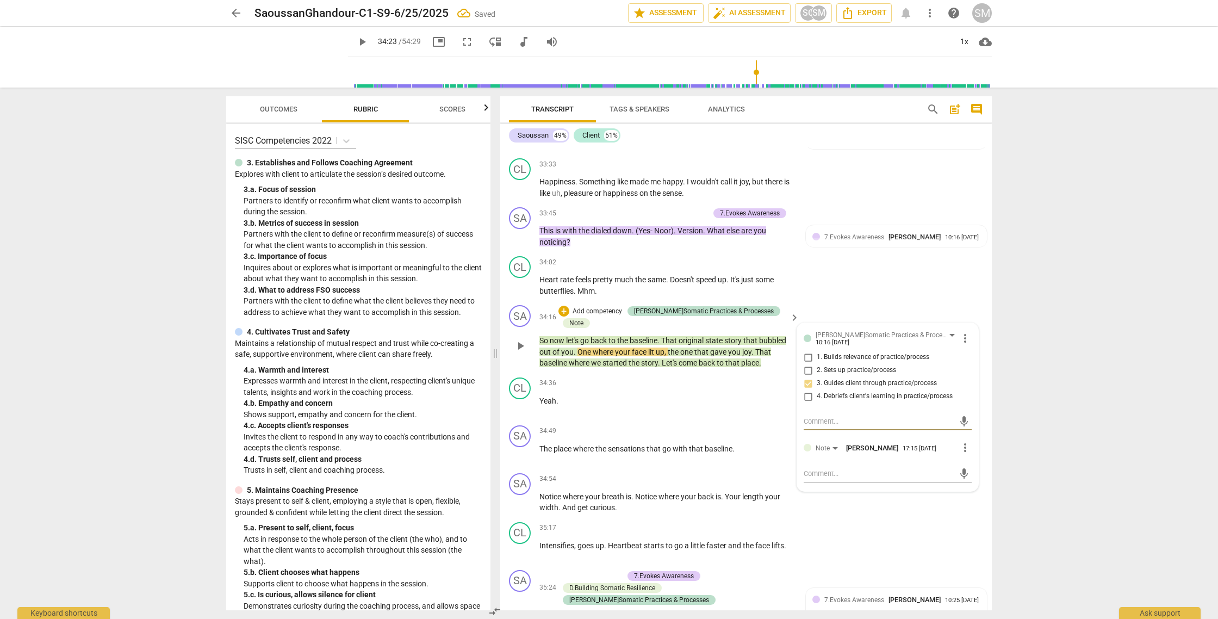
scroll to position [7269, 0]
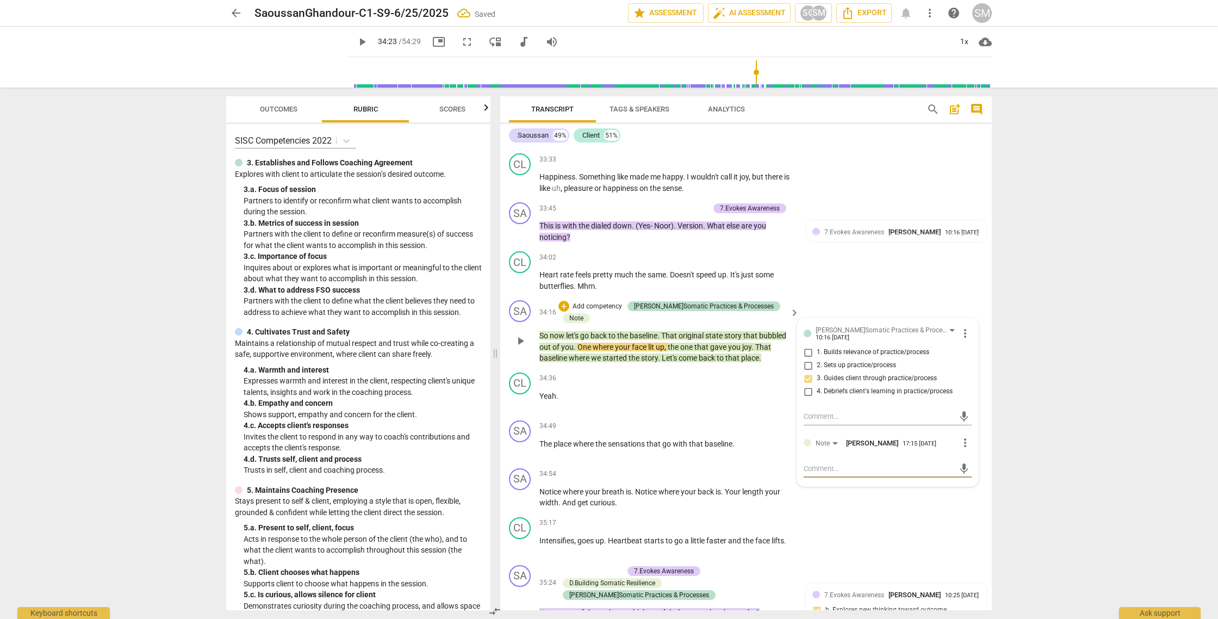
click at [809, 473] on textarea at bounding box center [878, 468] width 151 height 10
click at [872, 484] on textarea "Offer the next invataion without the pick up in your voice. The tone ha a" at bounding box center [878, 473] width 151 height 21
click at [894, 484] on textarea "Offer the next invitation without the pick up in your voice. The tone ha a" at bounding box center [878, 473] width 151 height 21
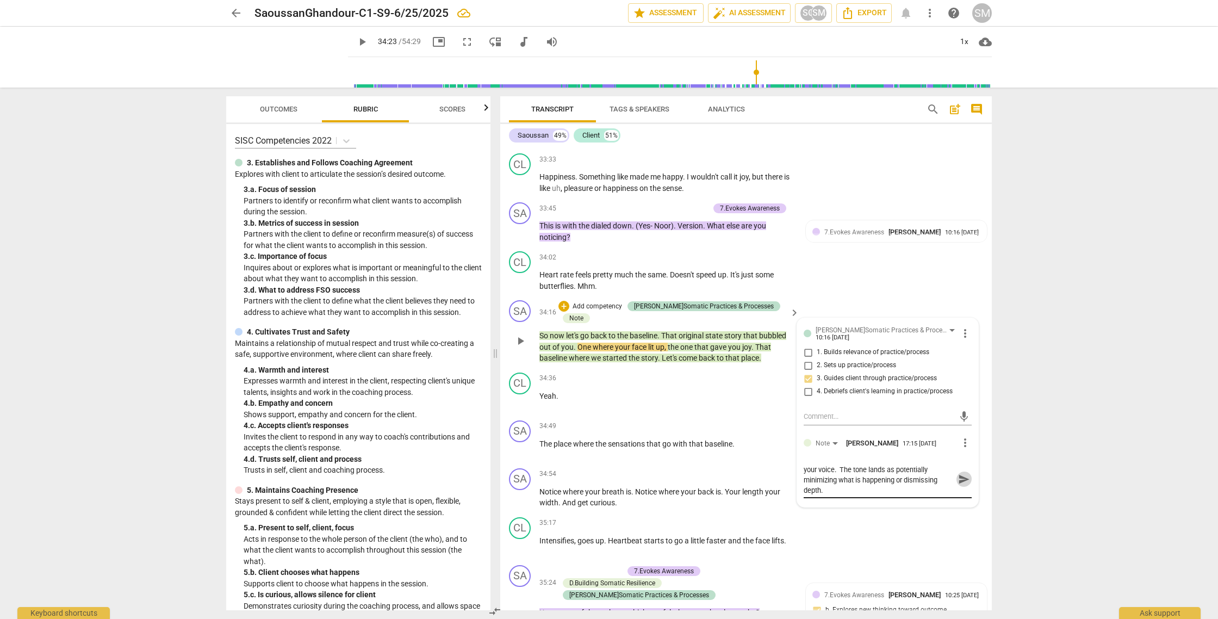
click at [960, 485] on span "send" at bounding box center [964, 479] width 12 height 12
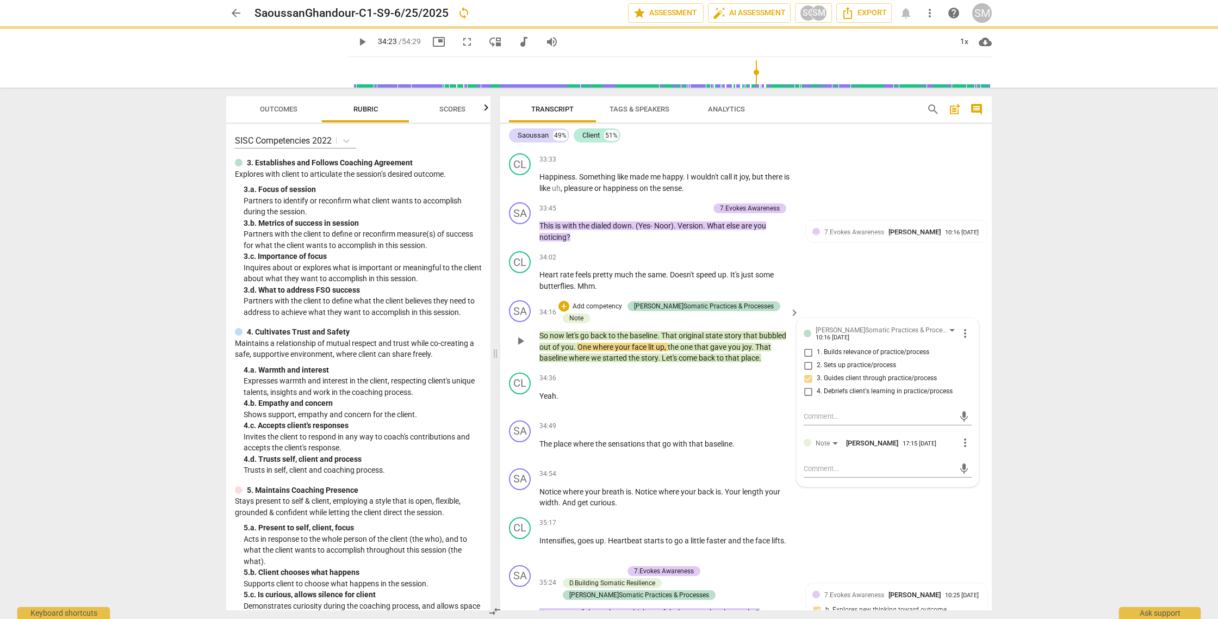
scroll to position [0, 0]
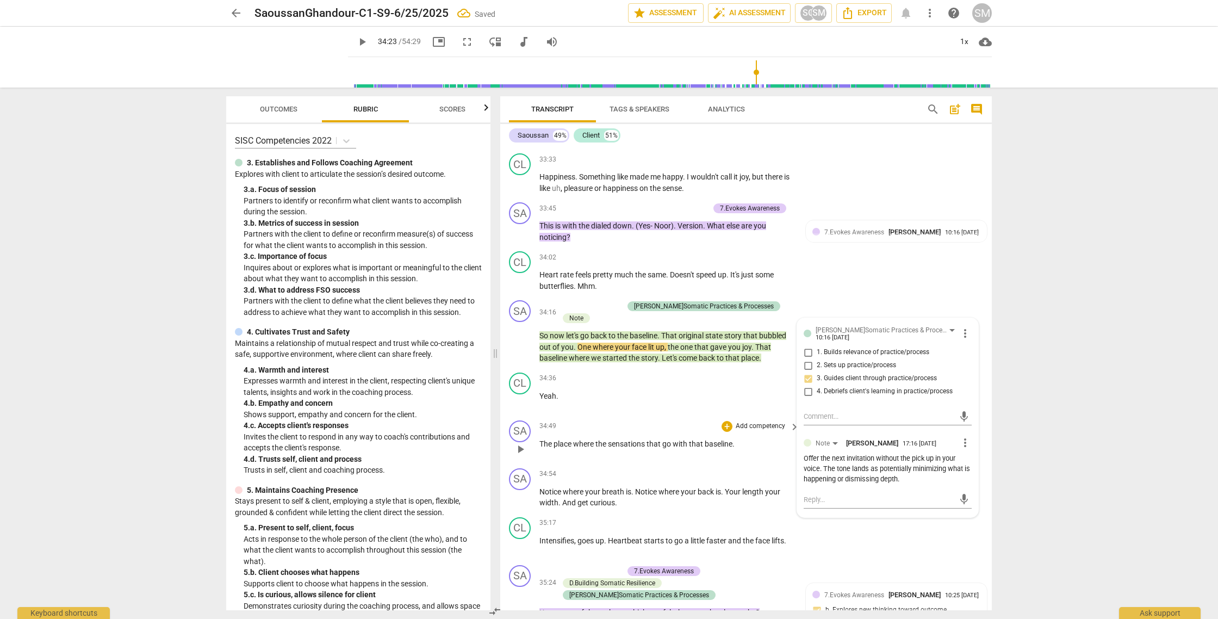
click at [521, 455] on span "play_arrow" at bounding box center [520, 448] width 13 height 13
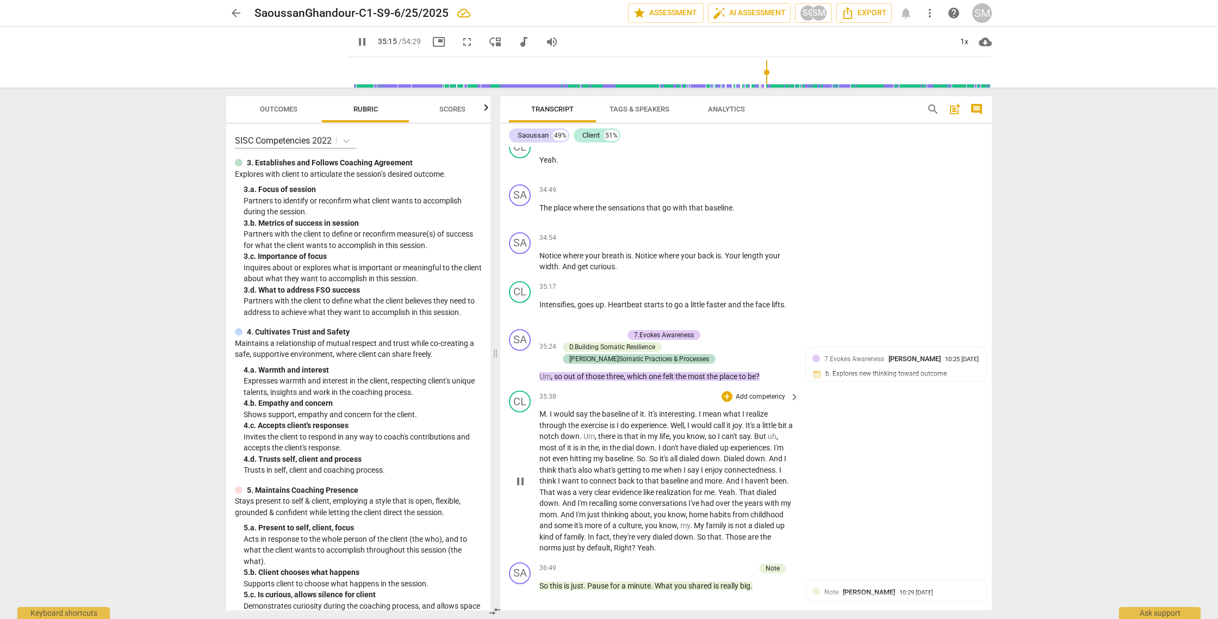
scroll to position [7508, 0]
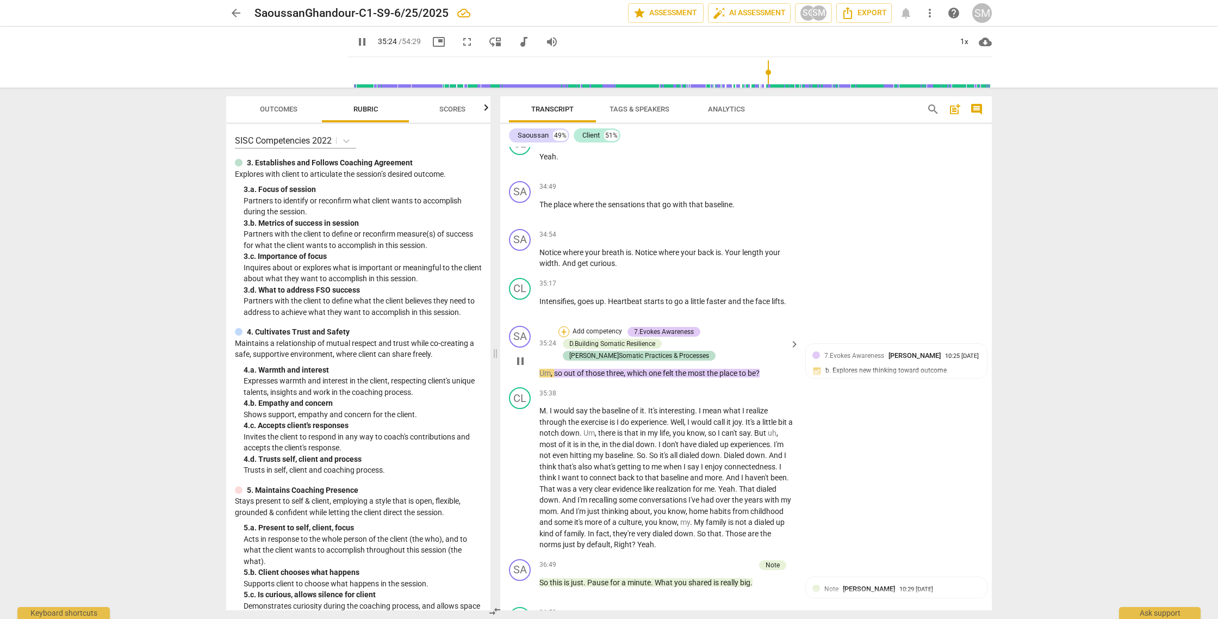
click at [564, 337] on div "+" at bounding box center [563, 331] width 11 height 11
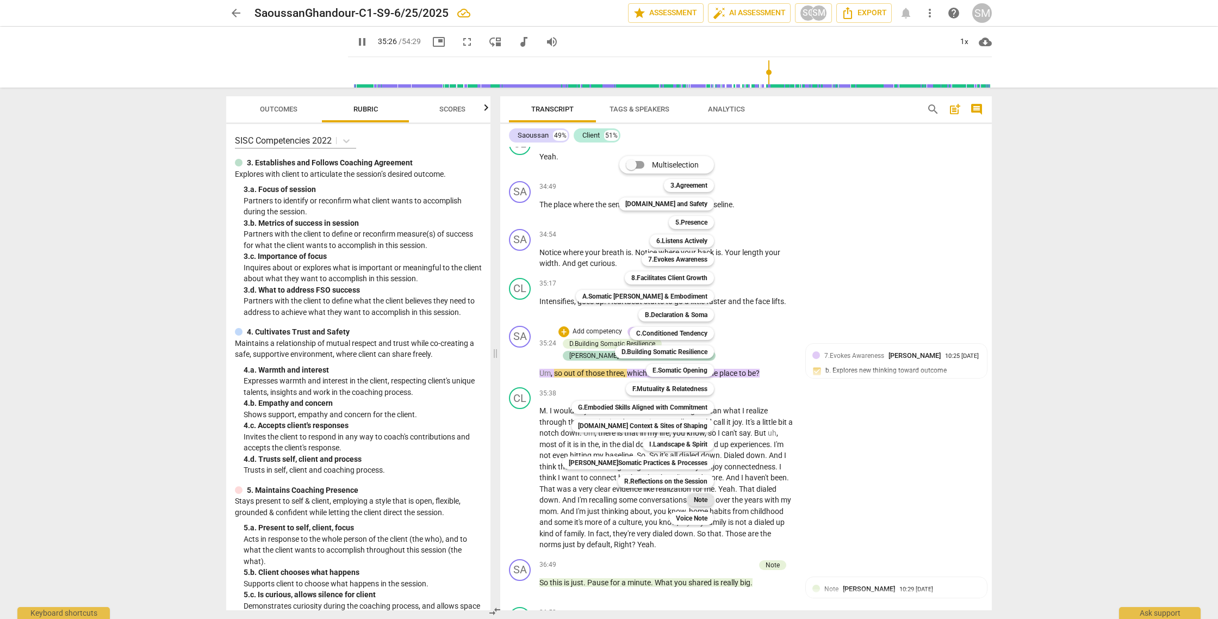
click at [694, 499] on b "Note" at bounding box center [701, 499] width 14 height 13
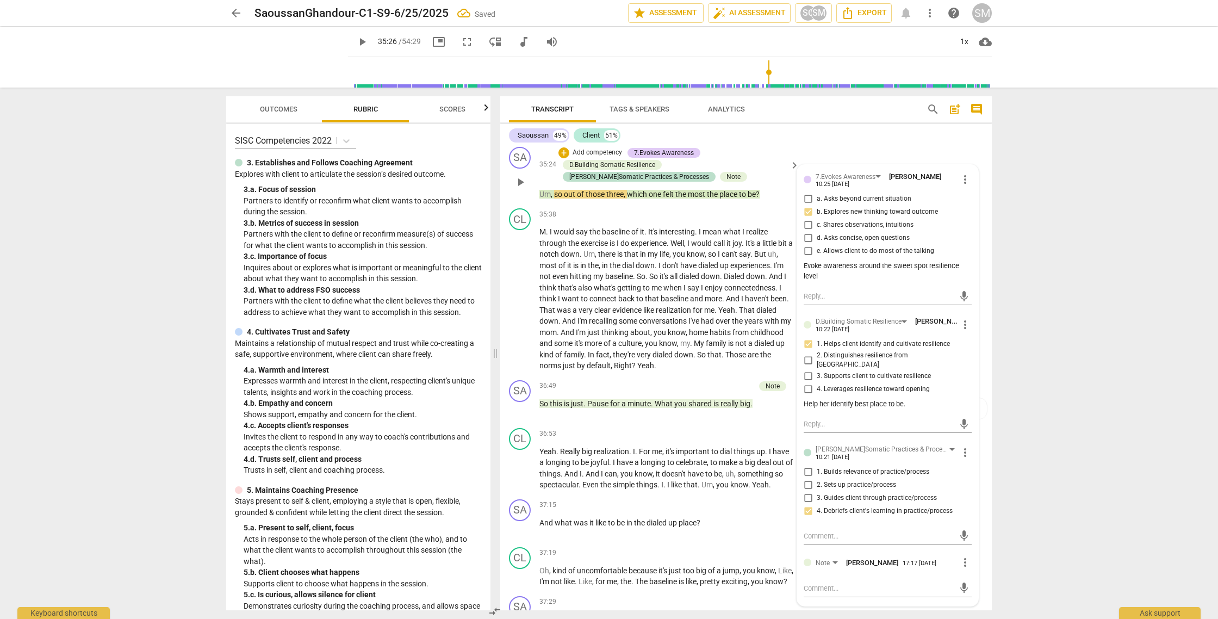
scroll to position [7692, 0]
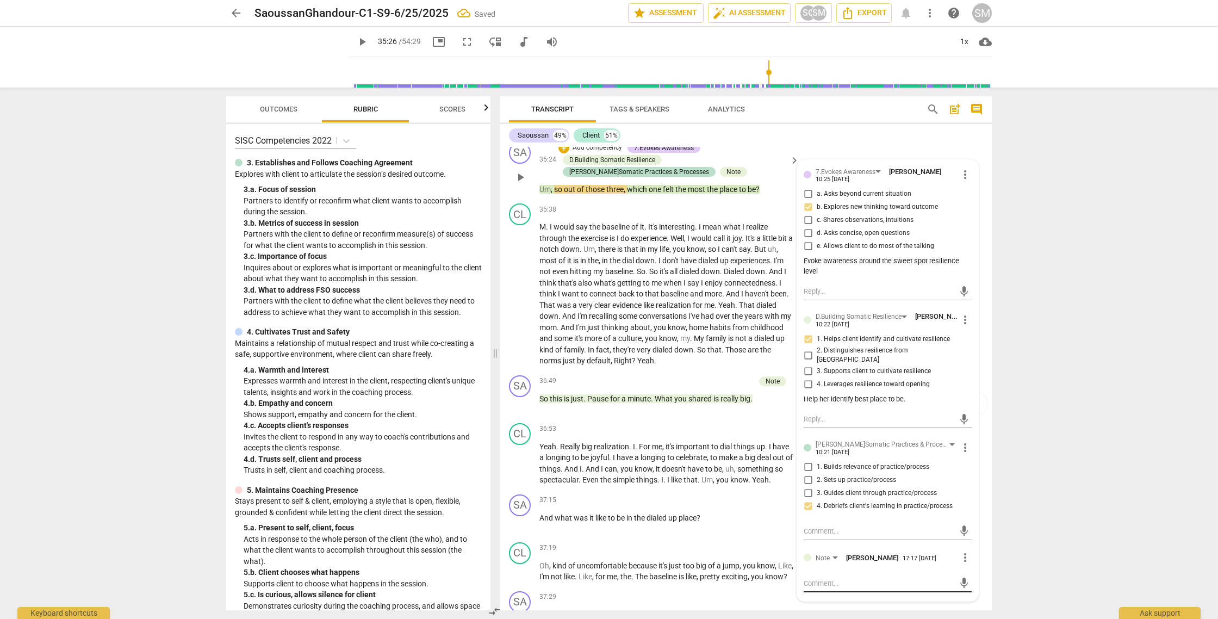
click at [809, 585] on textarea at bounding box center [878, 583] width 151 height 10
drag, startPoint x: 963, startPoint y: 590, endPoint x: 944, endPoint y: 588, distance: 18.6
click at [963, 590] on span "send" at bounding box center [964, 588] width 12 height 12
click at [519, 470] on span "play_arrow" at bounding box center [520, 463] width 13 height 13
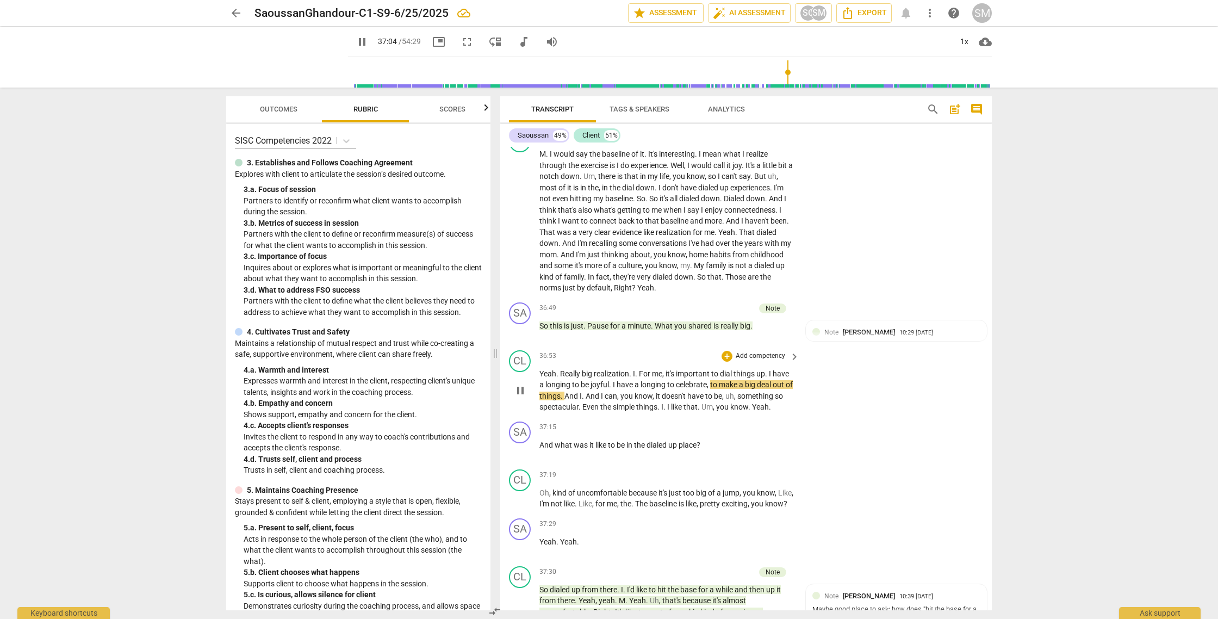
scroll to position [7766, 0]
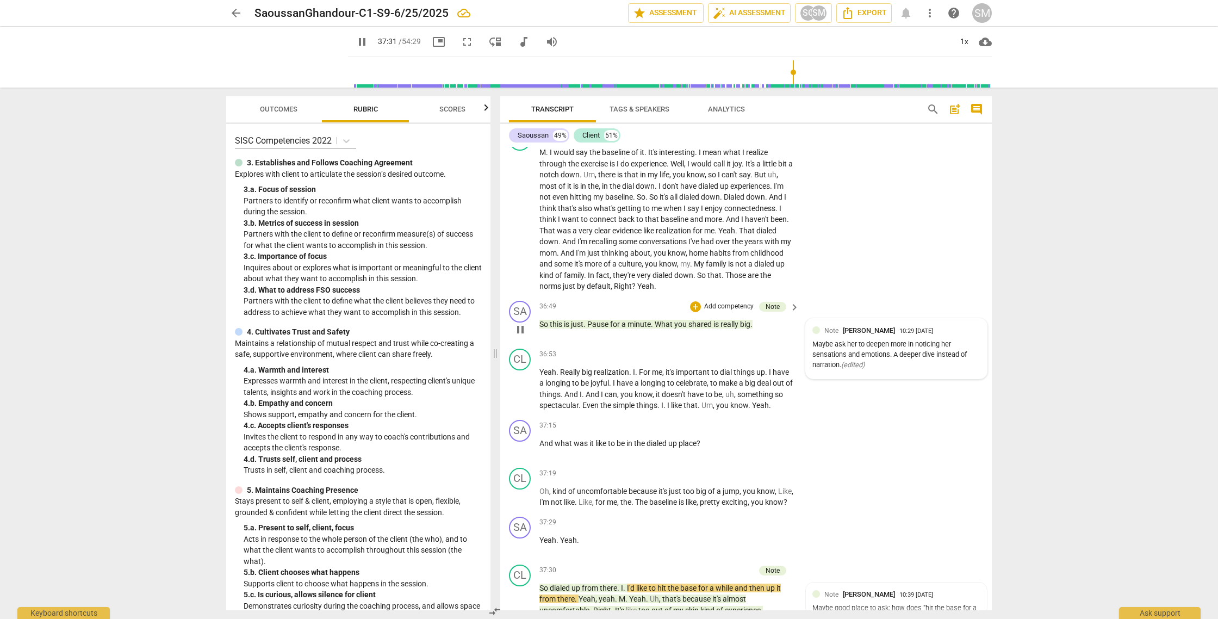
click at [861, 359] on div "Maybe ask her to deepen more in noticing her sensations and emotions. A deeper …" at bounding box center [896, 354] width 168 height 30
drag, startPoint x: 811, startPoint y: 401, endPoint x: 820, endPoint y: 402, distance: 8.8
click at [811, 393] on textarea at bounding box center [878, 388] width 151 height 10
click at [839, 401] on textarea "agree. we dont want to interpret the client experience. Ask a question. "What i…" at bounding box center [878, 398] width 151 height 31
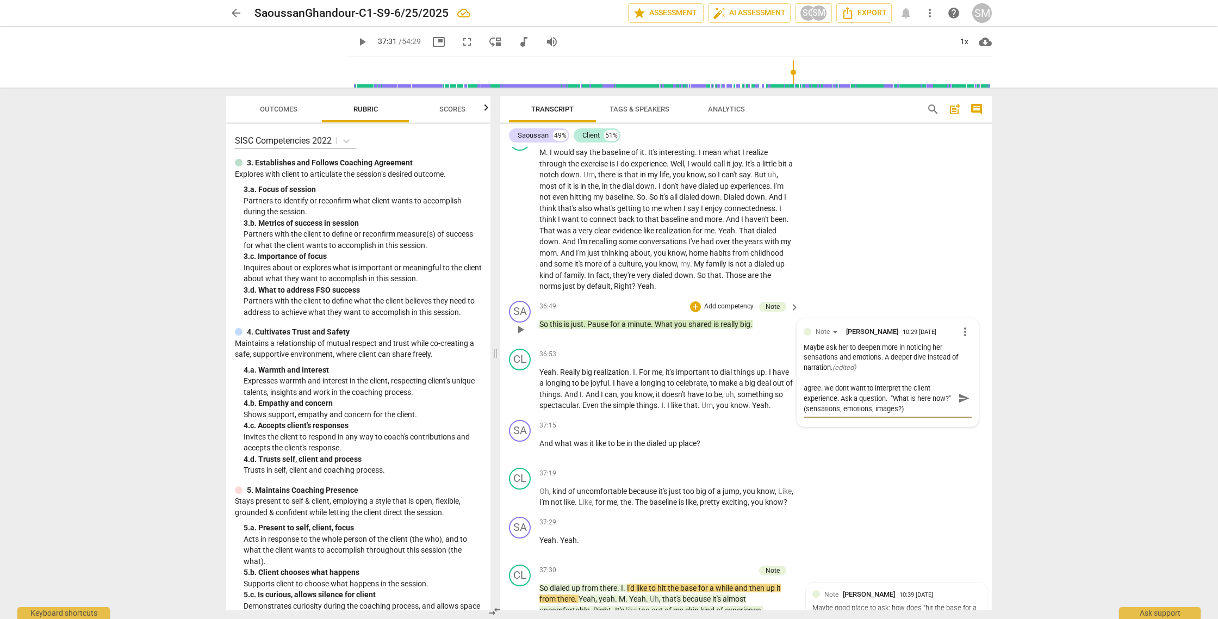
scroll to position [7767, 0]
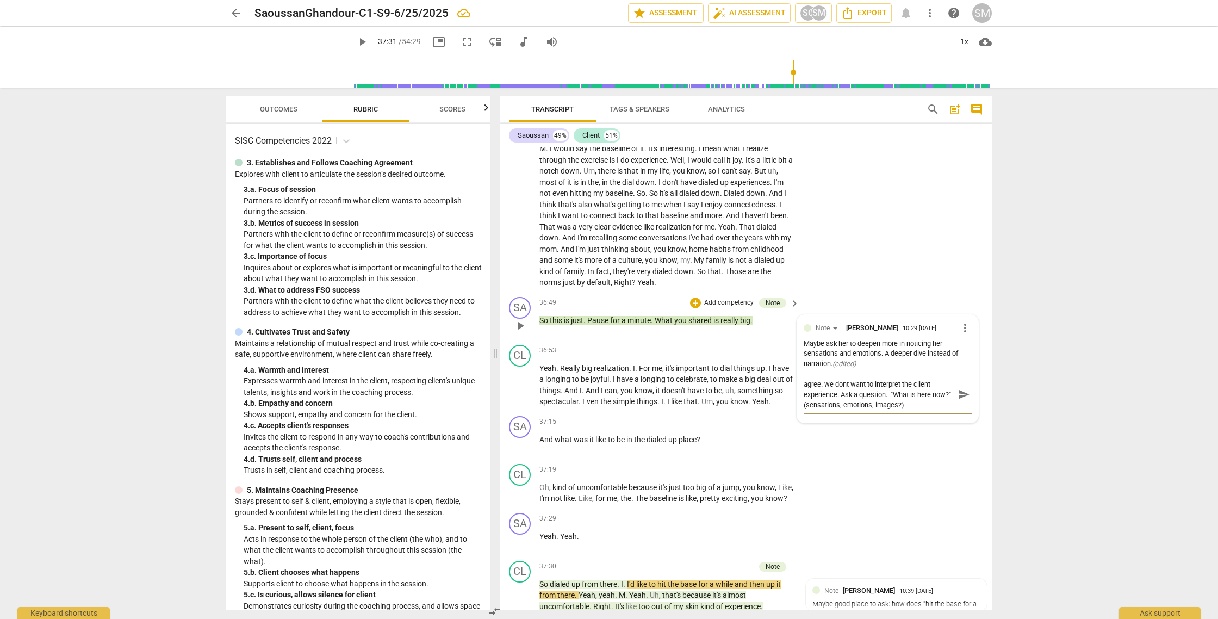
click at [845, 399] on textarea "agree. we dont want to interpret the client experience. Ask a question. "What i…" at bounding box center [878, 394] width 151 height 31
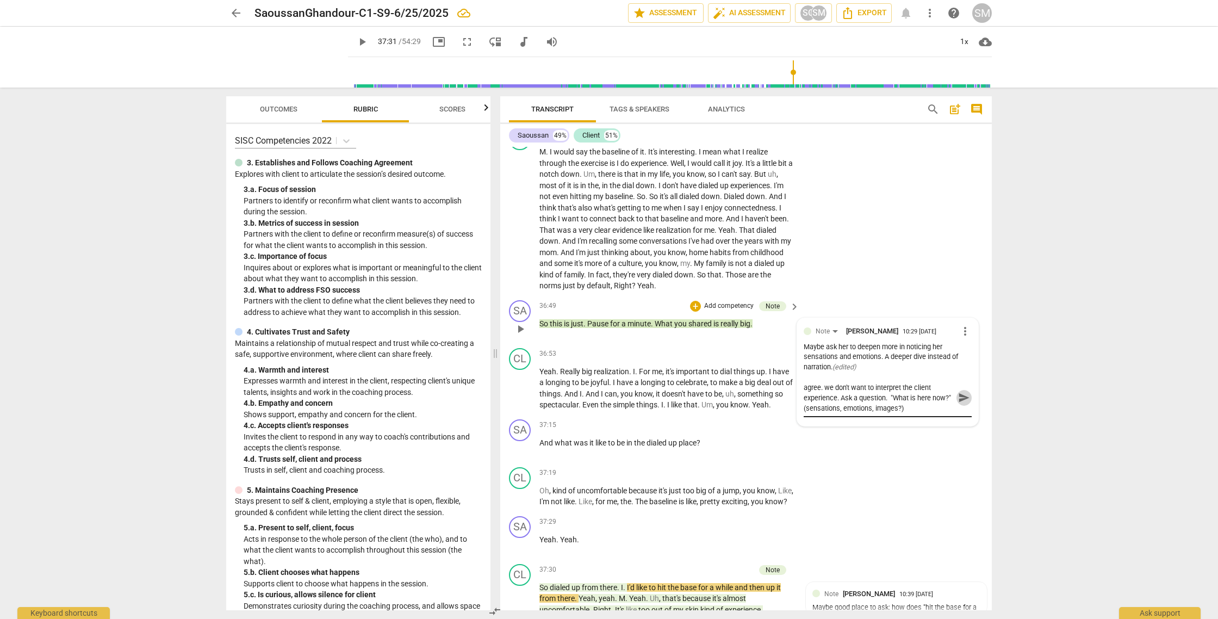
scroll to position [7768, 0]
click at [962, 402] on span "send" at bounding box center [964, 396] width 12 height 12
click at [524, 396] on span "play_arrow" at bounding box center [520, 389] width 13 height 13
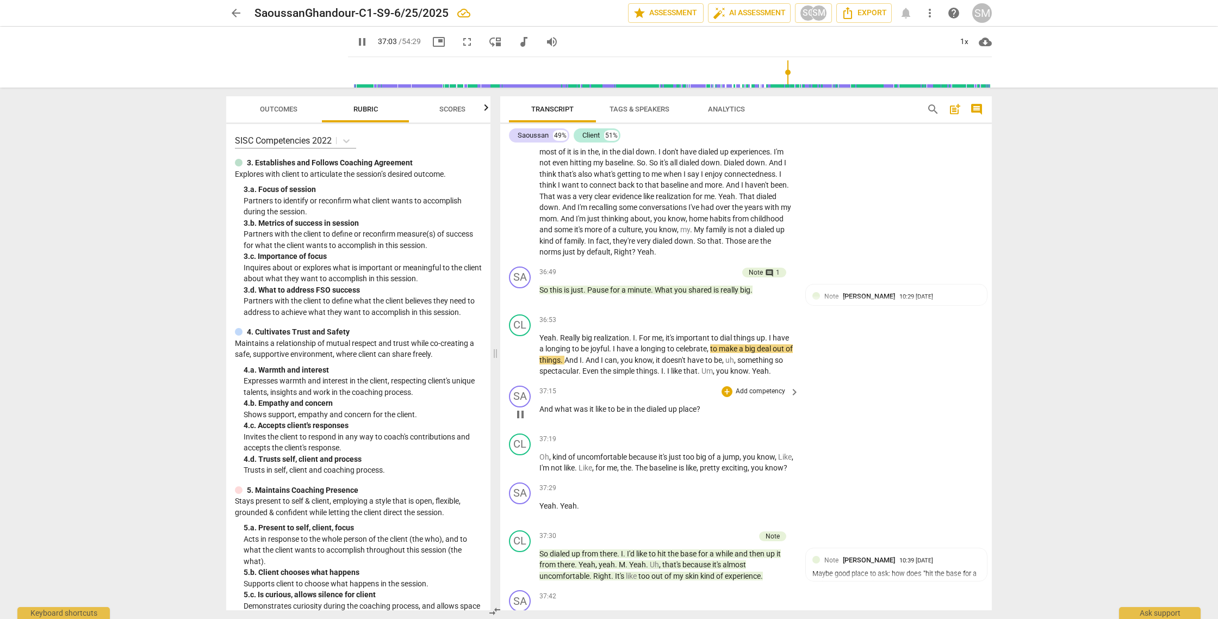
scroll to position [7801, 0]
click at [520, 420] on span "pause" at bounding box center [520, 413] width 13 height 13
click at [521, 420] on span "play_arrow" at bounding box center [520, 413] width 13 height 13
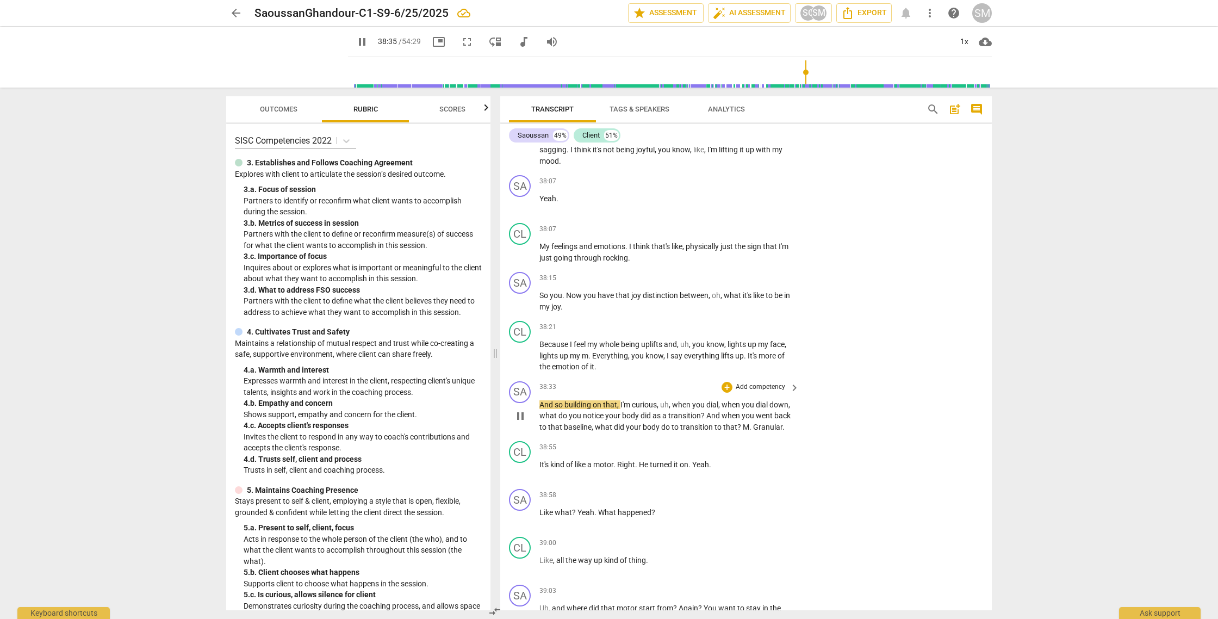
scroll to position [8431, 0]
click at [726, 391] on div "+" at bounding box center [726, 385] width 11 height 11
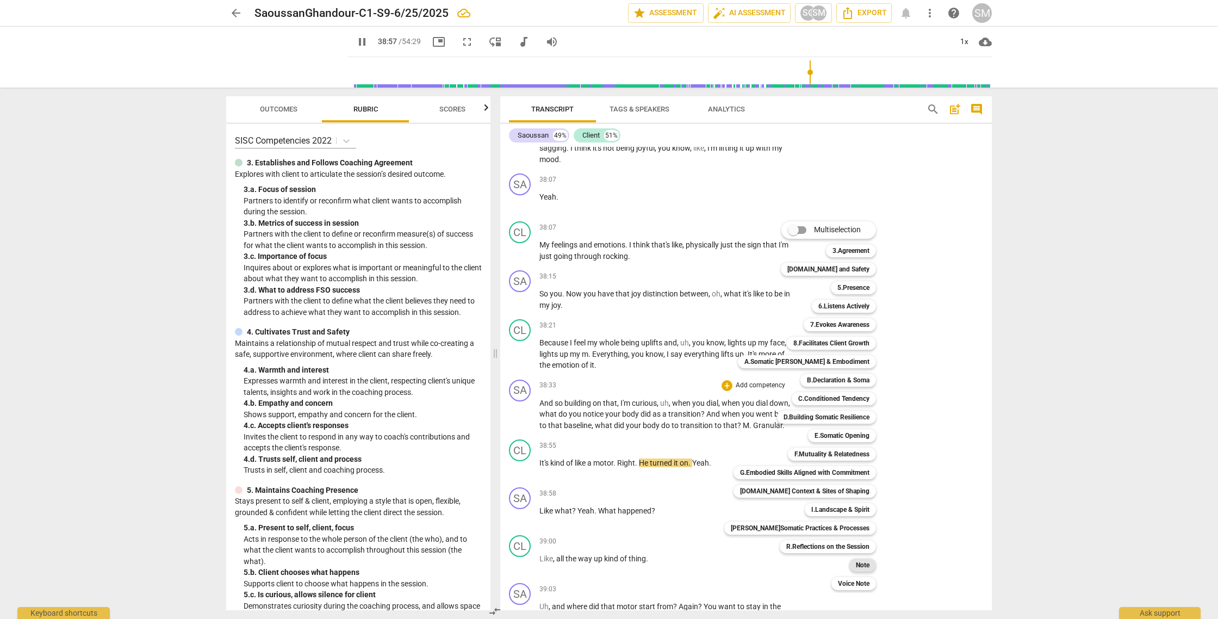
click at [856, 565] on b "Note" at bounding box center [863, 564] width 14 height 13
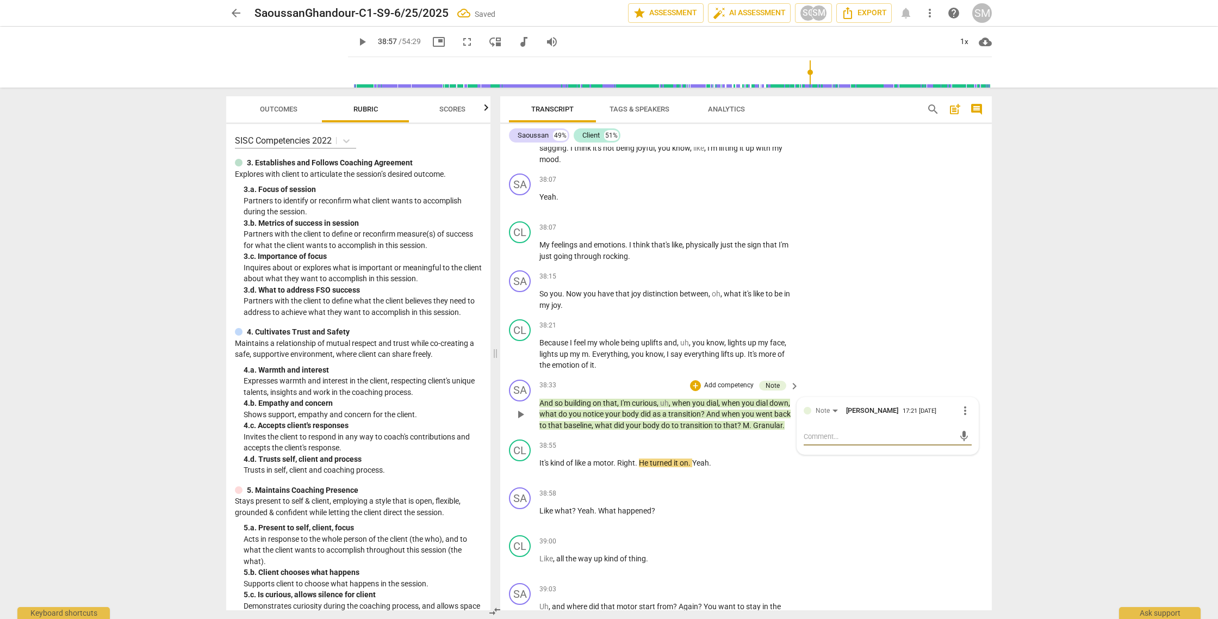
click at [812, 441] on textarea at bounding box center [878, 436] width 151 height 10
click at [961, 447] on span "send" at bounding box center [964, 441] width 12 height 12
click at [522, 475] on span "play_arrow" at bounding box center [520, 467] width 13 height 13
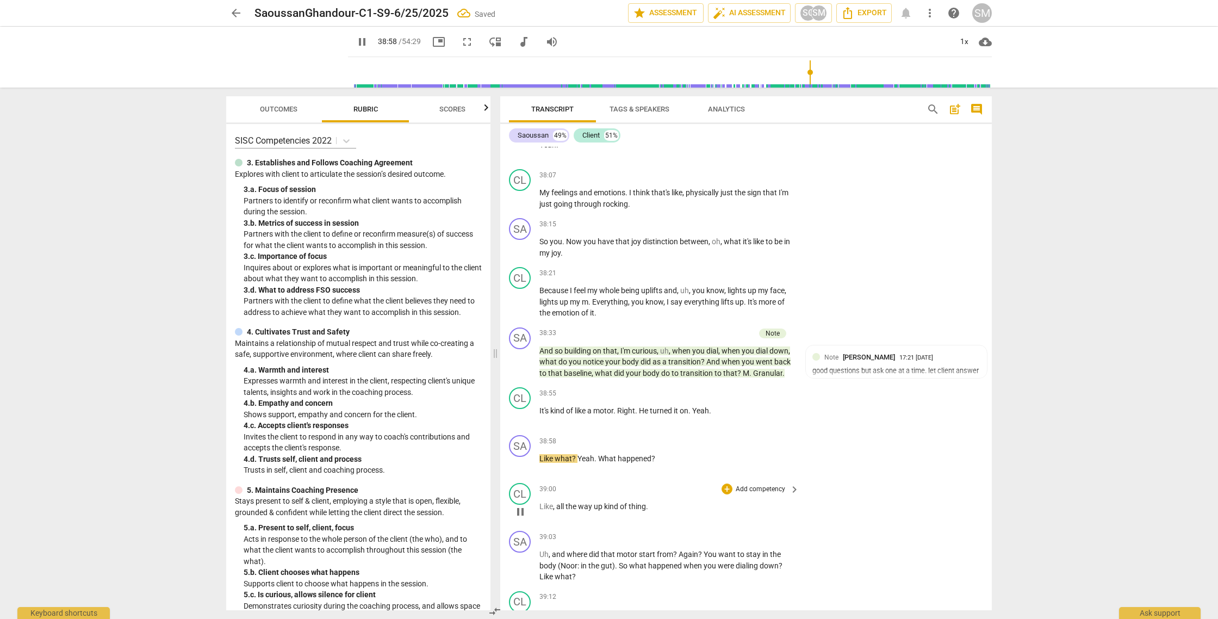
scroll to position [8495, 0]
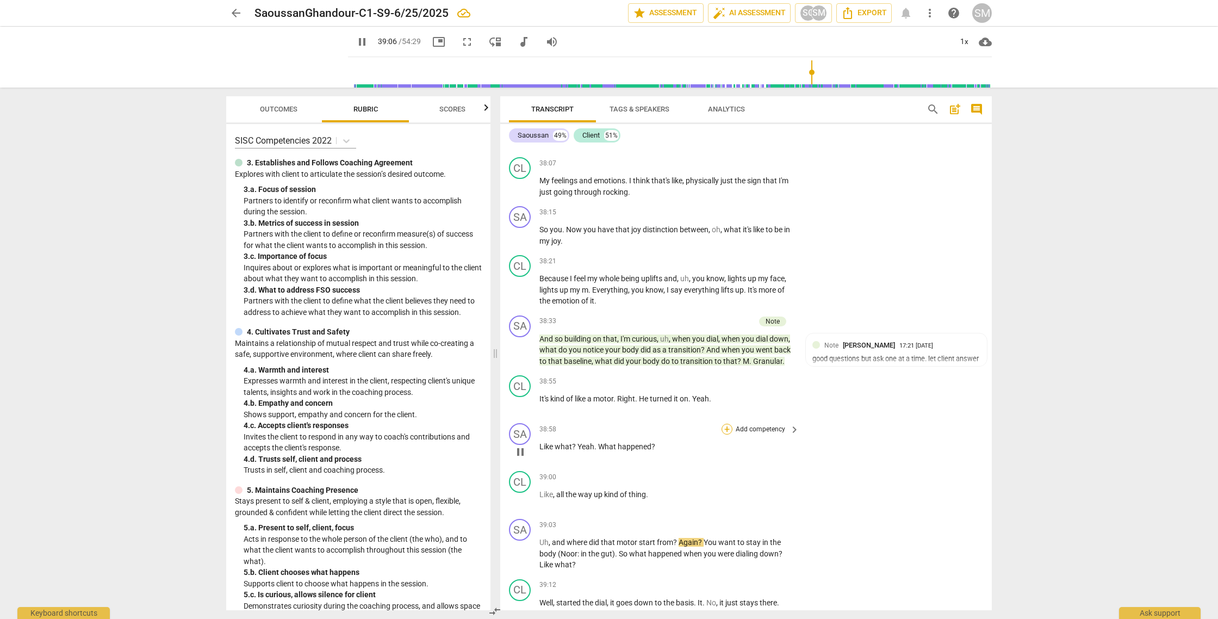
click at [725, 434] on div "+" at bounding box center [726, 428] width 11 height 11
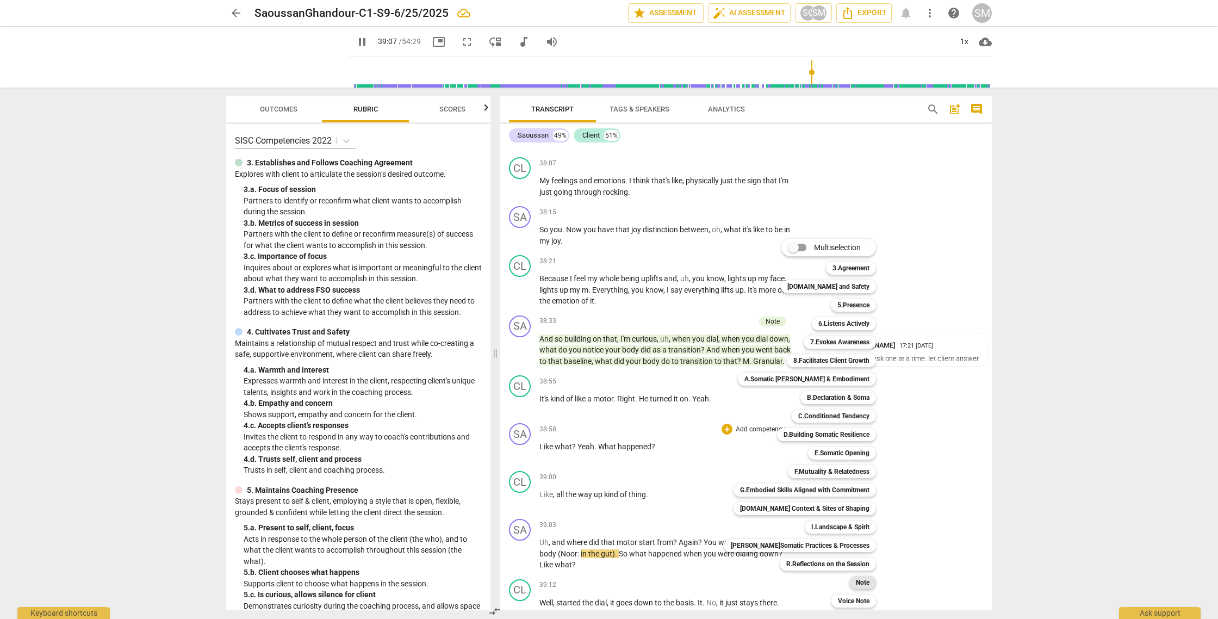
click at [856, 578] on b "Note" at bounding box center [863, 582] width 14 height 13
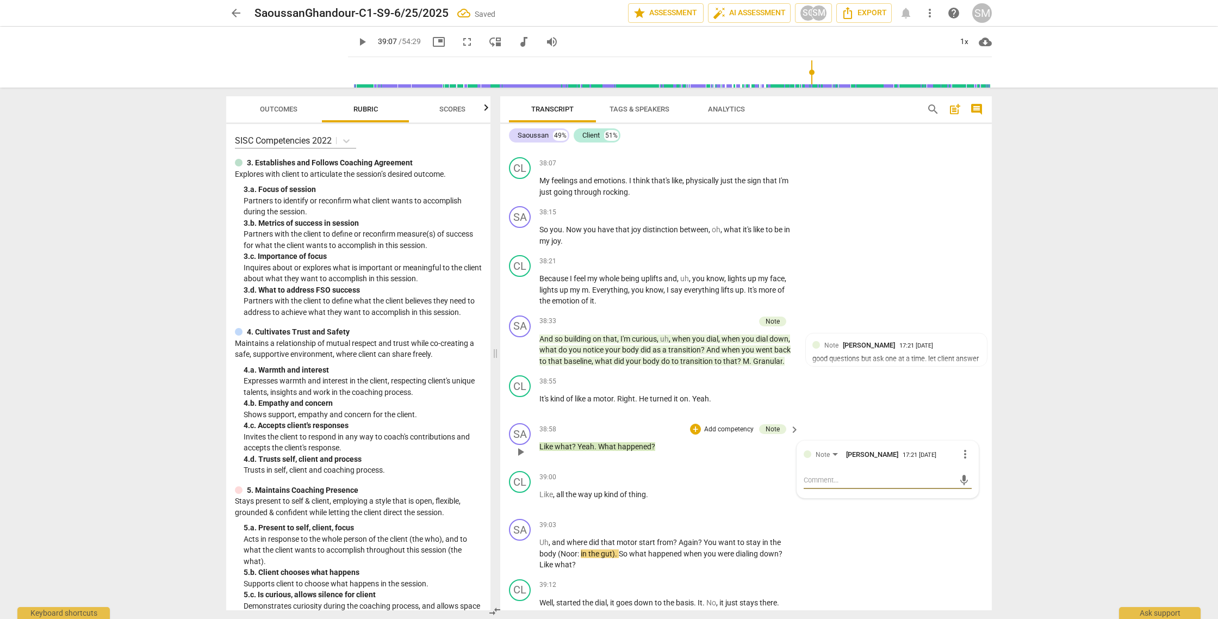
click at [818, 485] on textarea at bounding box center [878, 480] width 151 height 10
click at [959, 501] on span "send" at bounding box center [964, 495] width 12 height 12
click at [523, 506] on span "play_arrow" at bounding box center [520, 499] width 13 height 13
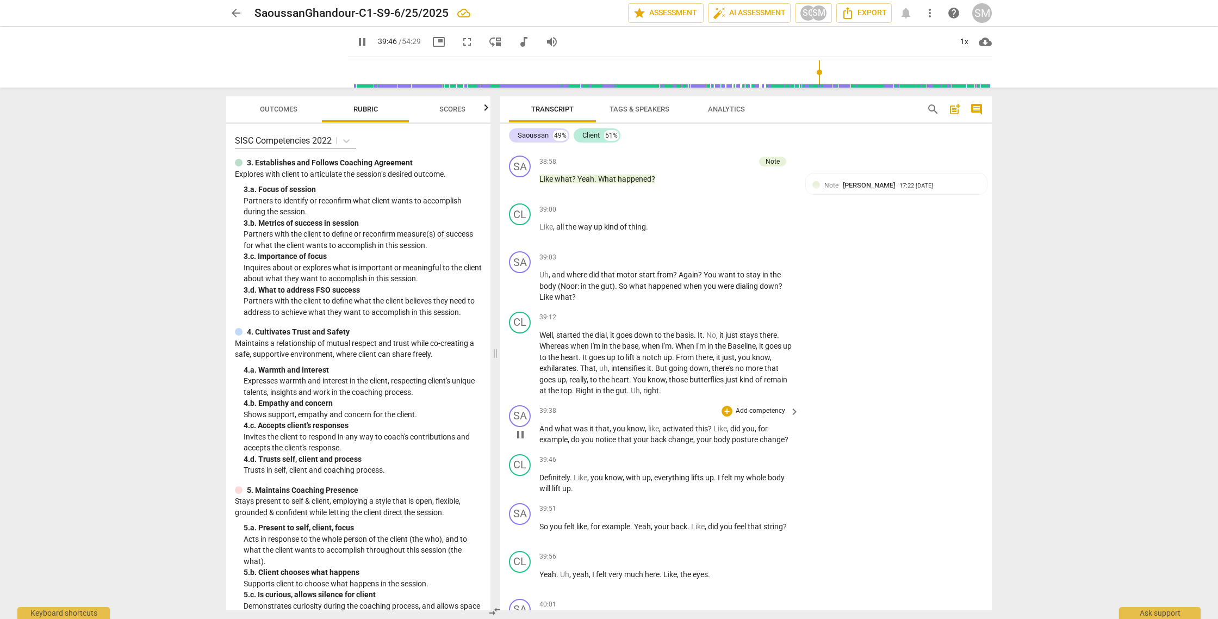
scroll to position [8773, 0]
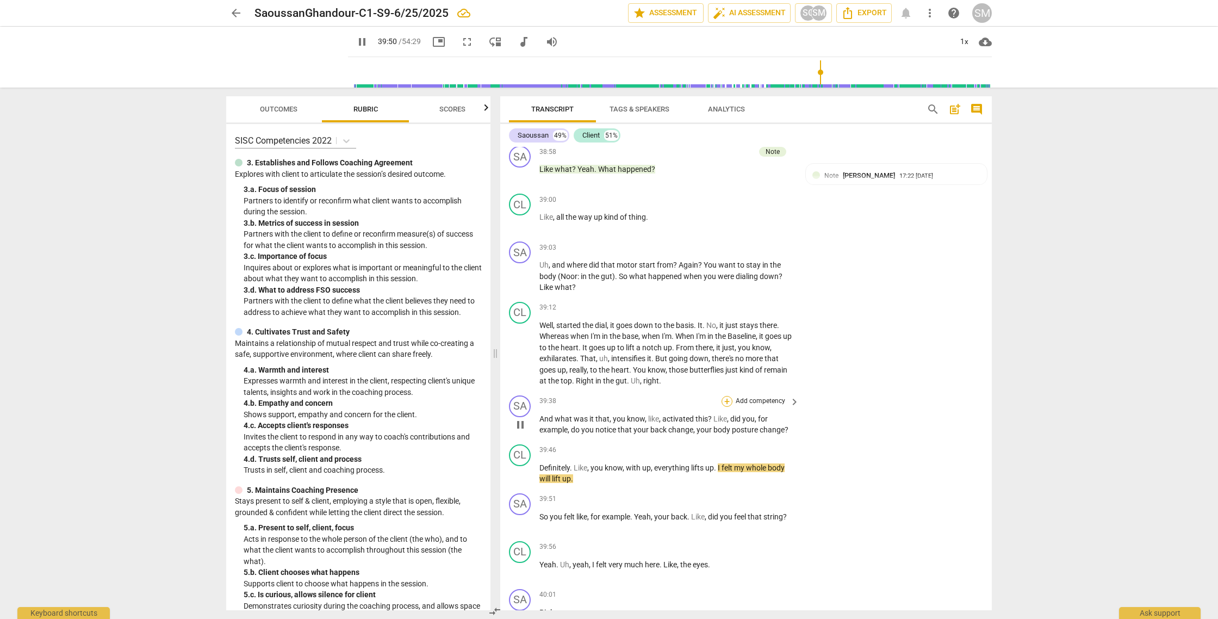
click at [726, 407] on div "+" at bounding box center [726, 401] width 11 height 11
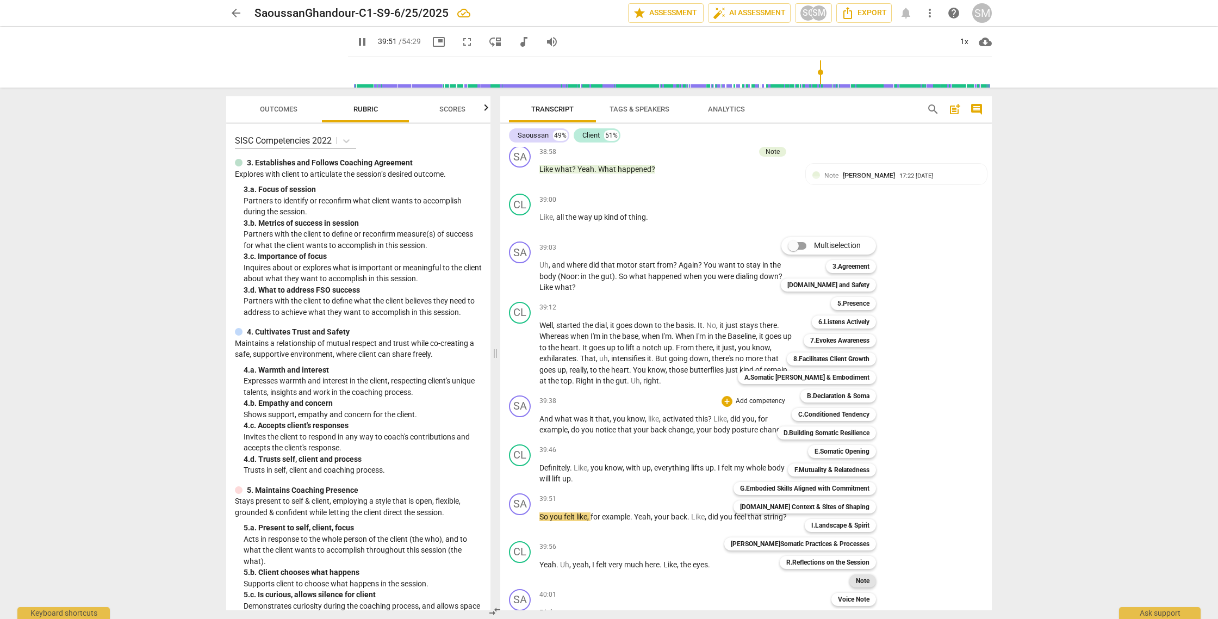
click at [856, 578] on b "Note" at bounding box center [863, 580] width 14 height 13
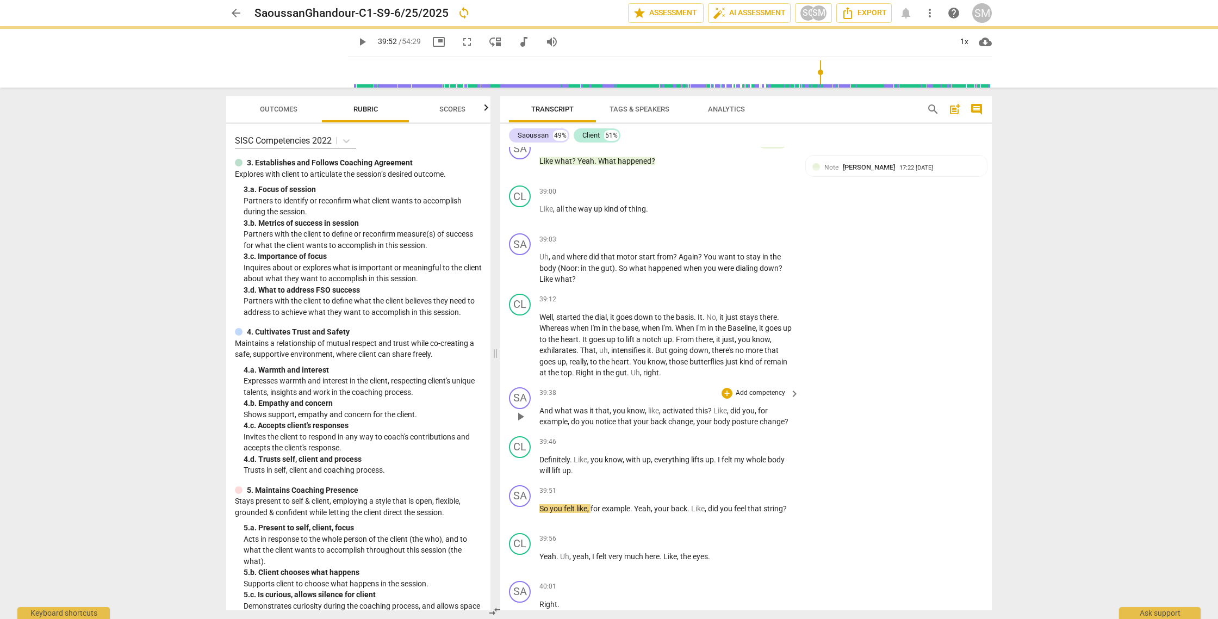
scroll to position [8783, 0]
click at [726, 396] on div "+" at bounding box center [726, 390] width 11 height 11
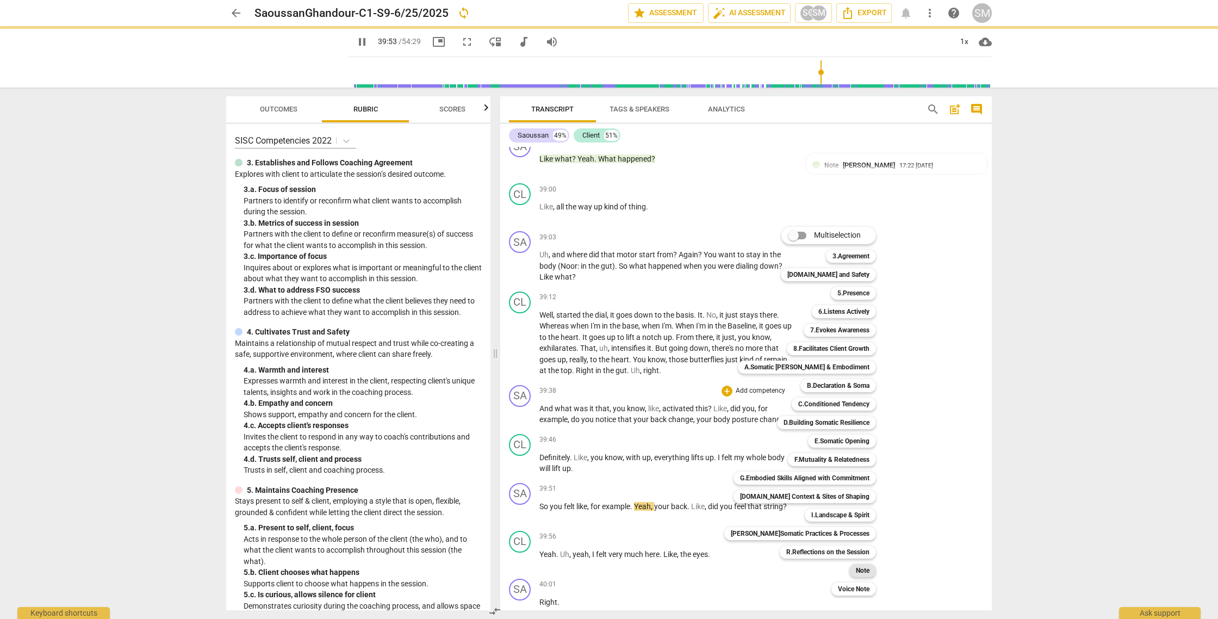
click at [856, 569] on b "Note" at bounding box center [863, 570] width 14 height 13
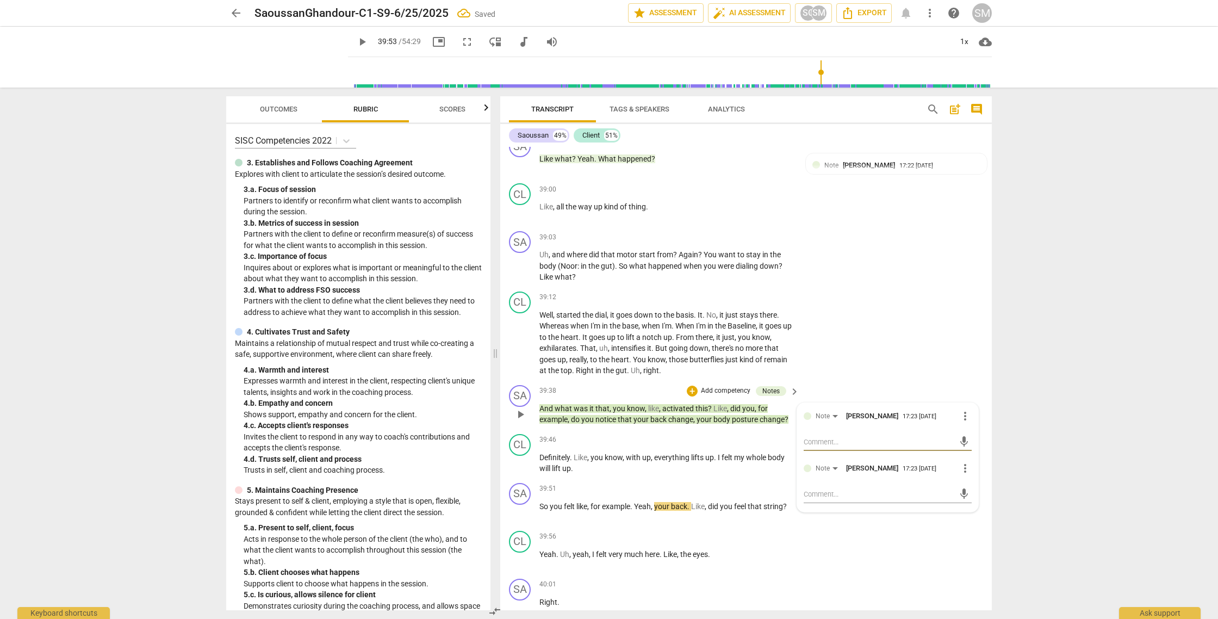
click at [808, 447] on textarea at bounding box center [878, 441] width 151 height 10
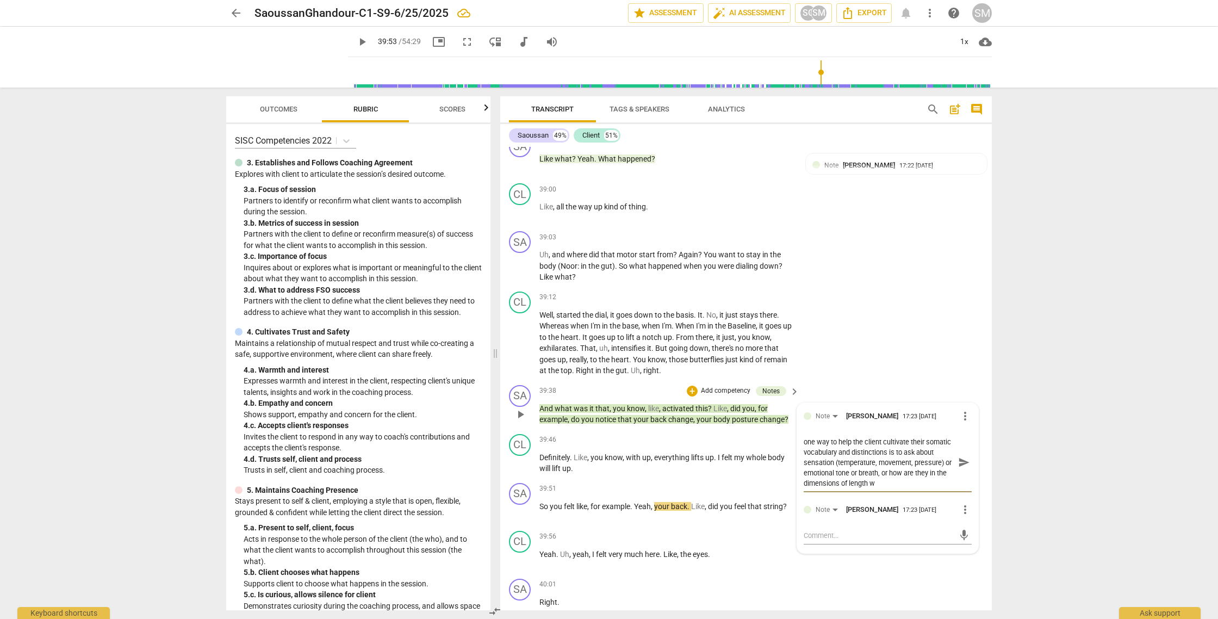
scroll to position [0, 0]
click at [962, 468] on span "send" at bounding box center [964, 462] width 12 height 12
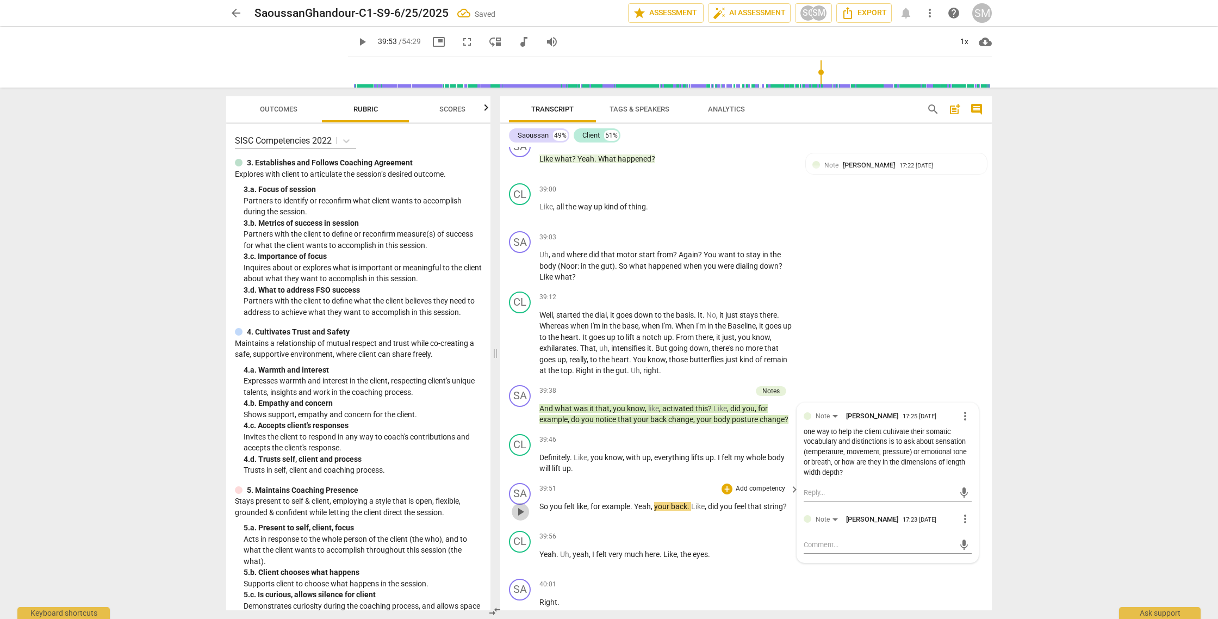
click at [522, 518] on span "play_arrow" at bounding box center [520, 511] width 13 height 13
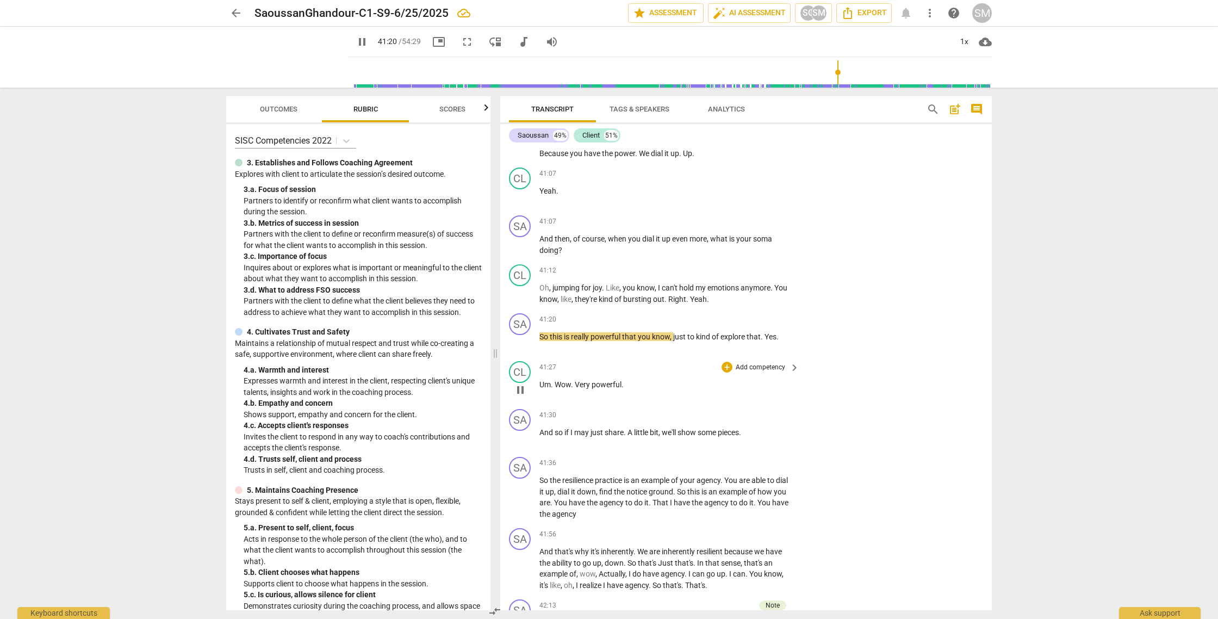
scroll to position [9685, 0]
click at [723, 323] on div "+" at bounding box center [726, 318] width 11 height 11
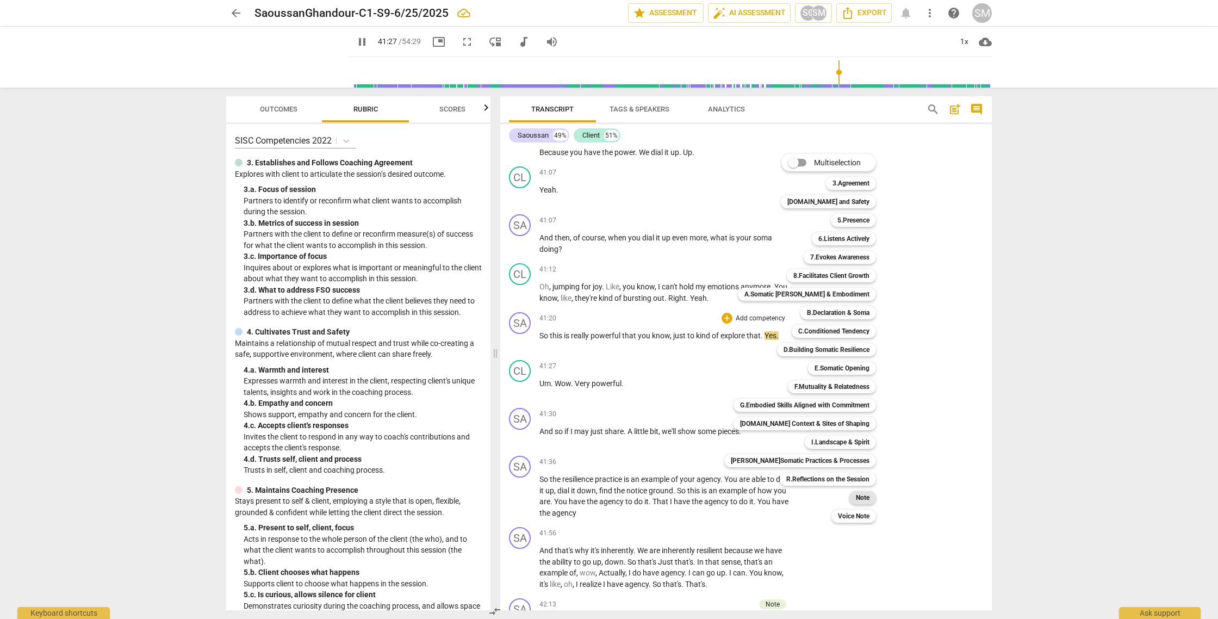
click at [856, 496] on b "Note" at bounding box center [863, 497] width 14 height 13
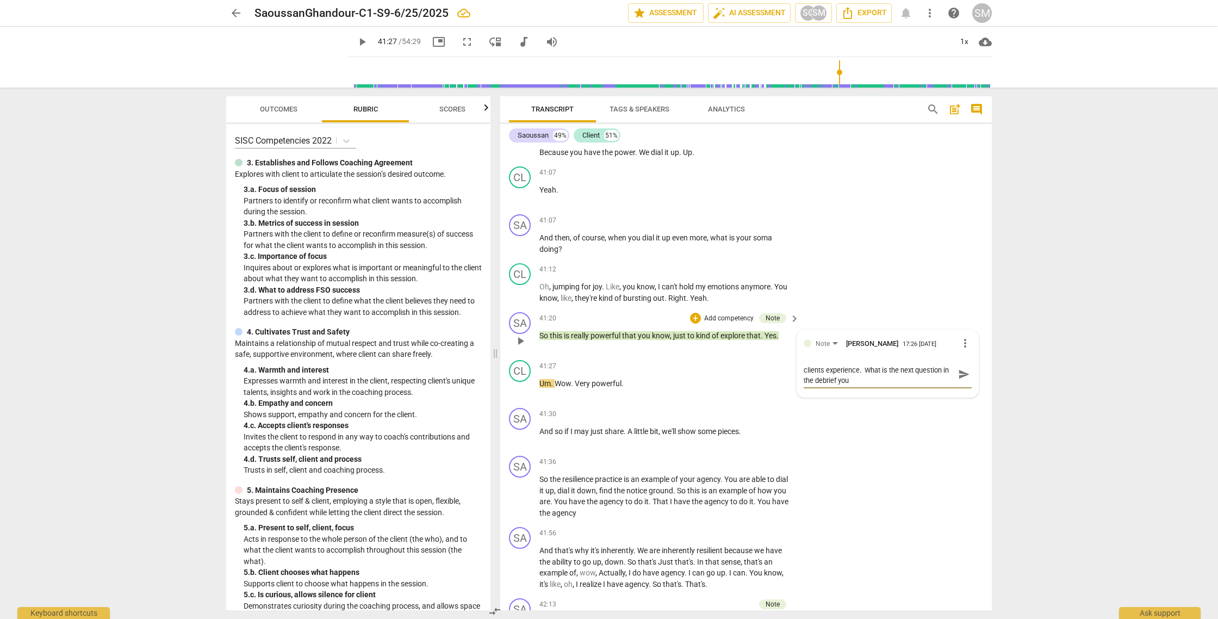
scroll to position [0, 0]
click at [960, 385] on span "send" at bounding box center [964, 379] width 12 height 12
click at [523, 443] on span "play_arrow" at bounding box center [520, 436] width 13 height 13
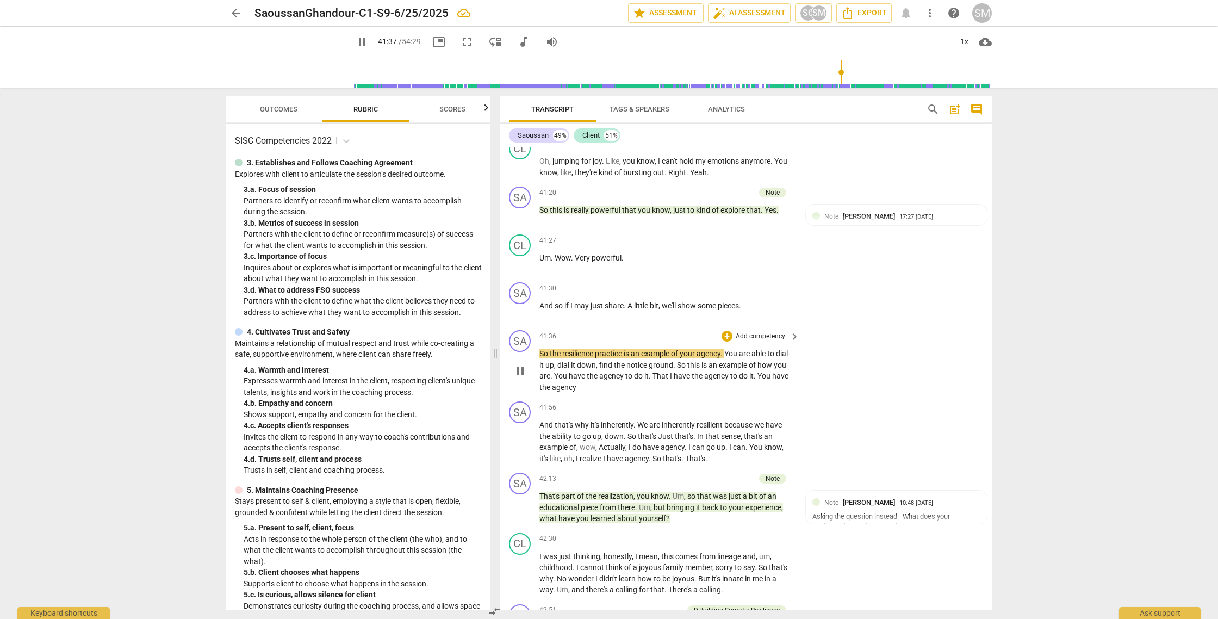
scroll to position [9812, 0]
click at [728, 340] on div "+" at bounding box center [726, 334] width 11 height 11
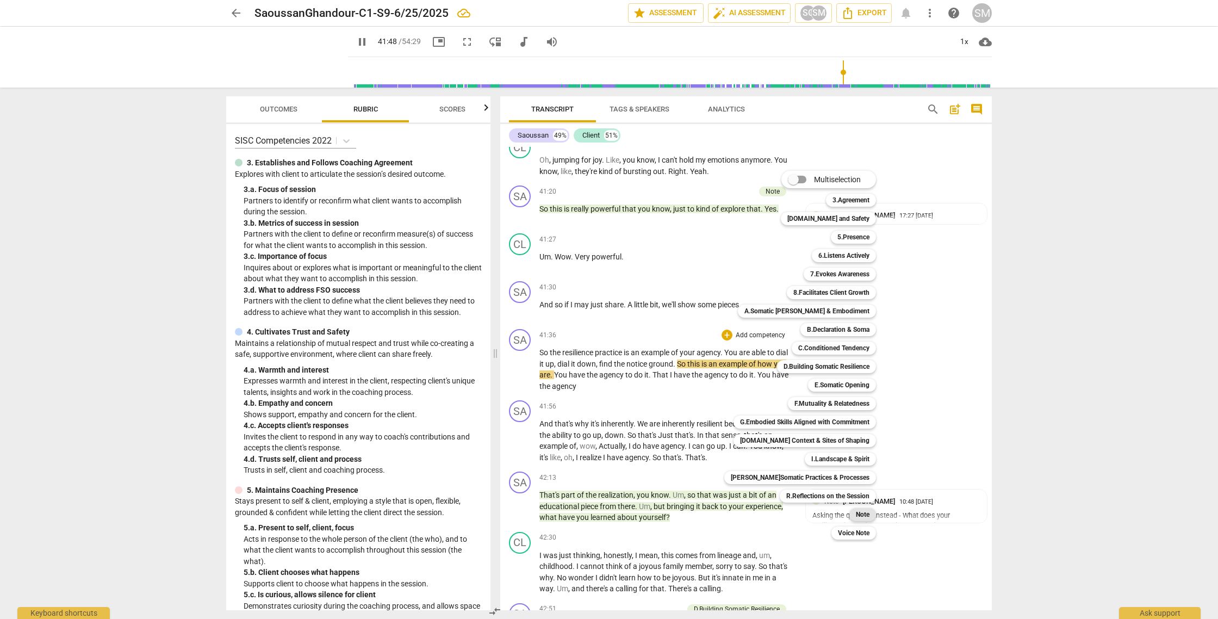
click at [856, 512] on b "Note" at bounding box center [863, 514] width 14 height 13
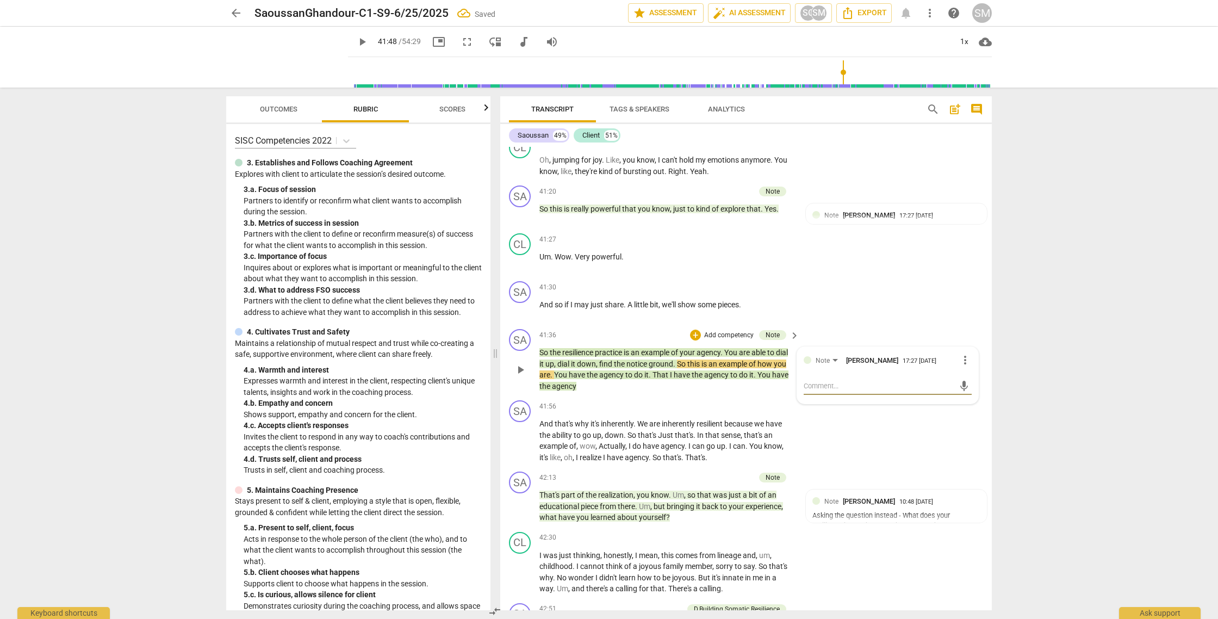
click at [811, 391] on textarea at bounding box center [878, 385] width 151 height 10
click at [958, 402] on span "send" at bounding box center [964, 396] width 12 height 12
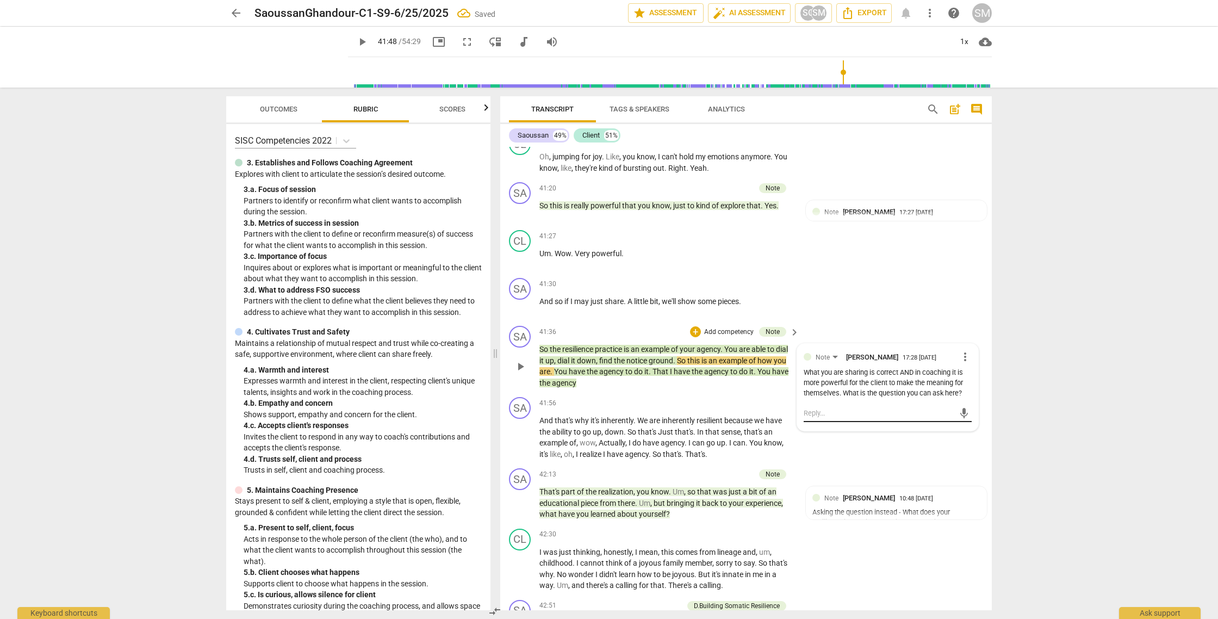
scroll to position [9816, 0]
click at [521, 509] on span "play_arrow" at bounding box center [520, 502] width 13 height 13
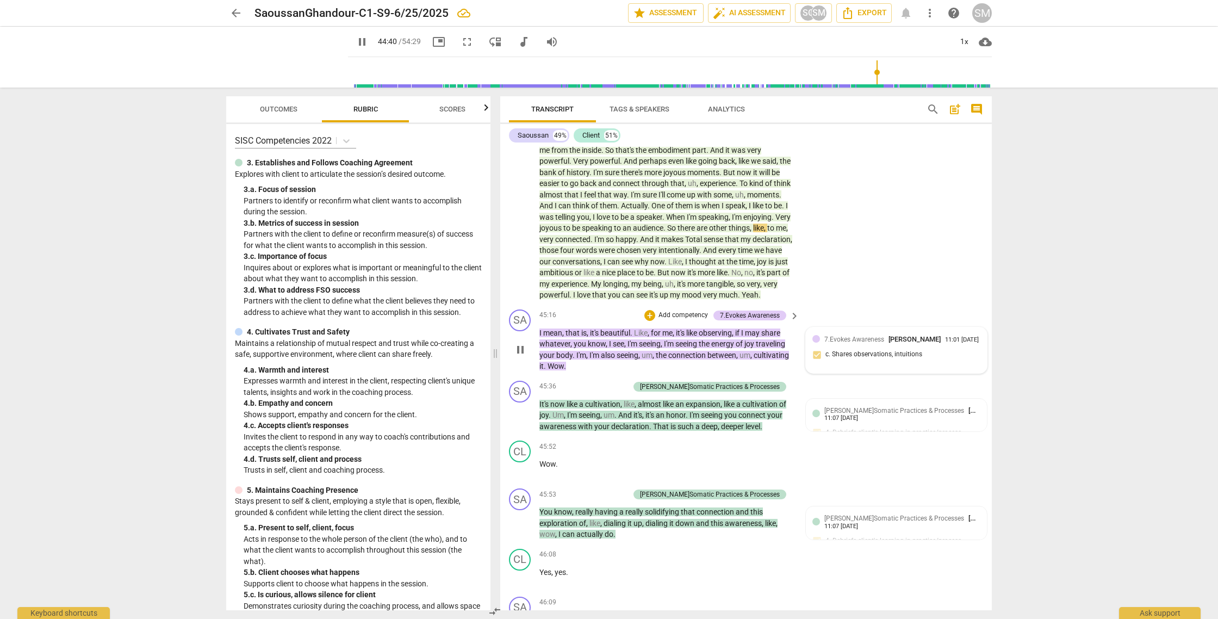
scroll to position [10481, 0]
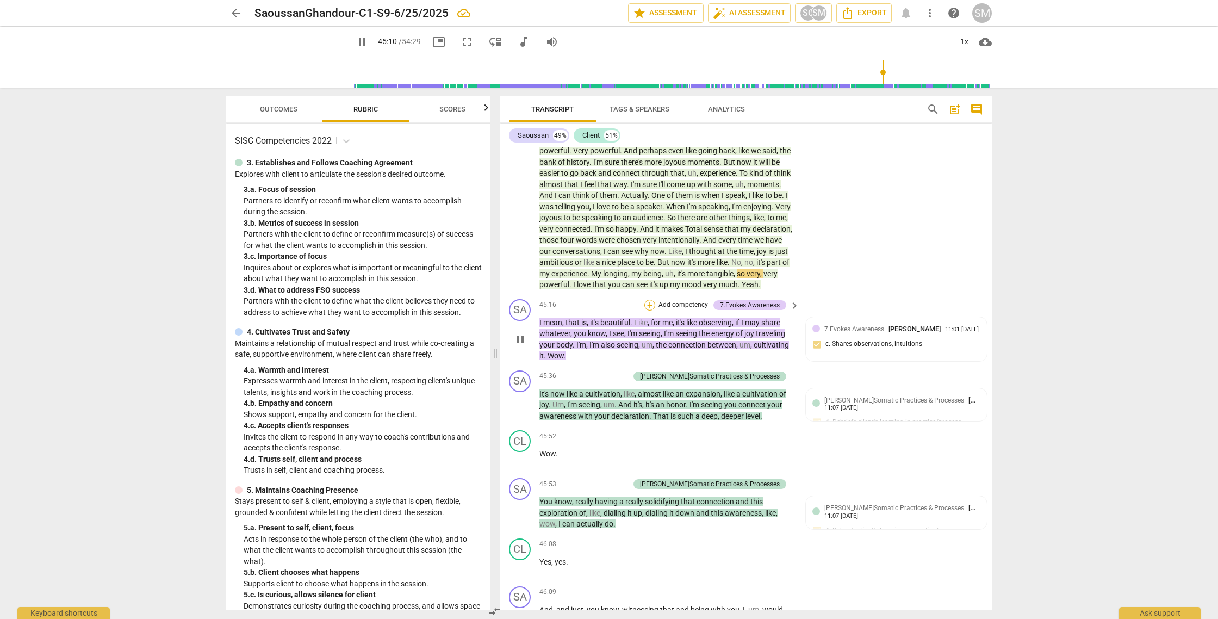
click at [648, 310] on div "+" at bounding box center [649, 304] width 11 height 11
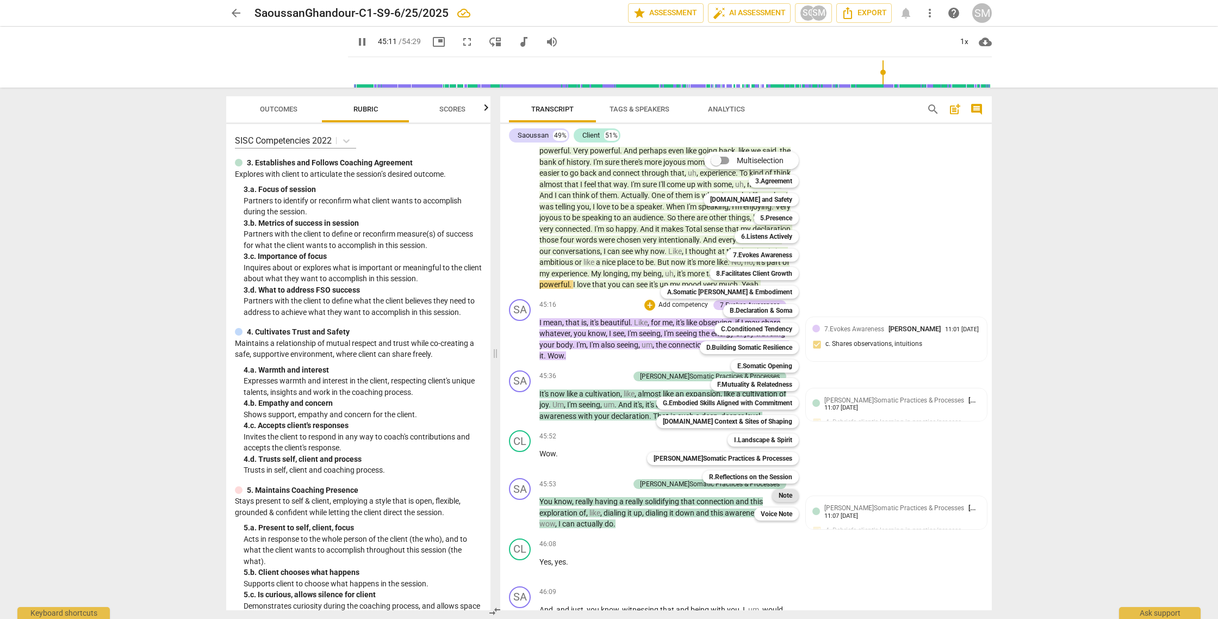
click at [783, 492] on b "Note" at bounding box center [785, 495] width 14 height 13
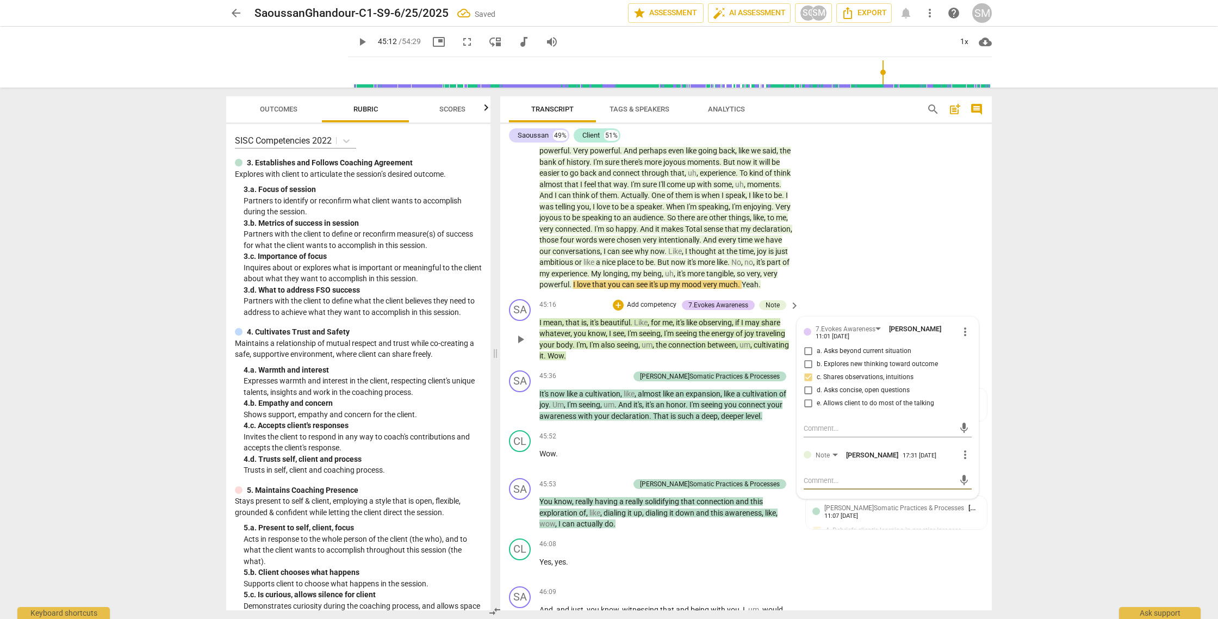
click at [807, 485] on textarea at bounding box center [878, 480] width 151 height 10
click at [958, 496] on span "send" at bounding box center [964, 490] width 12 height 12
click at [523, 519] on span "play_arrow" at bounding box center [520, 512] width 13 height 13
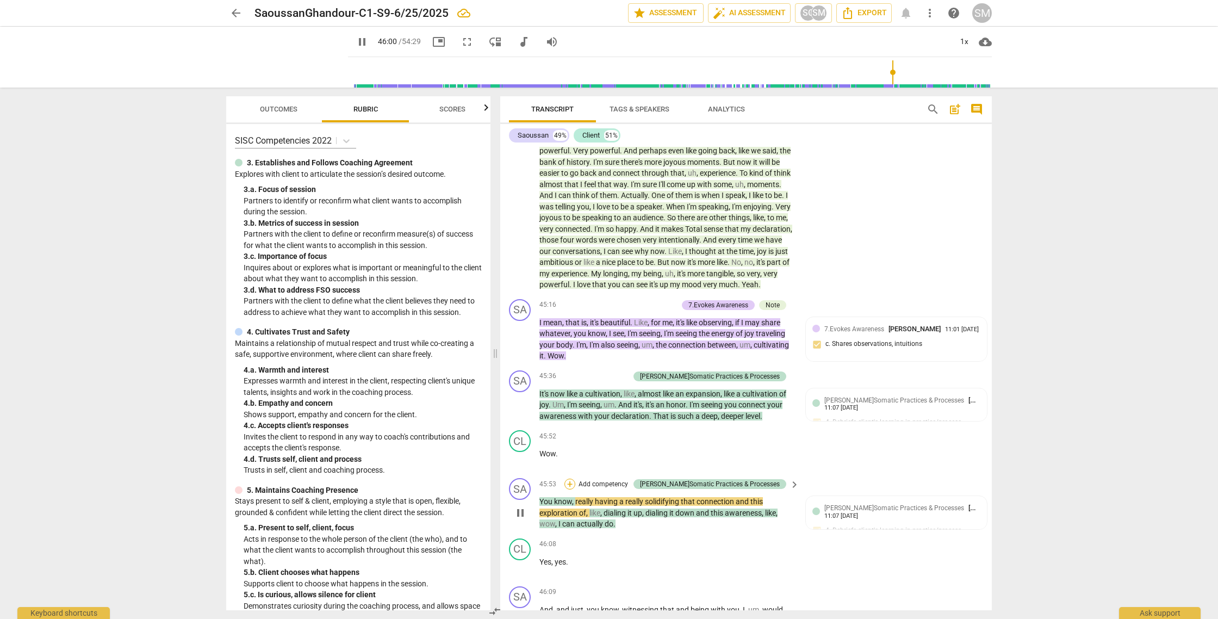
click at [575, 489] on div "+" at bounding box center [569, 483] width 11 height 11
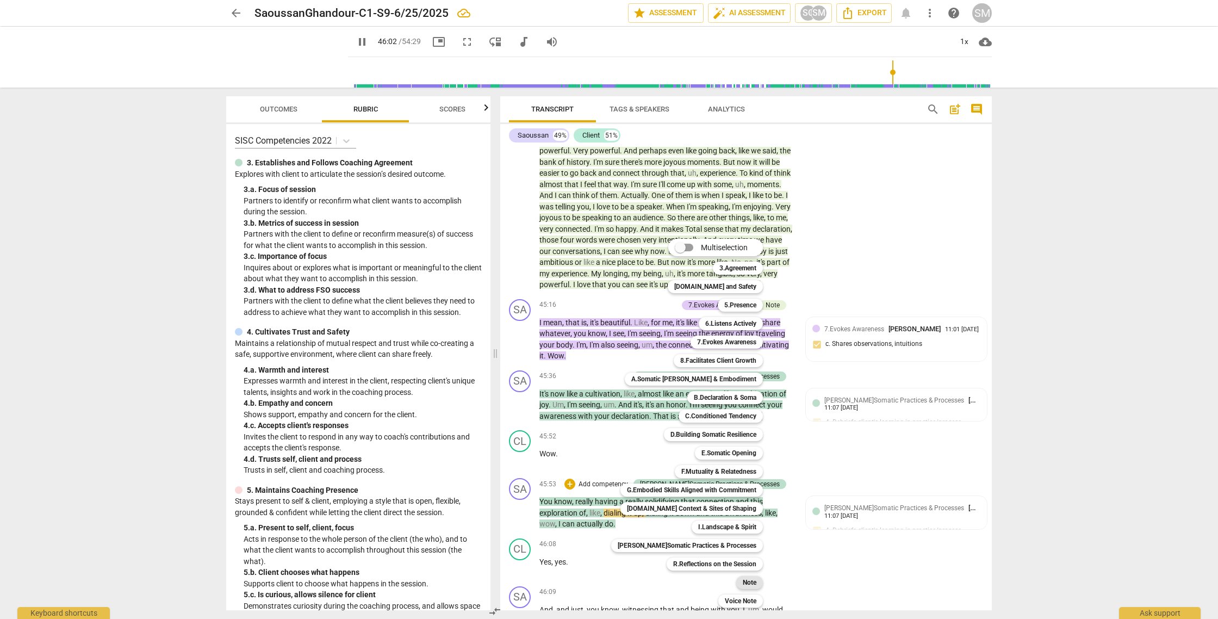
click at [748, 583] on b "Note" at bounding box center [749, 582] width 14 height 13
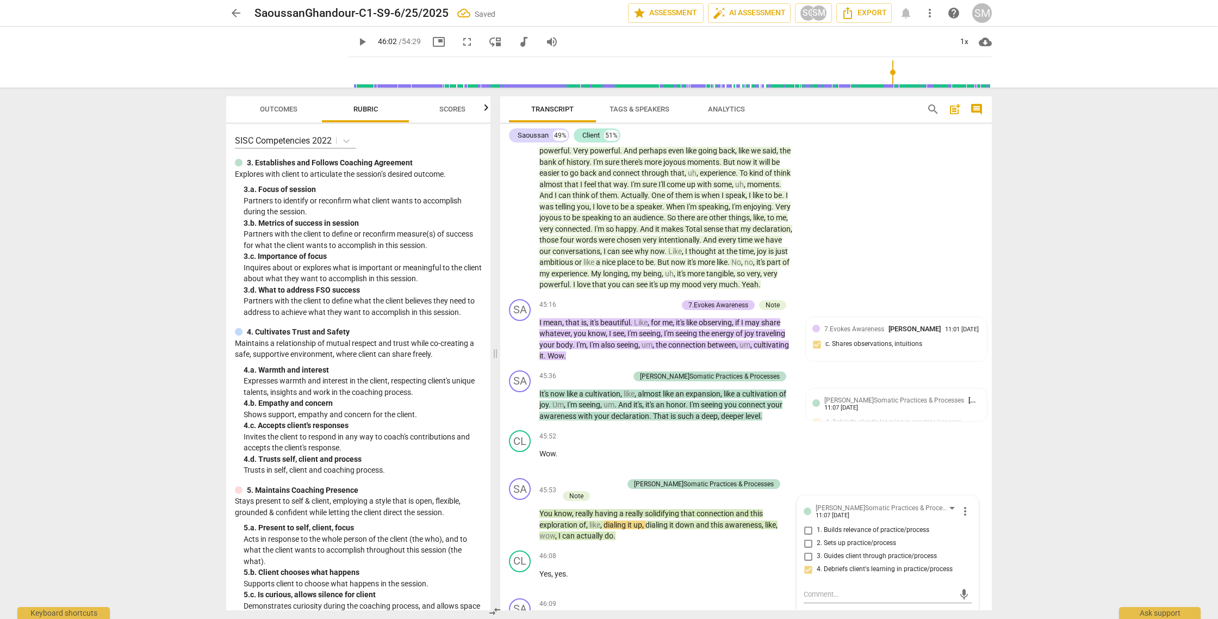
scroll to position [10728, 0]
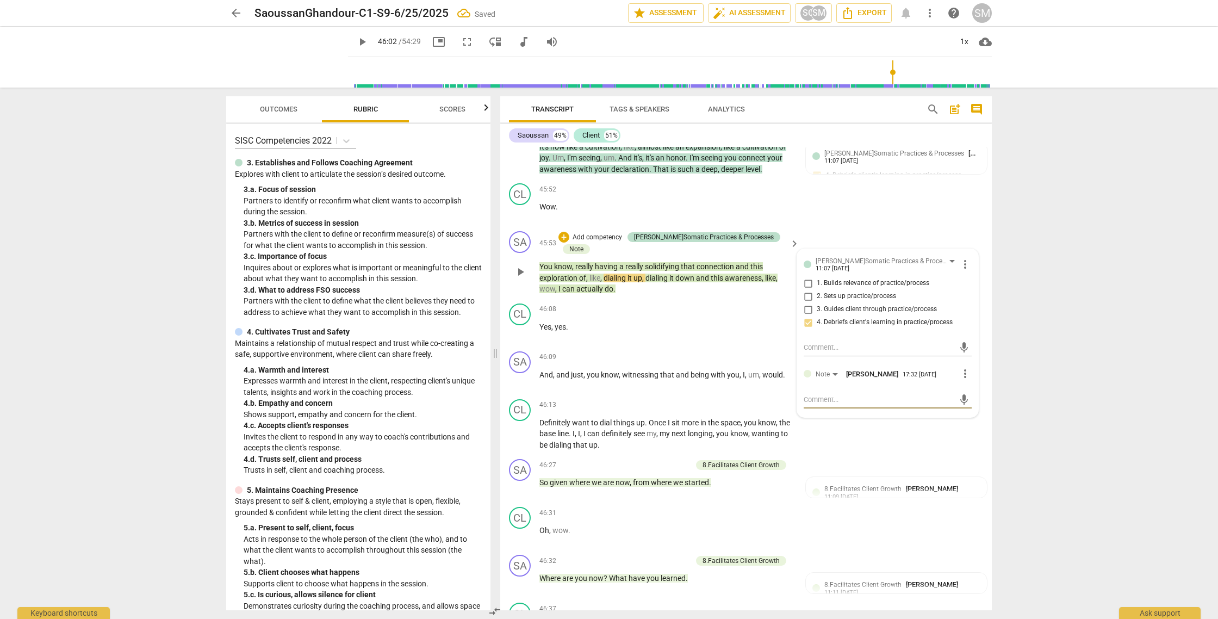
click at [811, 404] on textarea at bounding box center [878, 399] width 151 height 10
drag, startPoint x: 959, startPoint y: 435, endPoint x: 922, endPoint y: 447, distance: 38.8
click at [959, 410] on span "send" at bounding box center [964, 404] width 12 height 12
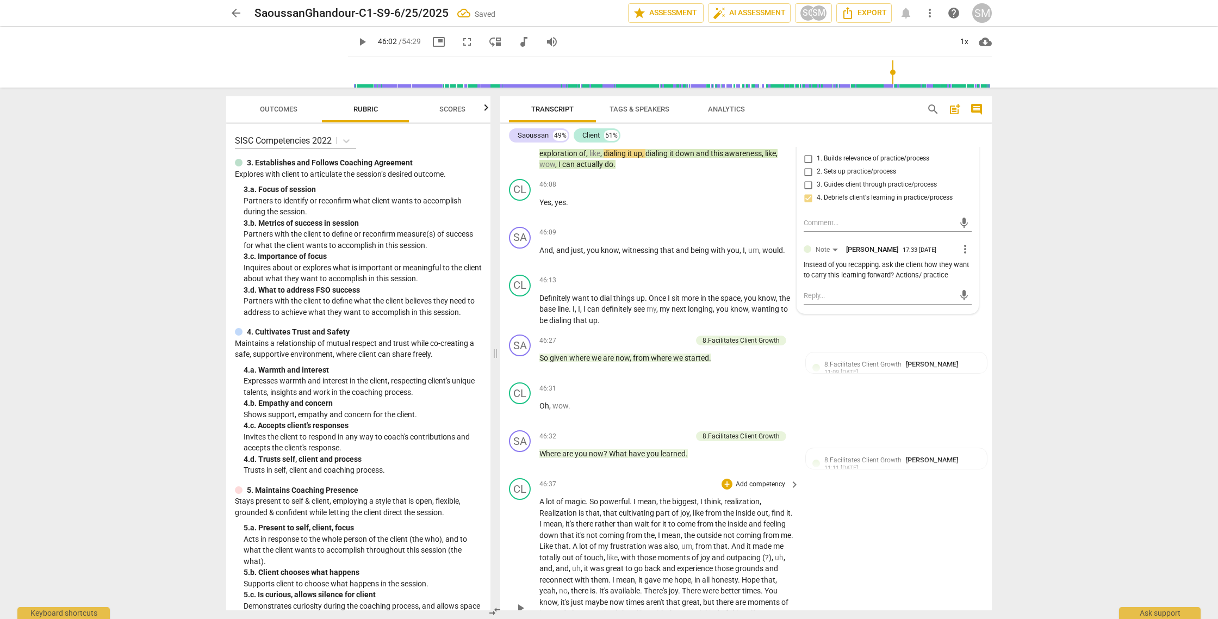
scroll to position [10860, 0]
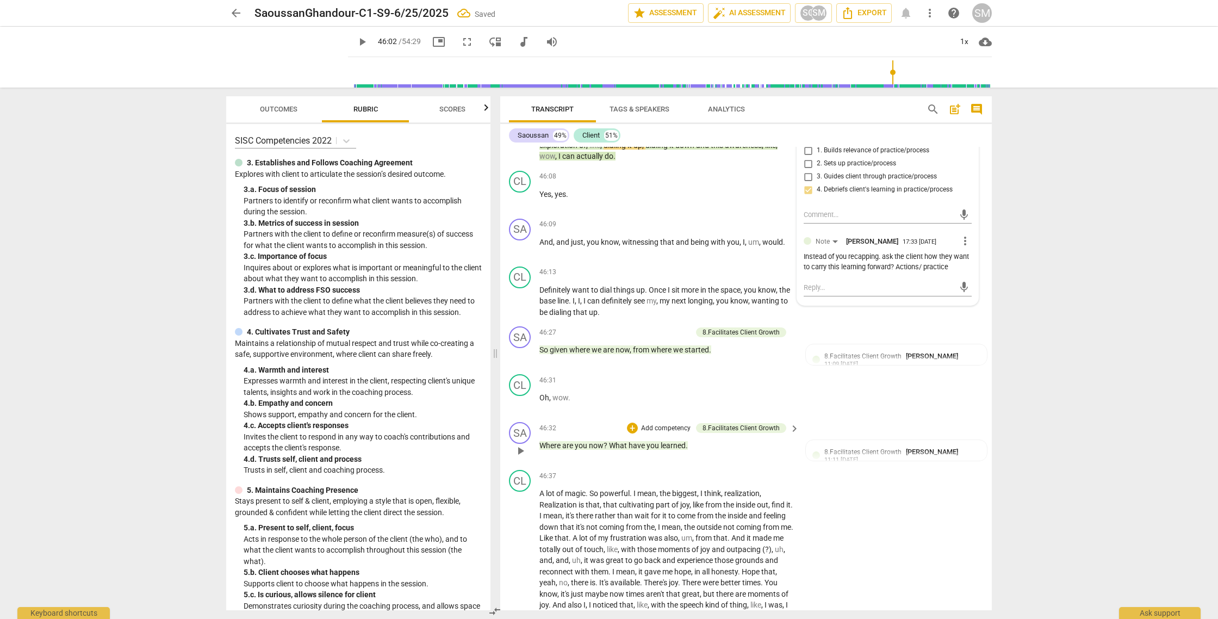
click at [517, 457] on span "play_arrow" at bounding box center [520, 450] width 13 height 13
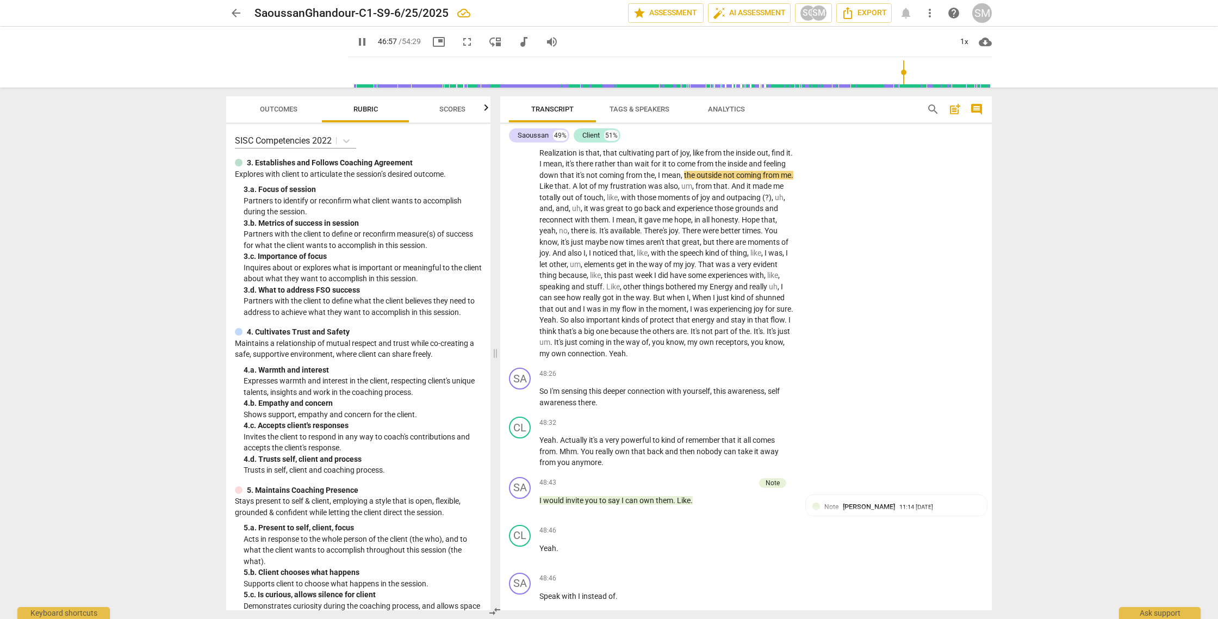
scroll to position [11245, 0]
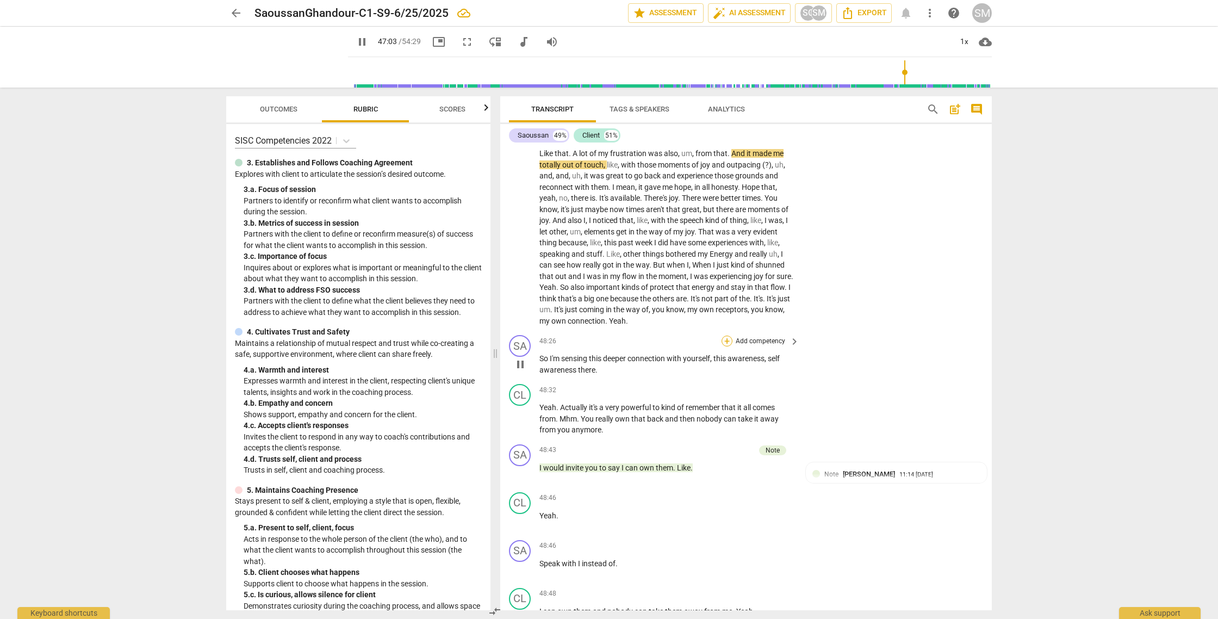
click at [728, 346] on div "+" at bounding box center [726, 340] width 11 height 11
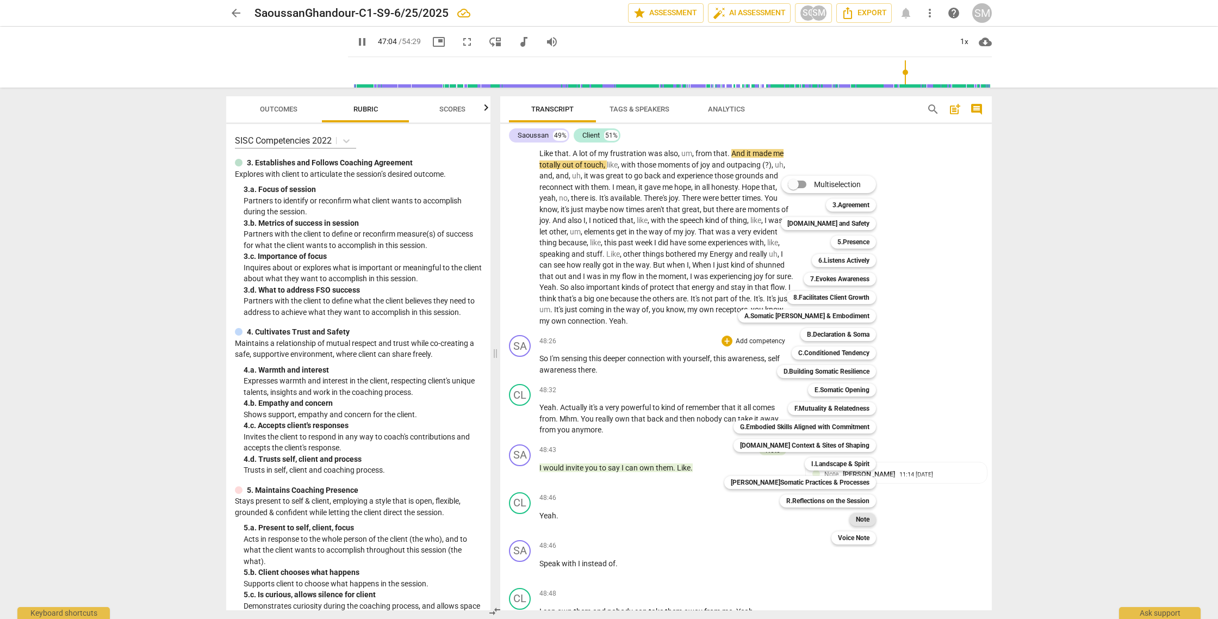
click at [856, 516] on b "Note" at bounding box center [863, 519] width 14 height 13
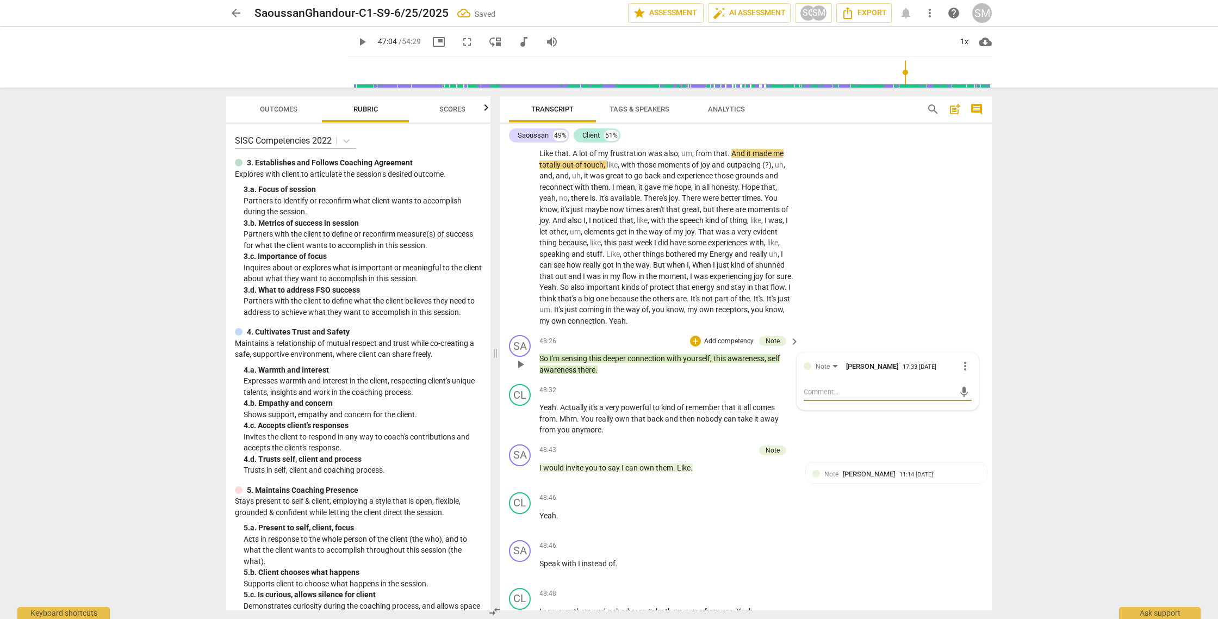
click at [814, 397] on textarea at bounding box center [878, 391] width 151 height 10
click at [958, 403] on span "send" at bounding box center [964, 397] width 12 height 12
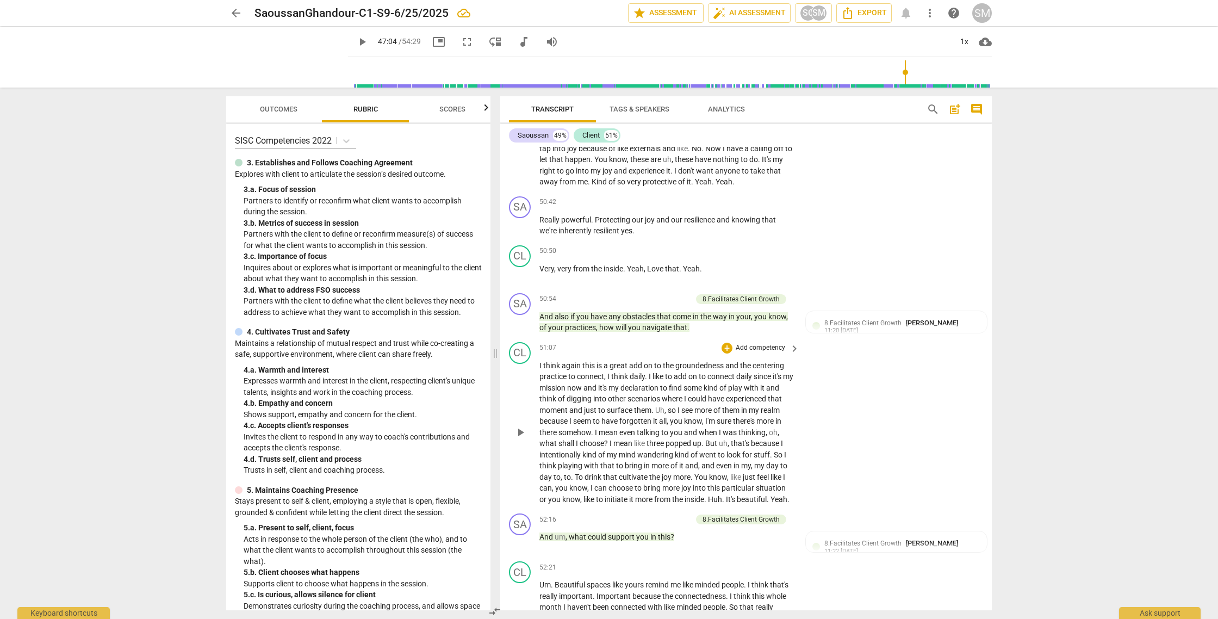
scroll to position [12239, 0]
click at [519, 438] on span "play_arrow" at bounding box center [520, 430] width 13 height 13
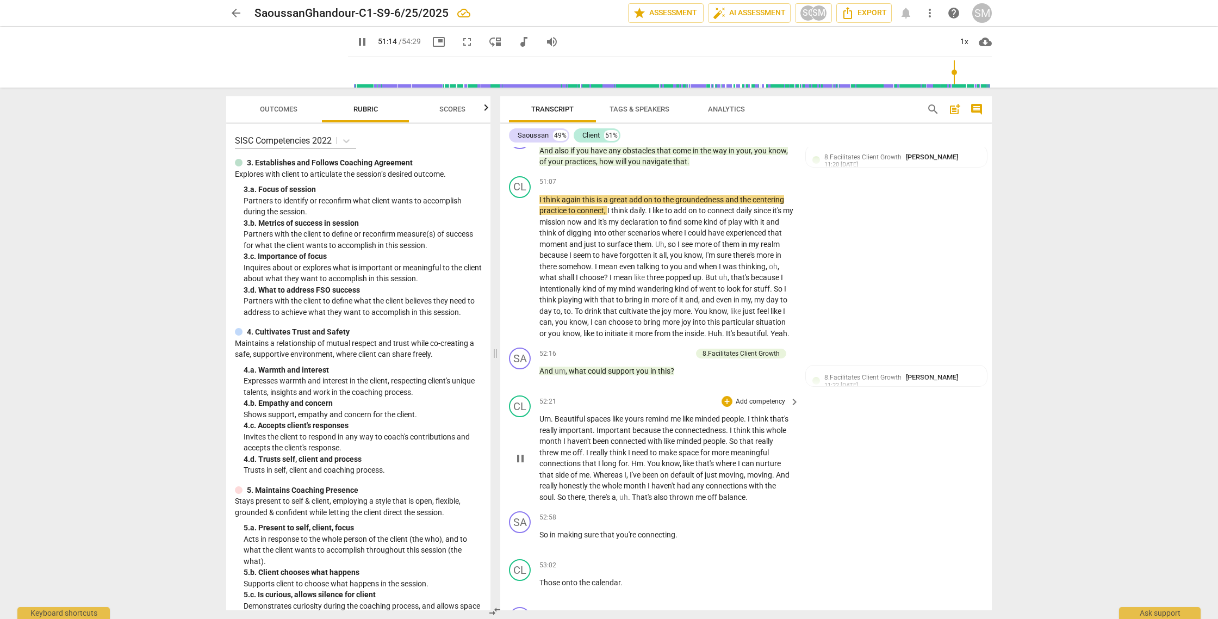
scroll to position [12416, 0]
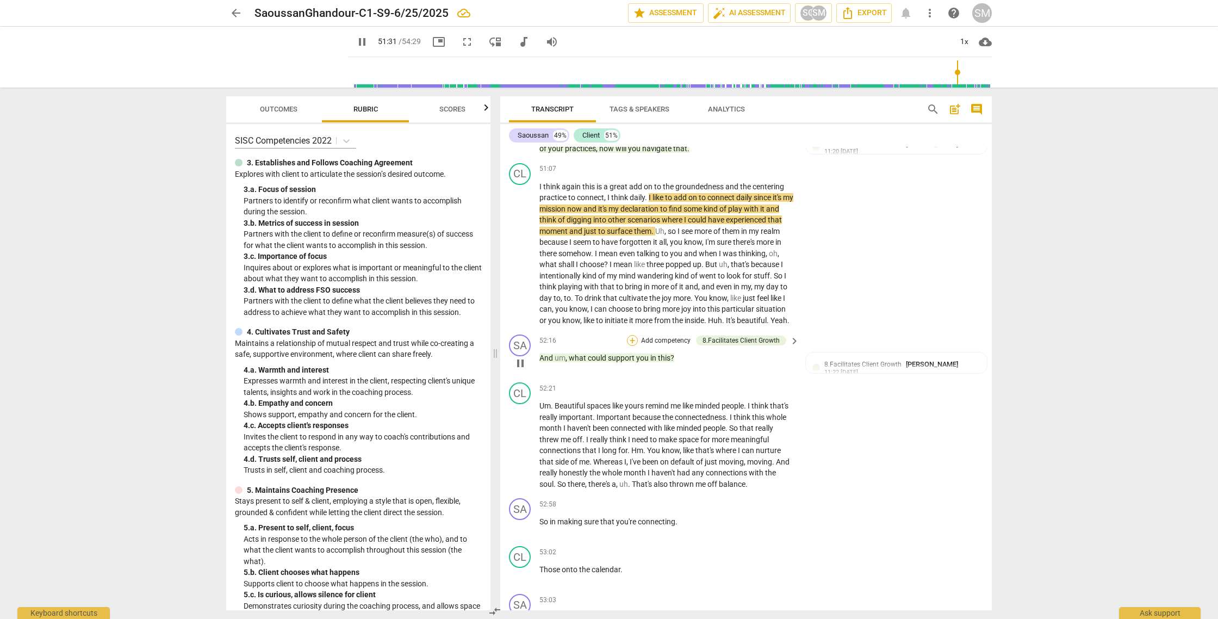
click at [634, 346] on div "+" at bounding box center [632, 340] width 11 height 11
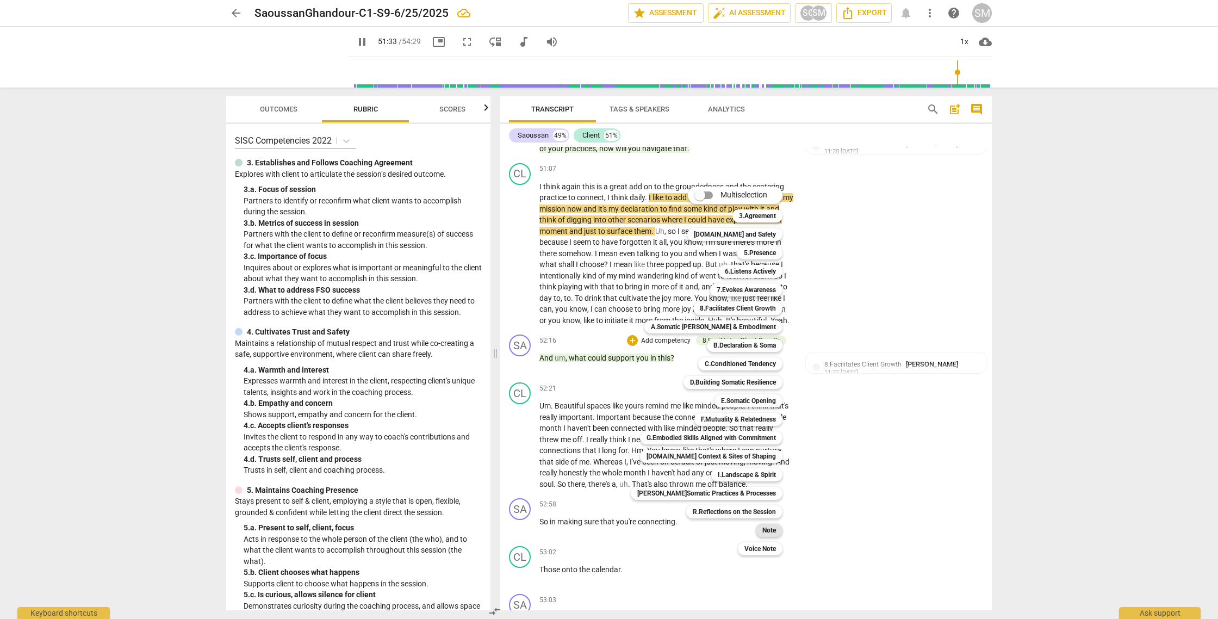
click at [767, 527] on b "Note" at bounding box center [769, 529] width 14 height 13
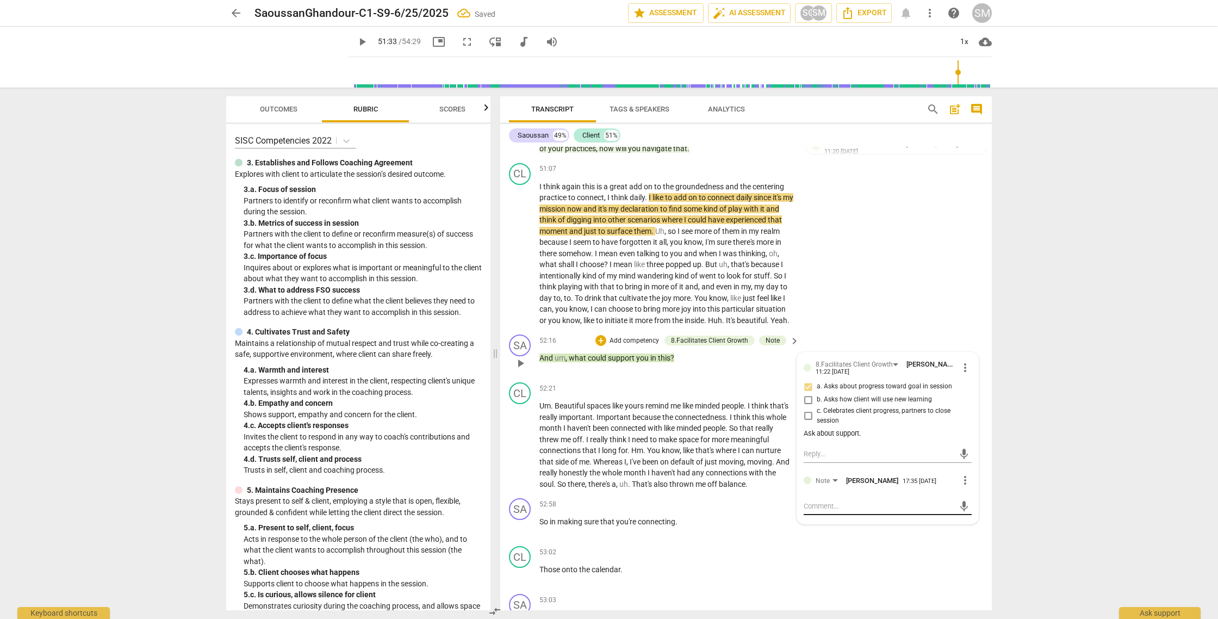
click at [830, 515] on div "mic" at bounding box center [887, 505] width 168 height 17
click at [823, 511] on textarea at bounding box center [878, 506] width 151 height 10
click at [835, 511] on textarea "great debroef questions" at bounding box center [878, 506] width 151 height 10
click at [839, 511] on textarea "great debref questions" at bounding box center [878, 506] width 151 height 10
click at [958, 512] on span "send" at bounding box center [964, 506] width 12 height 12
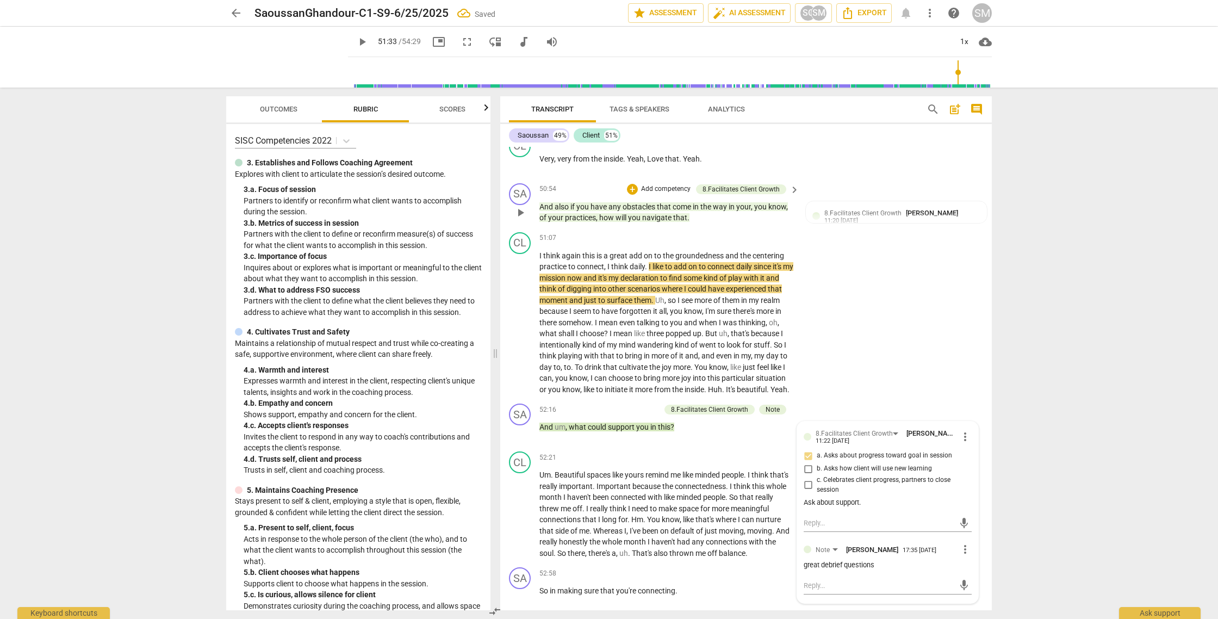
scroll to position [12346, 0]
click at [634, 196] on div "+" at bounding box center [632, 190] width 11 height 11
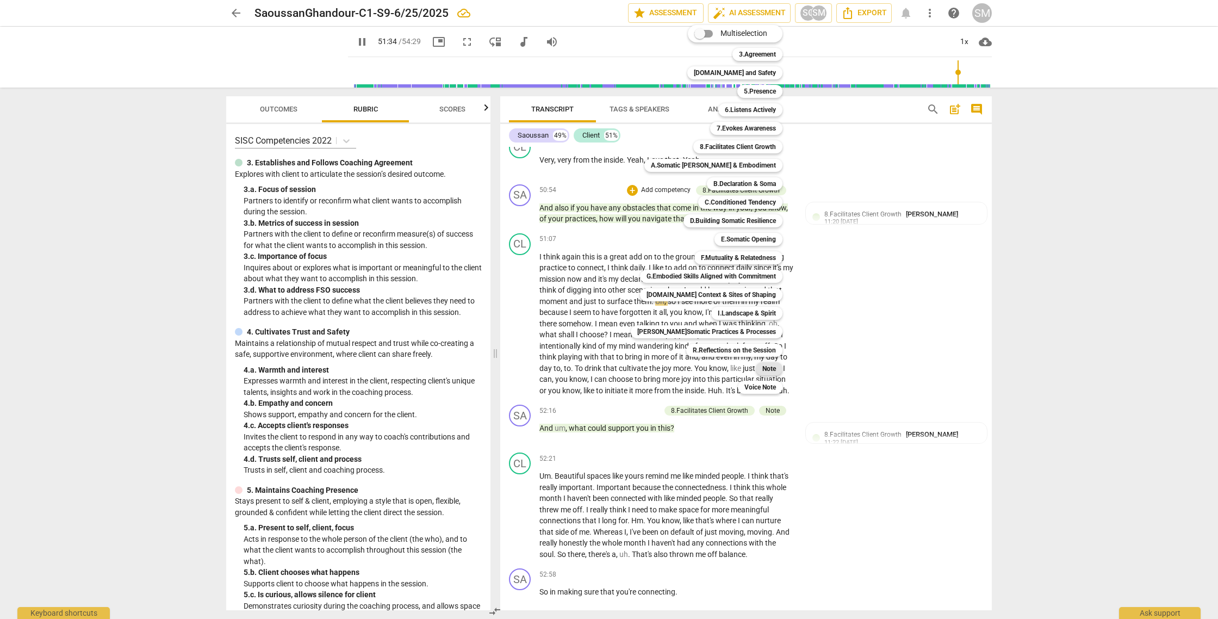
click at [762, 367] on b "Note" at bounding box center [769, 368] width 14 height 13
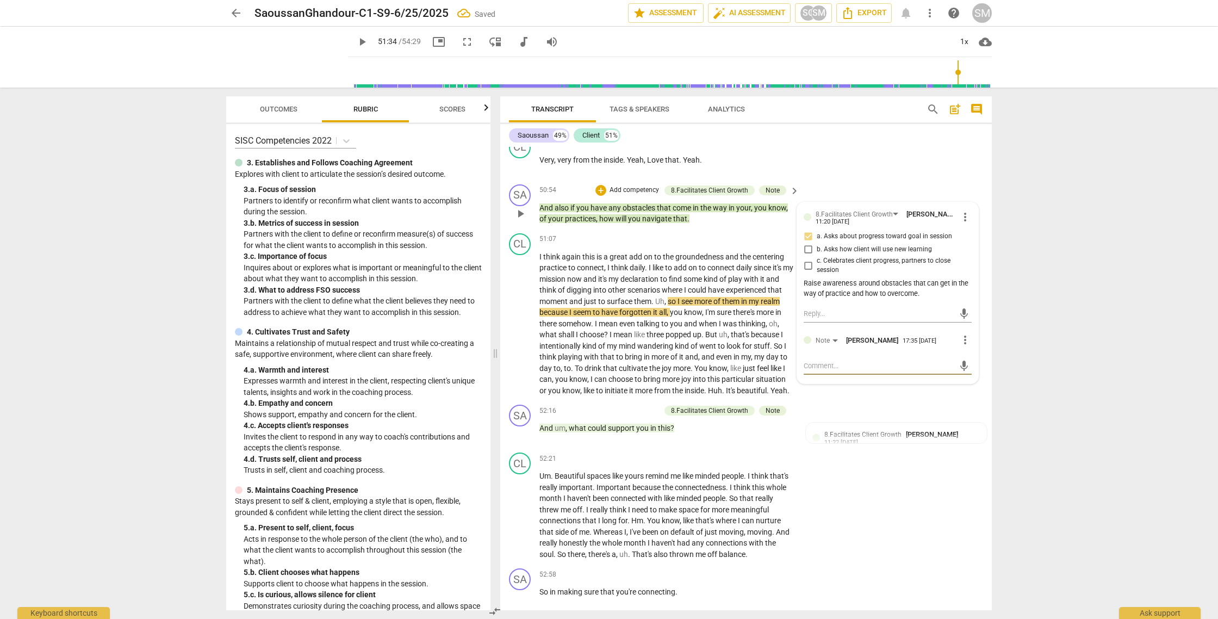
click at [819, 371] on textarea at bounding box center [878, 365] width 151 height 10
drag, startPoint x: 958, startPoint y: 387, endPoint x: 793, endPoint y: 364, distance: 166.3
click at [958, 372] on span "send" at bounding box center [964, 366] width 12 height 12
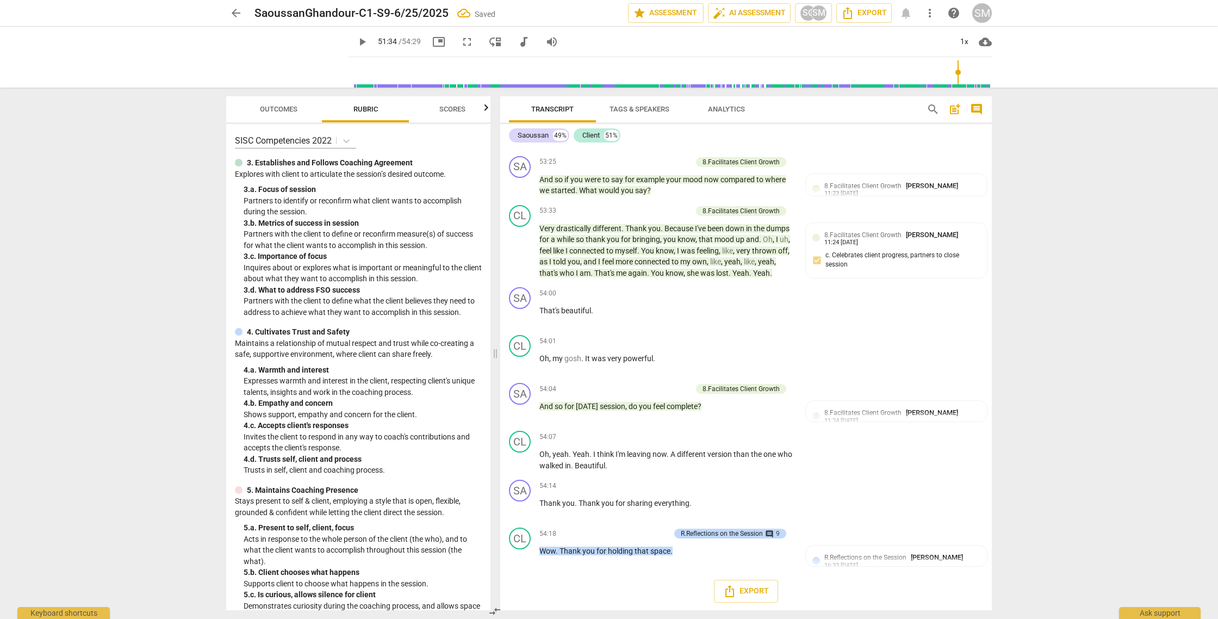
scroll to position [12995, 0]
click at [632, 384] on div "+" at bounding box center [632, 387] width 11 height 11
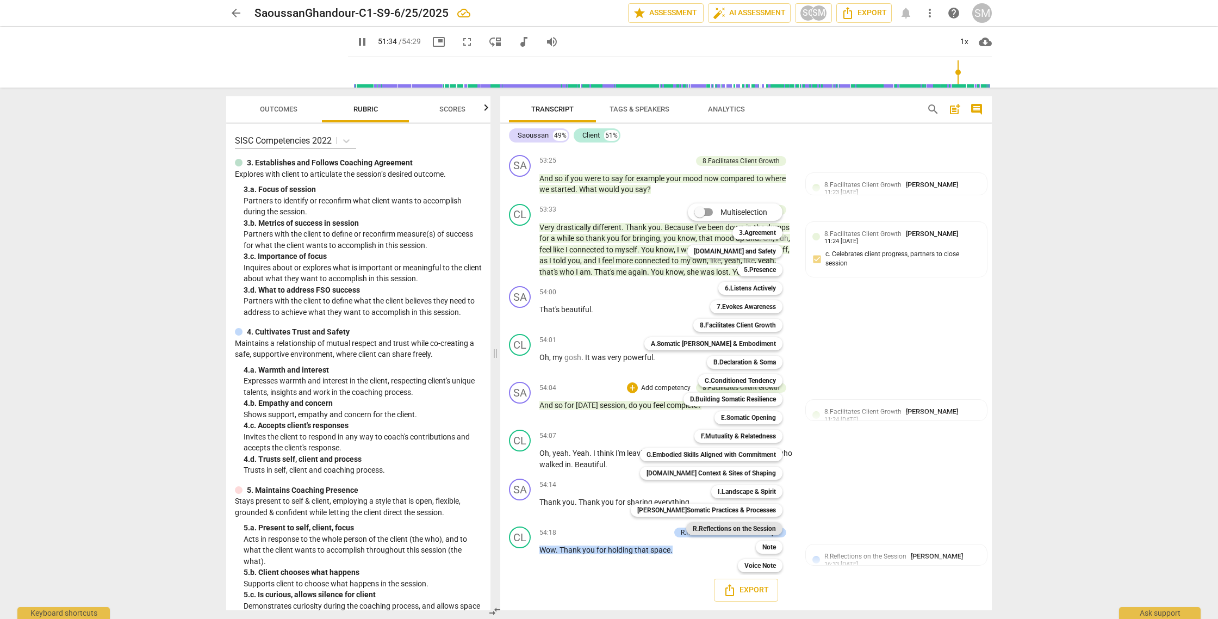
scroll to position [12515, 0]
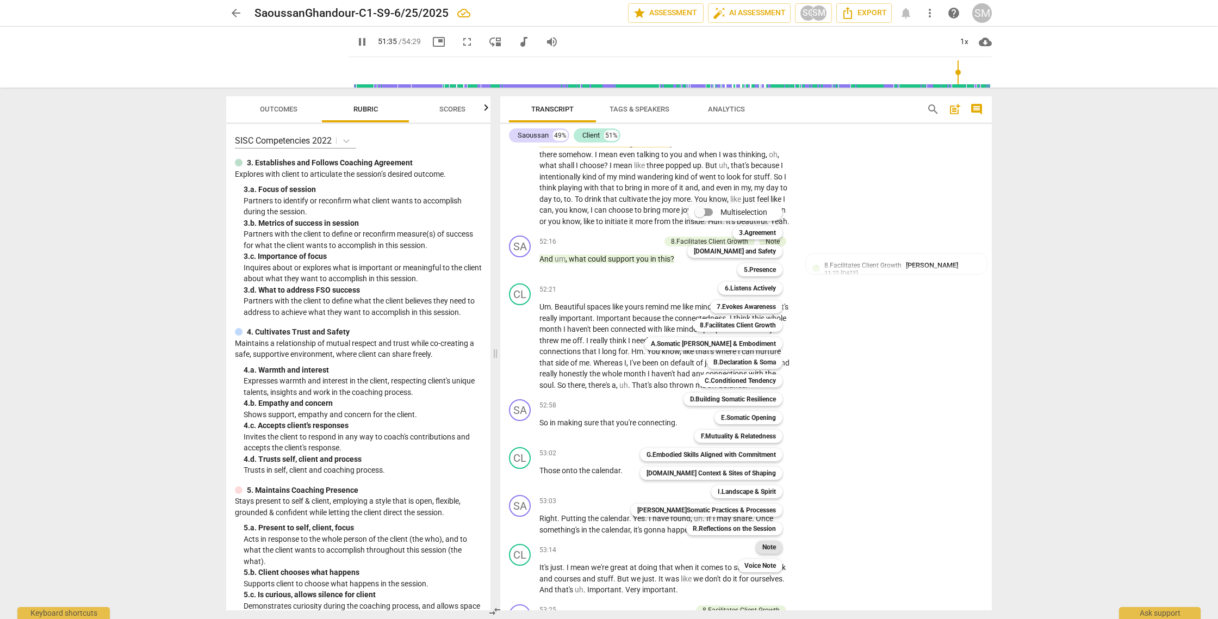
click at [764, 543] on b "Note" at bounding box center [769, 546] width 14 height 13
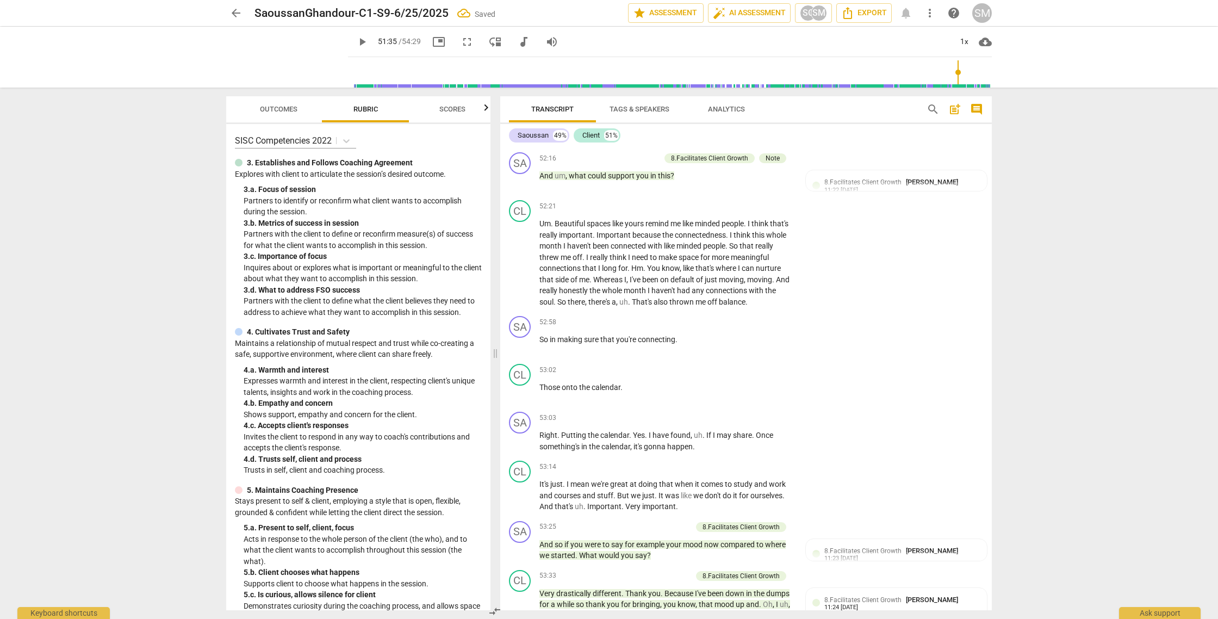
scroll to position [12995, 0]
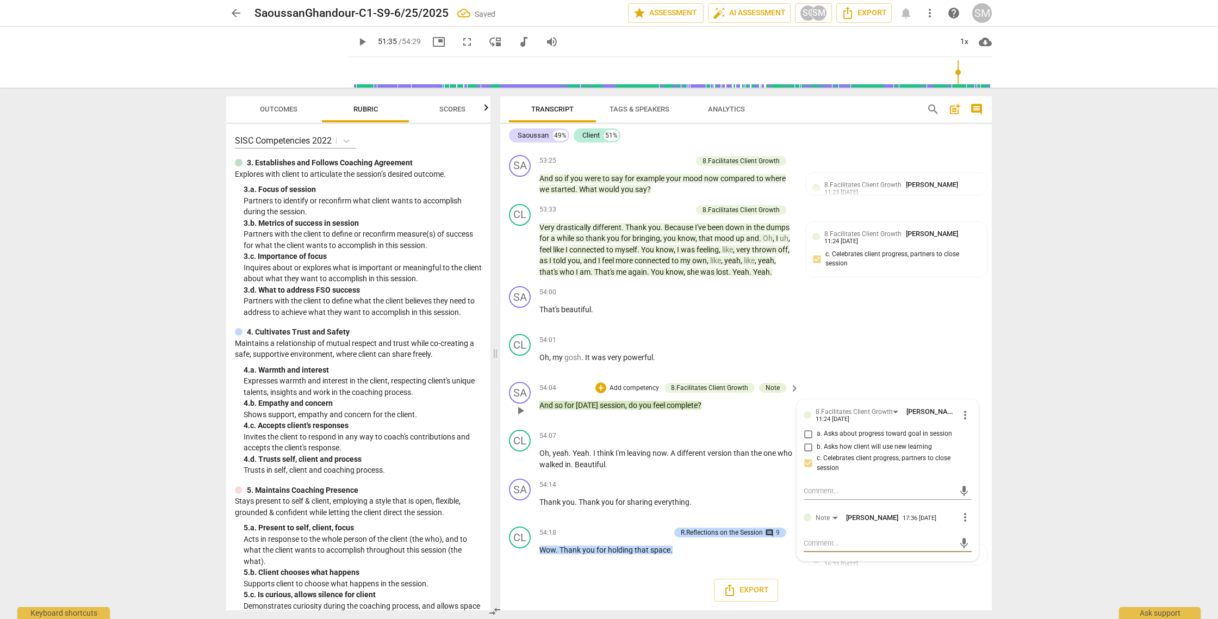
click at [803, 537] on div "mic" at bounding box center [887, 542] width 168 height 17
drag, startPoint x: 957, startPoint y: 553, endPoint x: 963, endPoint y: 552, distance: 6.0
click at [958, 553] on span "send" at bounding box center [964, 553] width 12 height 12
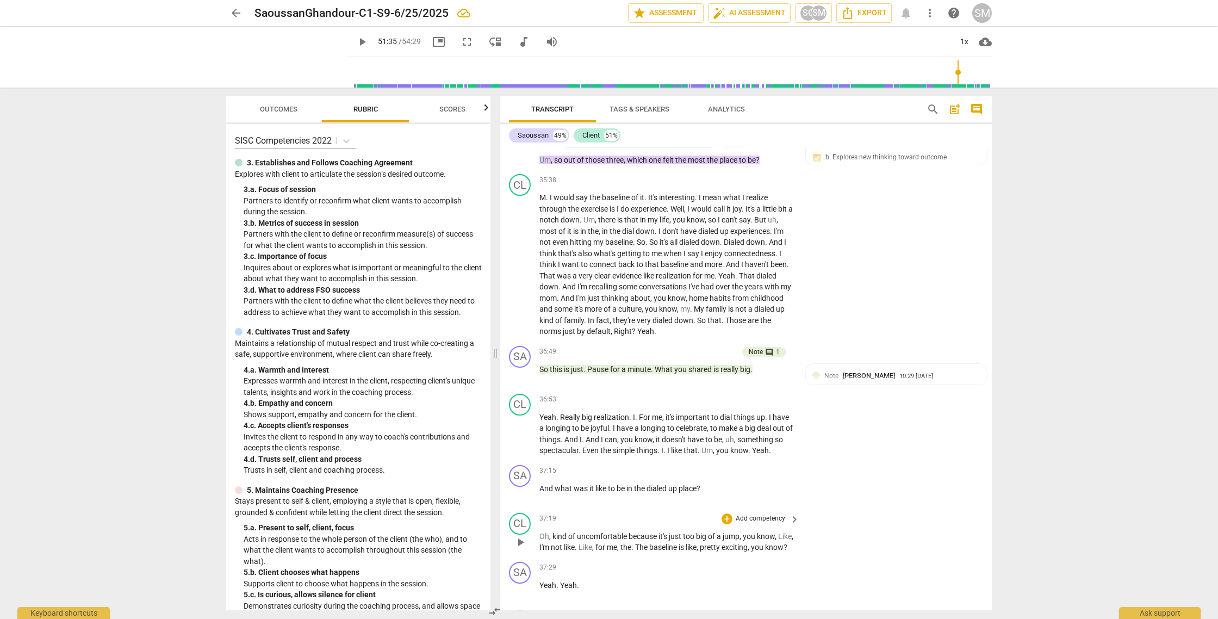
scroll to position [7720, 0]
click at [951, 106] on span "post_add" at bounding box center [954, 109] width 13 height 13
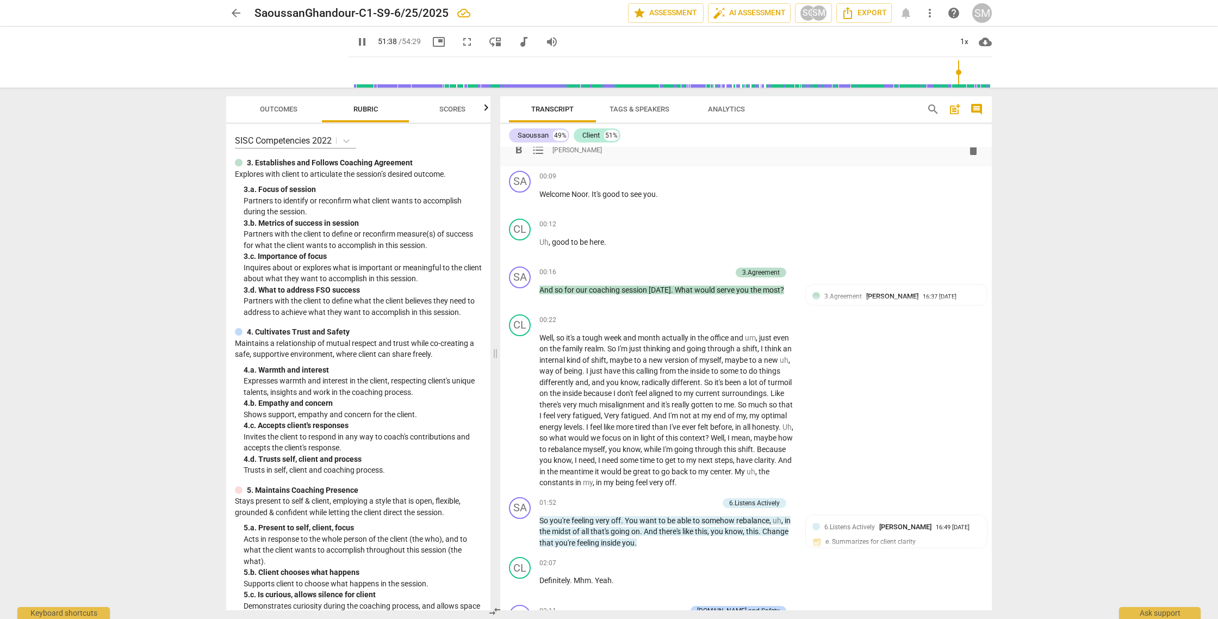
click at [951, 107] on span "post_add" at bounding box center [954, 109] width 13 height 13
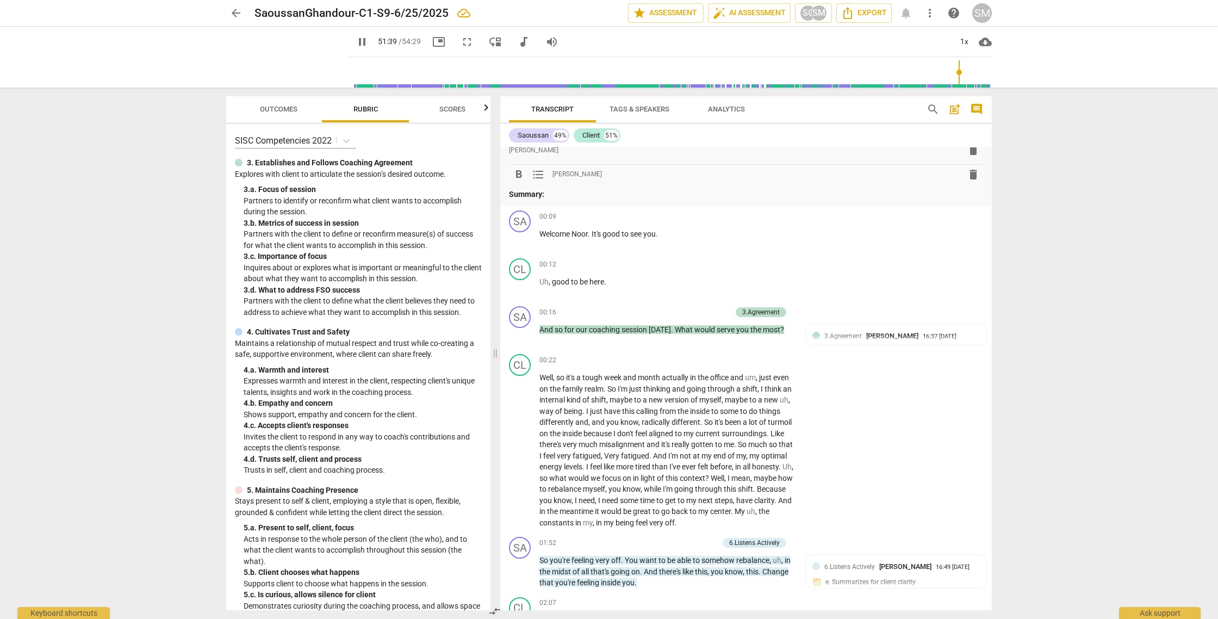
click at [547, 193] on p "Summary:" at bounding box center [746, 194] width 474 height 11
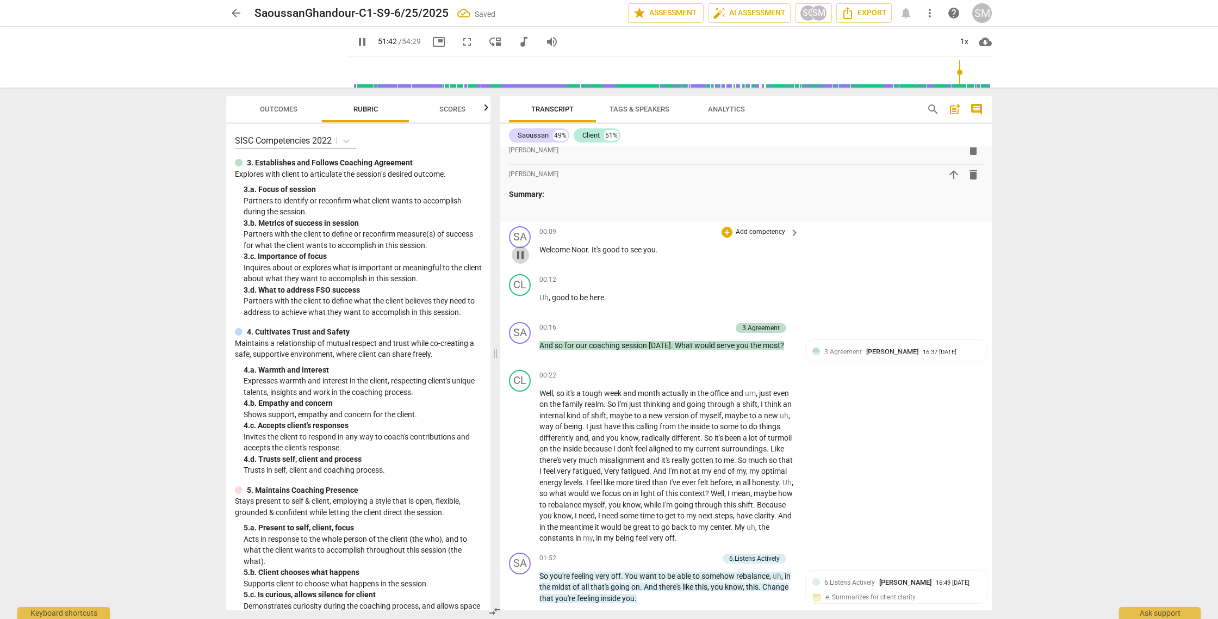
click at [522, 257] on span "pause" at bounding box center [520, 254] width 13 height 13
click at [548, 196] on p "Summary:" at bounding box center [746, 194] width 474 height 11
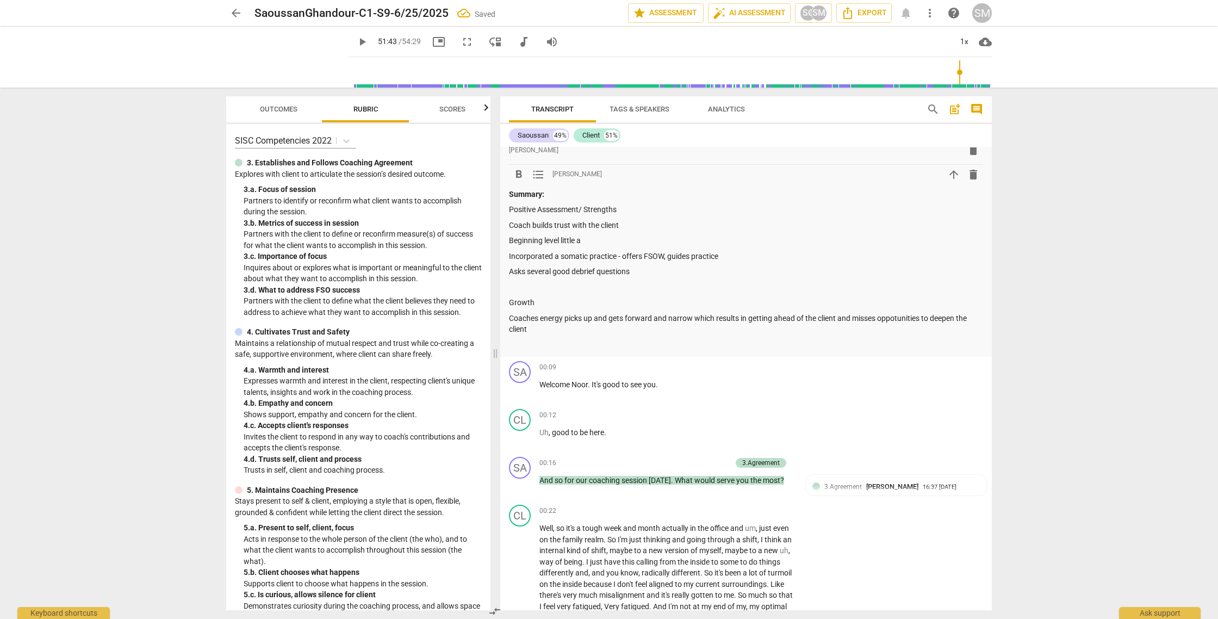
click at [904, 320] on p "Coaches energy picks up and gets forward and narrow which results in getting ah…" at bounding box center [746, 324] width 474 height 22
click at [921, 317] on p "Coaches energy picks up and gets forward and narrow which results in getting ah…" at bounding box center [746, 324] width 474 height 22
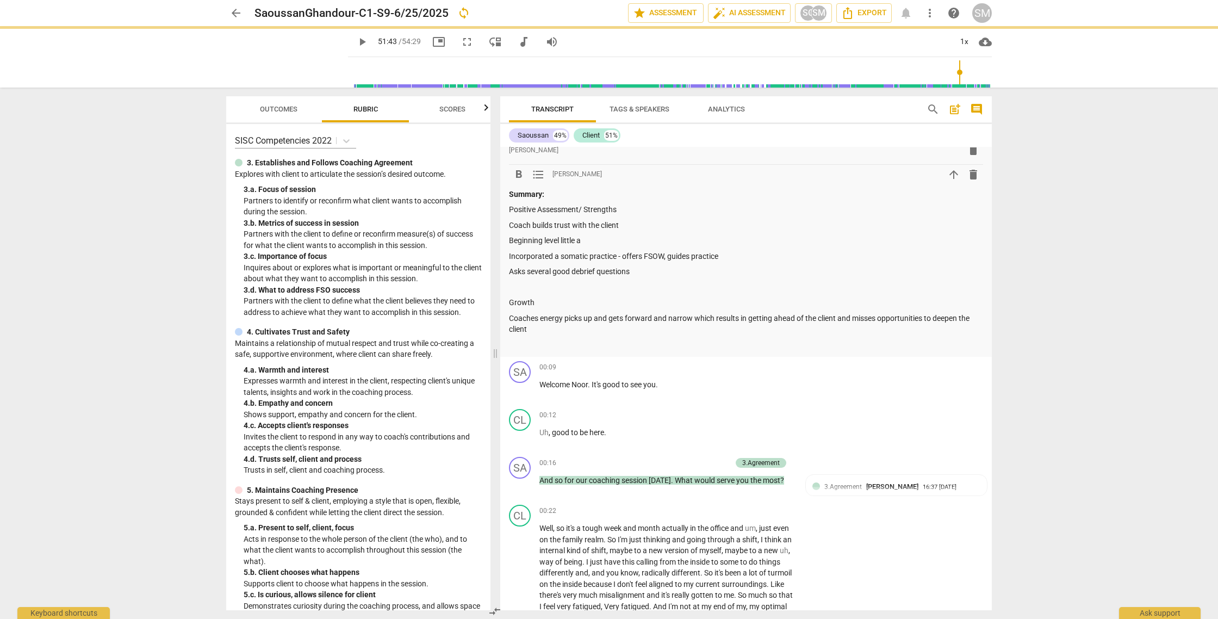
click at [534, 329] on p "Coaches energy picks up and gets forward and narrow which results in getting ah…" at bounding box center [746, 324] width 474 height 22
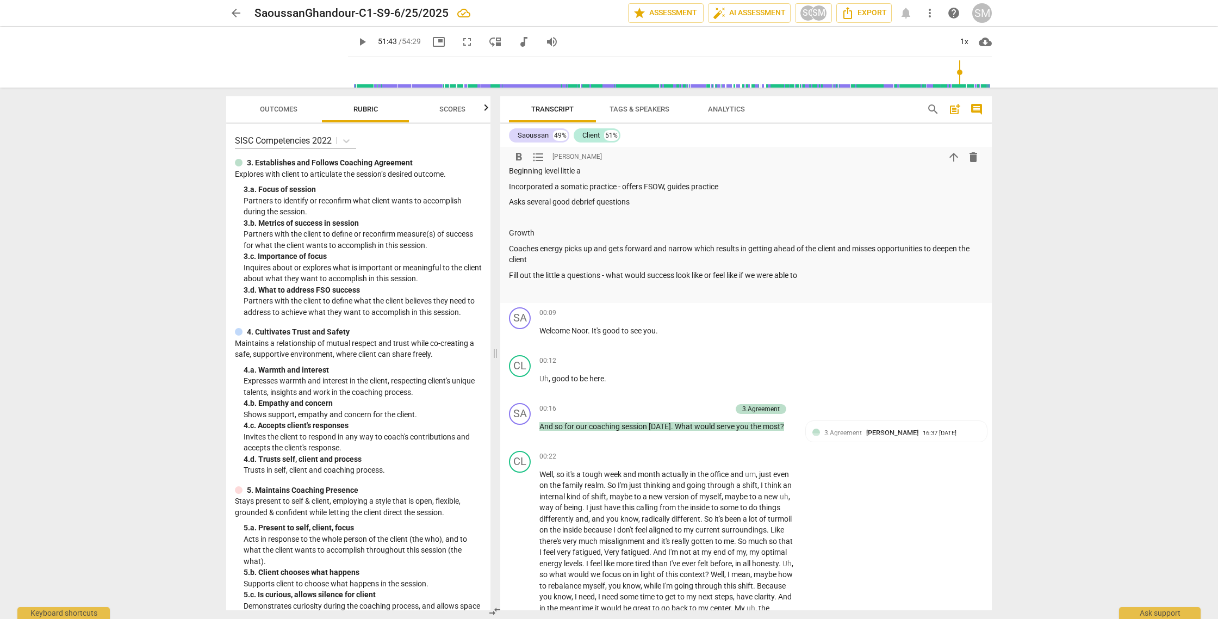
scroll to position [0, 0]
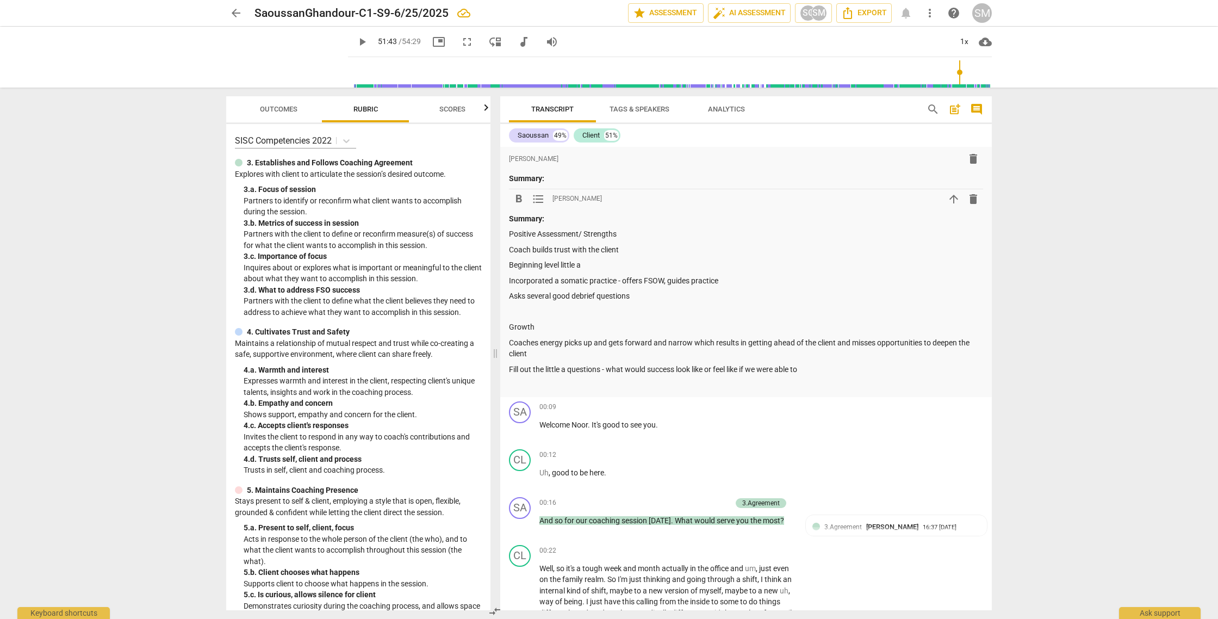
drag, startPoint x: 813, startPoint y: 371, endPoint x: 505, endPoint y: 364, distance: 307.7
click at [505, 364] on div "format_bold format_list_bulleted [PERSON_NAME] delete Summary: format_bold form…" at bounding box center [745, 272] width 491 height 250
click at [515, 364] on p at bounding box center [746, 369] width 474 height 11
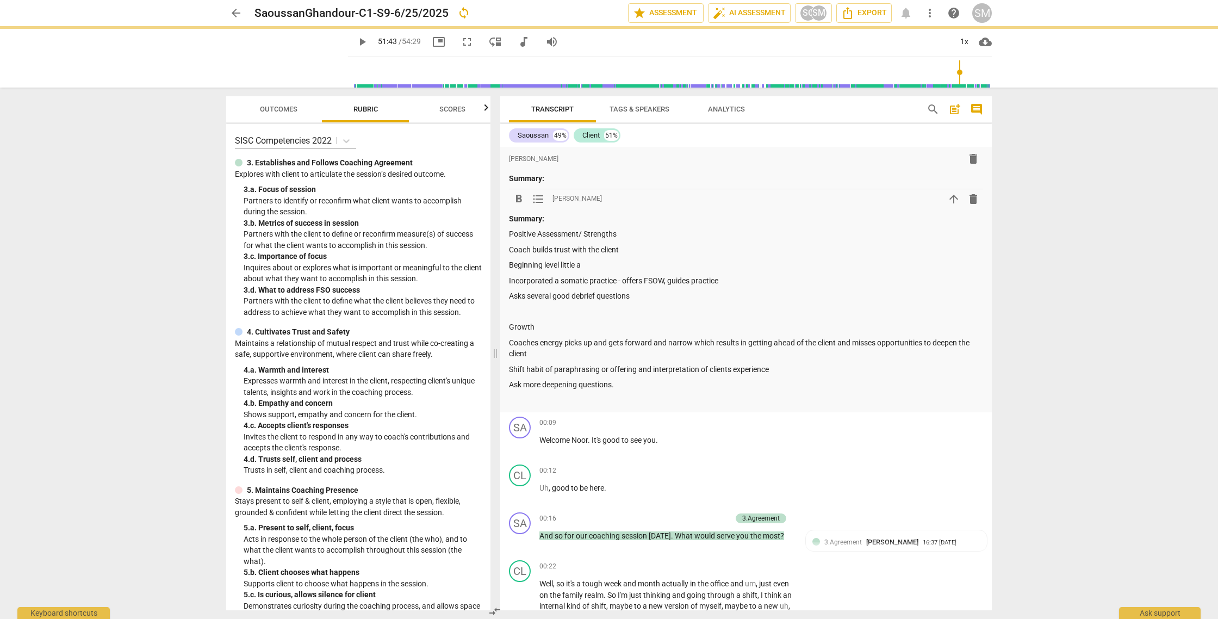
click at [546, 354] on p "Coaches energy picks up and gets forward and narrow which results in getting ah…" at bounding box center [746, 348] width 474 height 22
click at [632, 388] on p "Ask more deepening questions." at bounding box center [746, 384] width 474 height 11
